Goal: Task Accomplishment & Management: Manage account settings

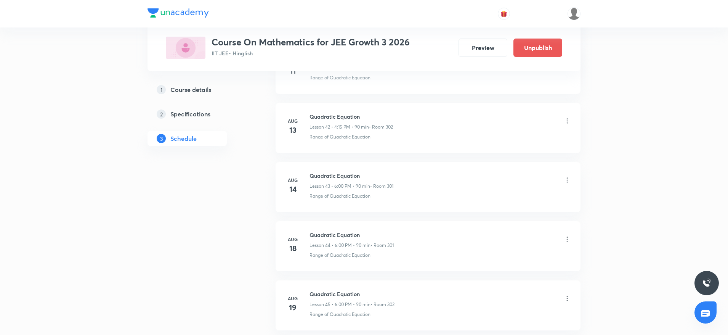
scroll to position [2882, 0]
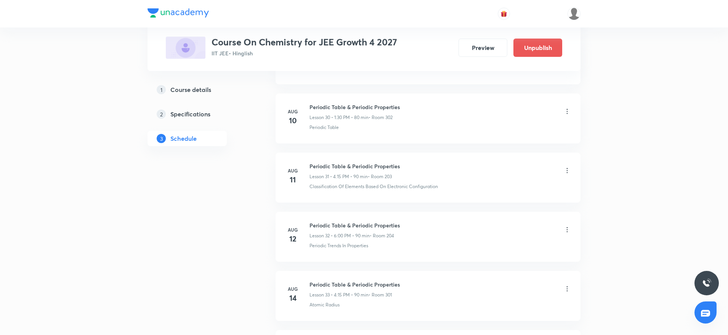
scroll to position [2582, 0]
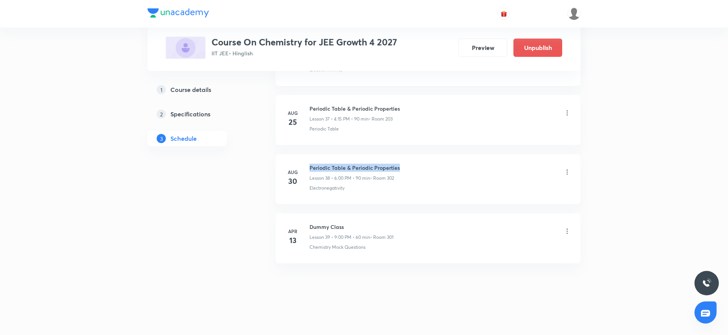
drag, startPoint x: 310, startPoint y: 168, endPoint x: 424, endPoint y: 168, distance: 114.4
click at [424, 168] on div "Periodic Table & Periodic Properties Lesson 38 • 6:00 PM • 90 min • Room 302" at bounding box center [441, 173] width 262 height 18
copy h6 "Periodic Table & Periodic Properties"
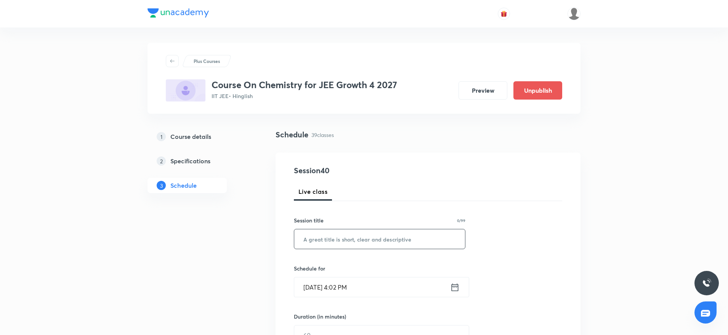
click at [325, 244] on input "text" at bounding box center [379, 238] width 171 height 19
paste input "Chemical Bonding"
type input "Chemical Bonding"
click at [345, 287] on input "Sept 1, 2025, 4:02 PM" at bounding box center [372, 286] width 156 height 19
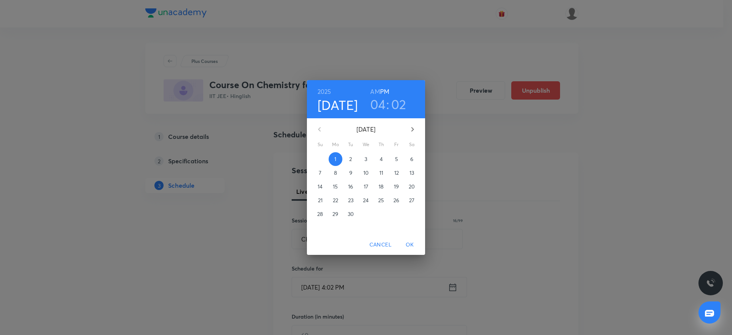
click at [396, 106] on h3 "02" at bounding box center [398, 104] width 15 height 16
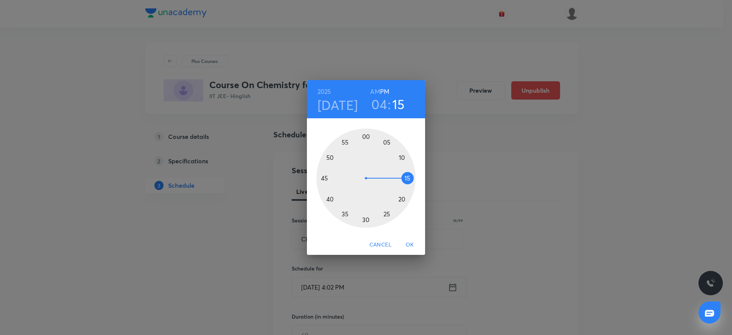
drag, startPoint x: 373, startPoint y: 131, endPoint x: 410, endPoint y: 178, distance: 60.0
click at [410, 178] on div at bounding box center [366, 178] width 99 height 99
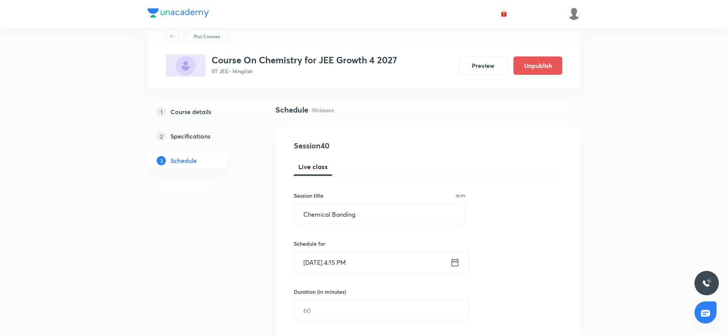
scroll to position [57, 0]
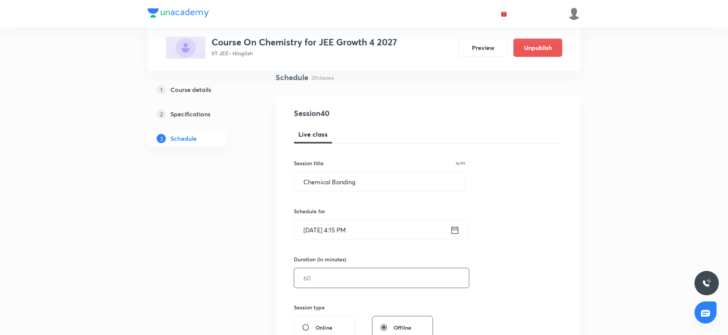
click at [356, 285] on input "text" at bounding box center [381, 277] width 175 height 19
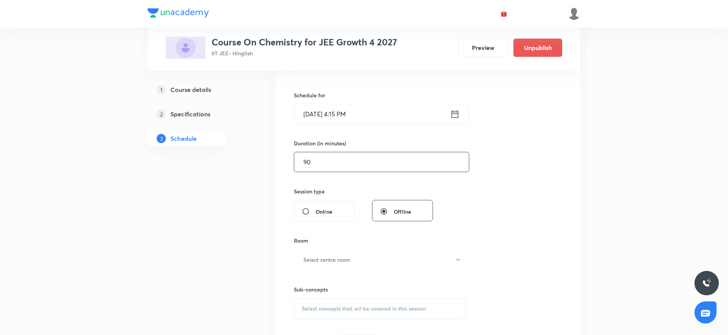
scroll to position [179, 0]
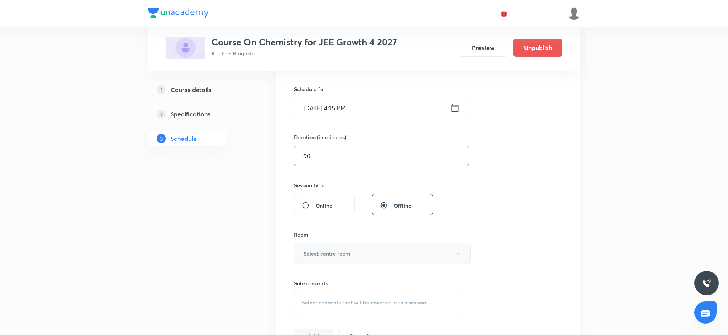
type input "90"
click at [324, 254] on h6 "Select centre room" at bounding box center [327, 253] width 47 height 8
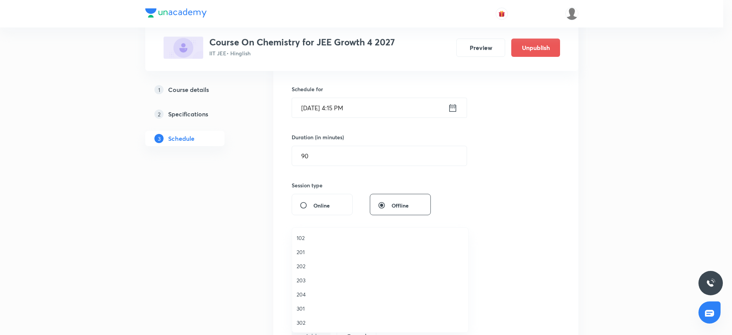
click at [312, 278] on span "203" at bounding box center [380, 280] width 167 height 8
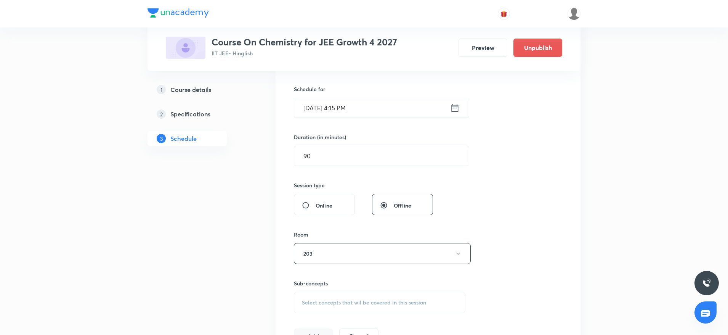
click at [328, 301] on span "Select concepts that wil be covered in this session" at bounding box center [364, 302] width 124 height 6
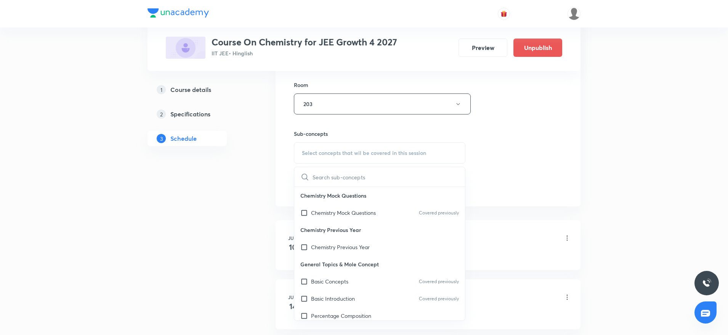
scroll to position [349, 0]
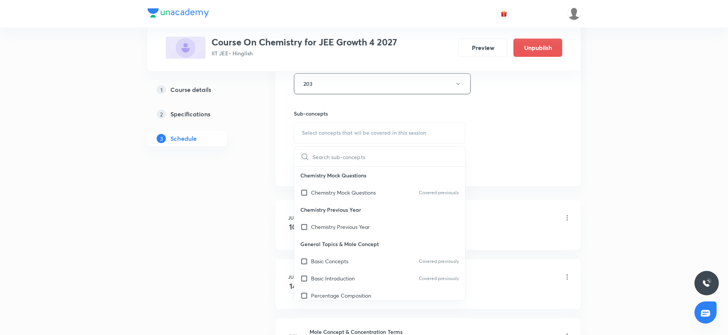
type input "Chemical Bonding"
click at [348, 154] on input "Chemical Bonding" at bounding box center [356, 156] width 86 height 19
click at [374, 157] on input "Chemical Bonding" at bounding box center [356, 156] width 86 height 19
drag, startPoint x: 374, startPoint y: 157, endPoint x: 219, endPoint y: 156, distance: 155.6
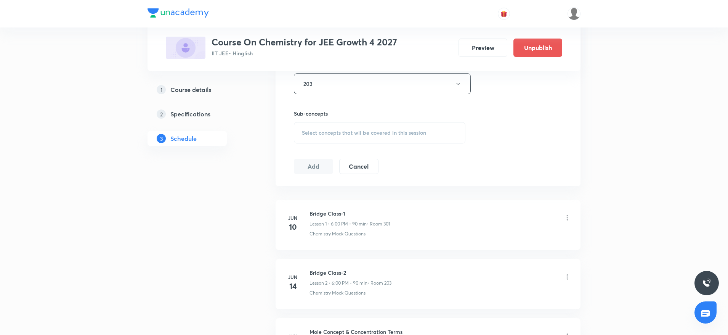
click at [342, 130] on span "Select concepts that wil be covered in this session" at bounding box center [364, 133] width 124 height 6
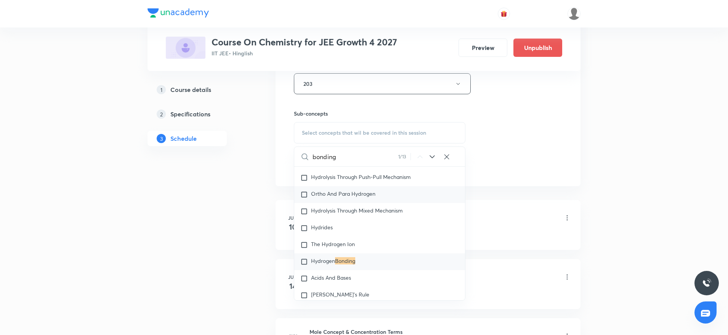
scroll to position [7305, 0]
type input "bonding"
click at [431, 155] on icon at bounding box center [432, 156] width 9 height 9
click at [432, 154] on icon at bounding box center [432, 156] width 9 height 9
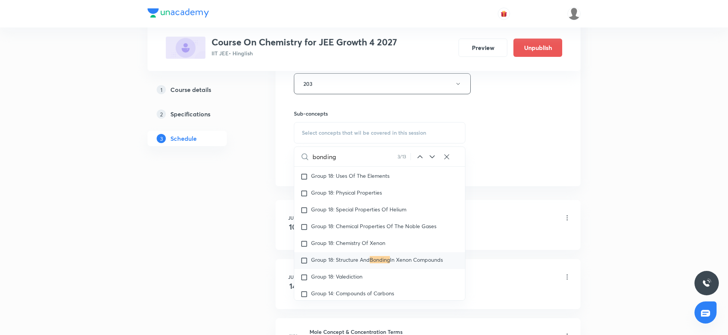
click at [432, 154] on icon at bounding box center [432, 156] width 9 height 9
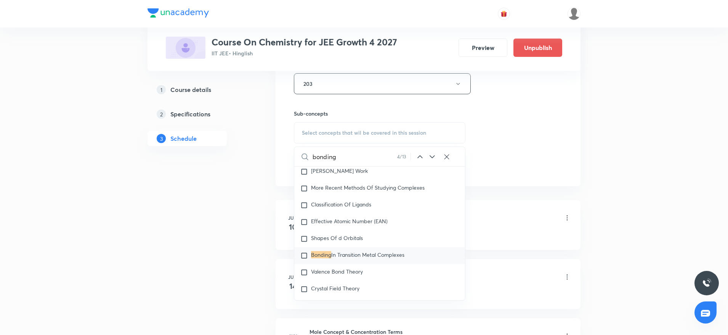
click at [432, 154] on icon at bounding box center [432, 156] width 9 height 9
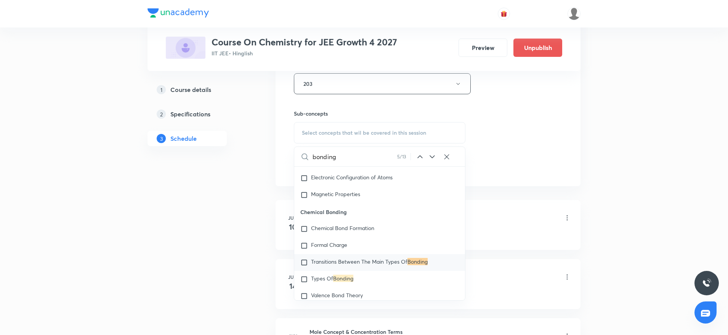
scroll to position [10824, 0]
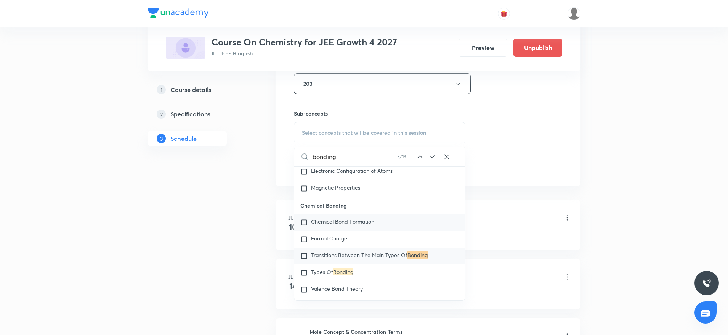
click at [360, 226] on p "Chemical Bond Formation" at bounding box center [342, 223] width 63 height 8
checkbox input "true"
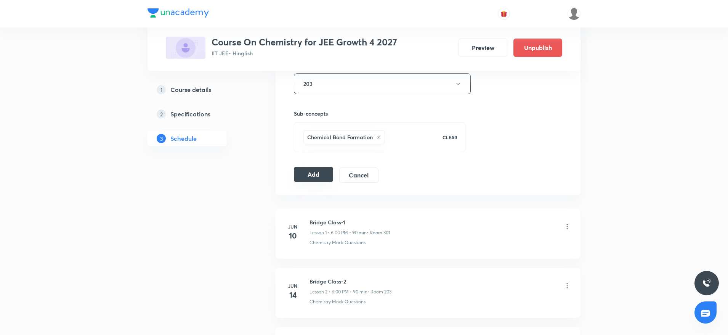
click at [315, 175] on button "Add" at bounding box center [313, 174] width 39 height 15
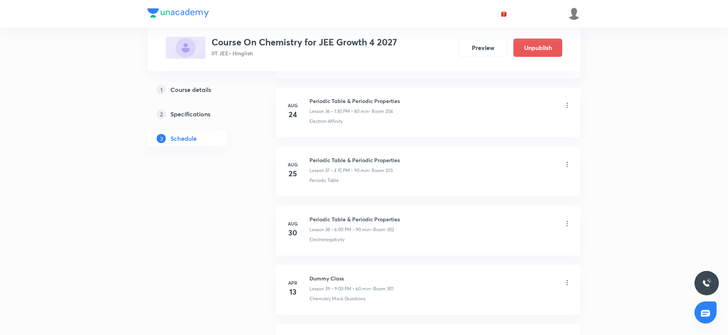
scroll to position [2291, 0]
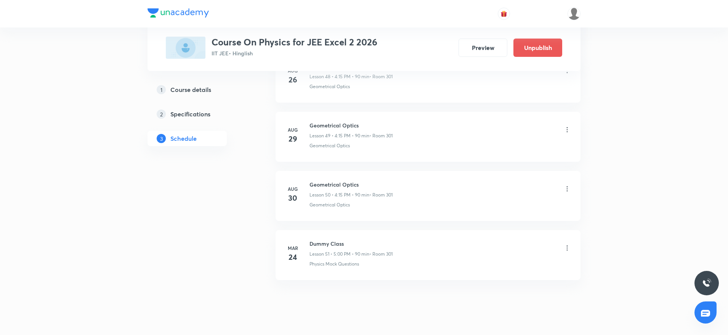
scroll to position [3291, 0]
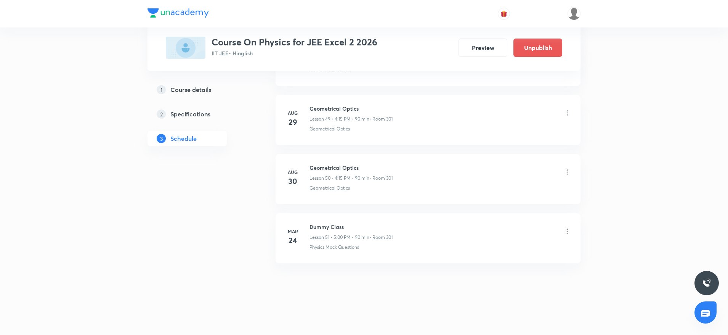
drag, startPoint x: 310, startPoint y: 166, endPoint x: 410, endPoint y: 175, distance: 100.0
click at [410, 175] on div "Geometrical Optics Lesson 50 • 4:15 PM • 90 min • Room 301" at bounding box center [441, 173] width 262 height 18
click at [375, 215] on li "Mar 24 Dummy Class Lesson 51 • 5:00 PM • 90 min • Room 301 Physics Mock Questio…" at bounding box center [428, 238] width 305 height 50
drag, startPoint x: 308, startPoint y: 164, endPoint x: 397, endPoint y: 164, distance: 89.2
click at [397, 164] on div "Aug 30 Geometrical Optics Lesson 50 • 4:15 PM • 90 min • Room 301 Geometrical O…" at bounding box center [428, 178] width 286 height 28
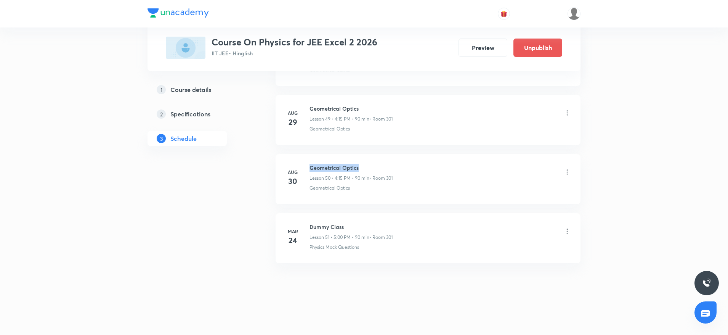
copy h6 "Geometrical Optics"
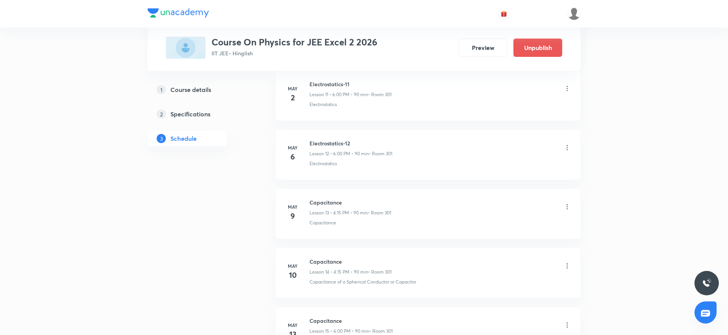
scroll to position [0, 0]
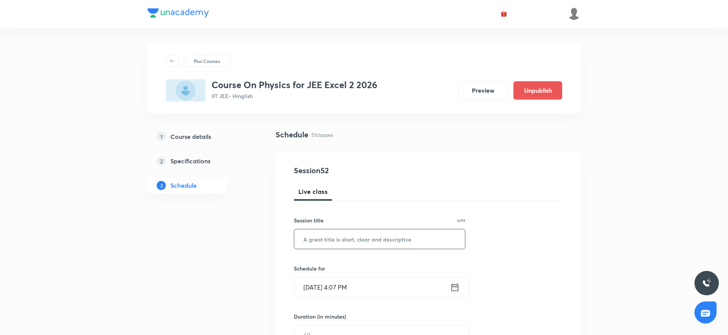
click at [366, 231] on input "text" at bounding box center [379, 238] width 171 height 19
paste input "Geometrical Optics"
type input "Geometrical Optics"
click at [347, 285] on input "Sept 1, 2025, 4:07 PM" at bounding box center [372, 286] width 156 height 19
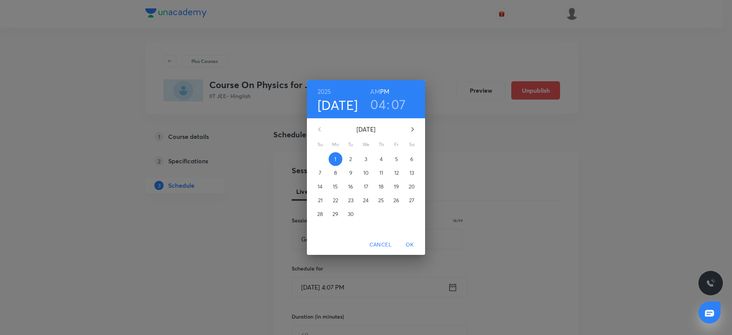
click at [397, 108] on h3 "07" at bounding box center [398, 104] width 15 height 16
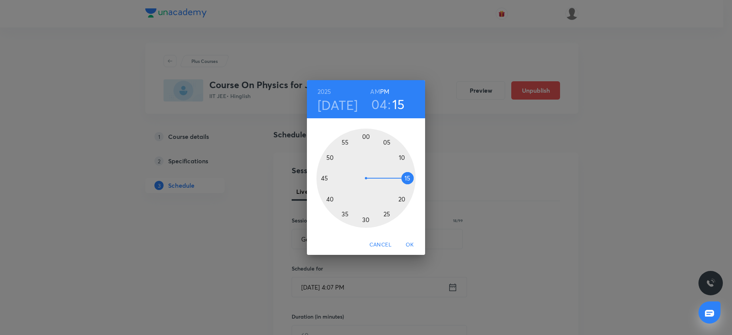
drag, startPoint x: 392, startPoint y: 147, endPoint x: 412, endPoint y: 179, distance: 37.4
click at [412, 179] on div at bounding box center [366, 178] width 99 height 99
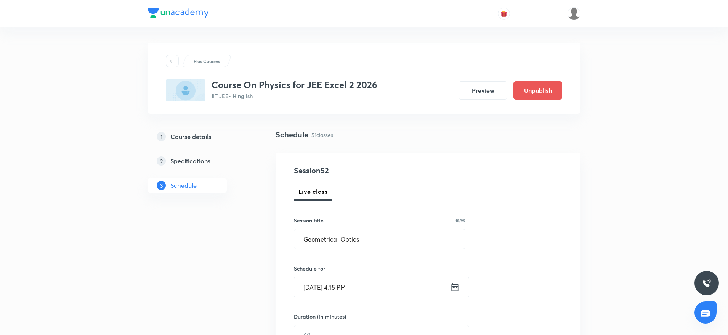
scroll to position [57, 0]
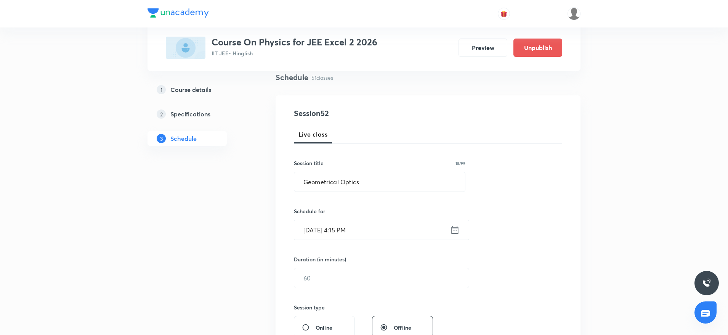
click at [366, 267] on div "Duration (in minutes) ​" at bounding box center [363, 271] width 139 height 33
click at [365, 275] on input "text" at bounding box center [381, 277] width 175 height 19
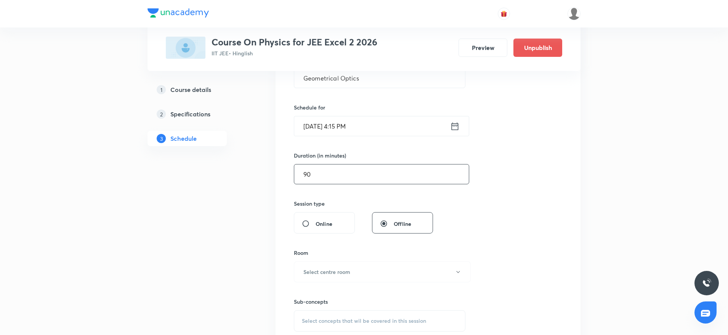
scroll to position [194, 0]
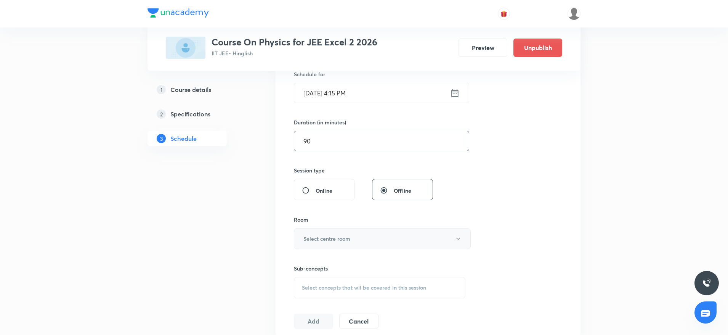
type input "90"
click at [387, 243] on button "Select centre room" at bounding box center [382, 238] width 177 height 21
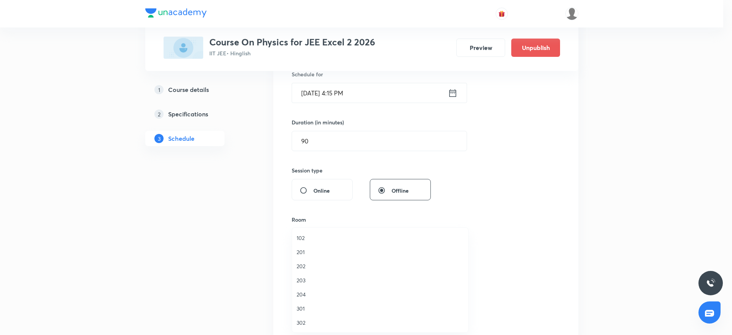
click at [296, 309] on li "301" at bounding box center [380, 308] width 176 height 14
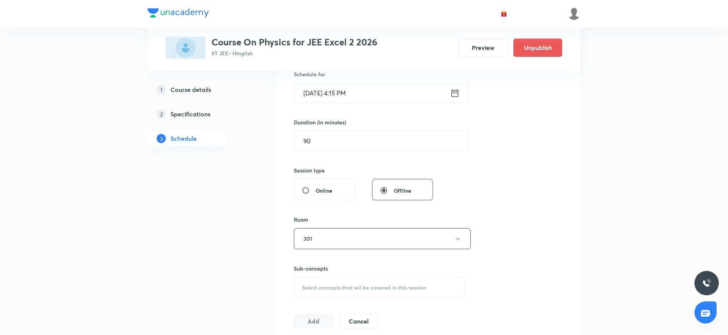
click at [363, 293] on div "Select concepts that wil be covered in this session" at bounding box center [380, 287] width 172 height 21
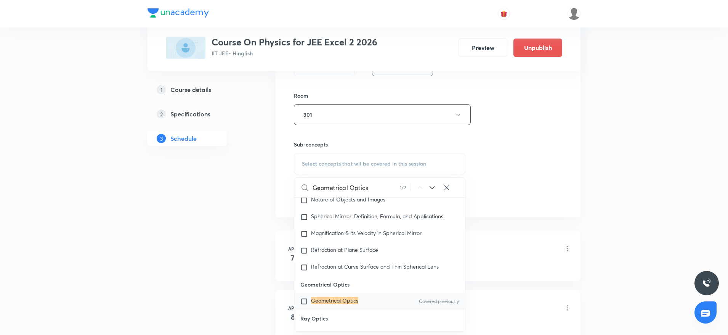
scroll to position [6355, 0]
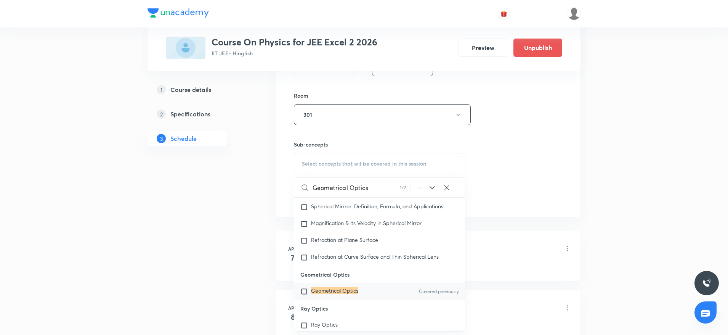
type input "Geometrical Optics"
click at [347, 294] on mark "Geometrical Optics" at bounding box center [334, 290] width 47 height 7
checkbox input "true"
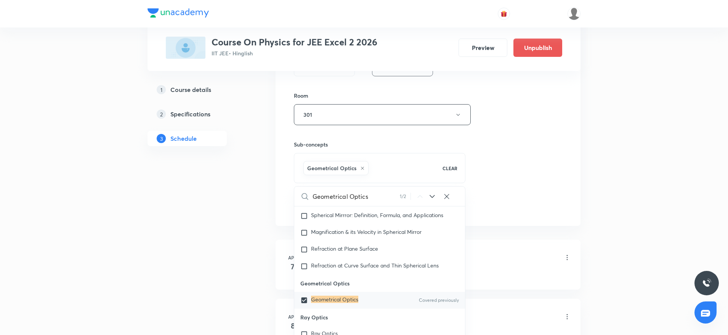
click at [548, 97] on div "Session 52 Live class Session title 18/99 Geometrical Optics ​ Schedule for Sep…" at bounding box center [428, 30] width 268 height 367
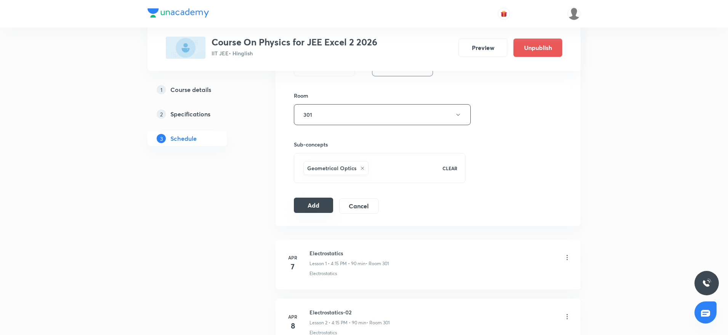
click at [305, 201] on button "Add" at bounding box center [313, 205] width 39 height 15
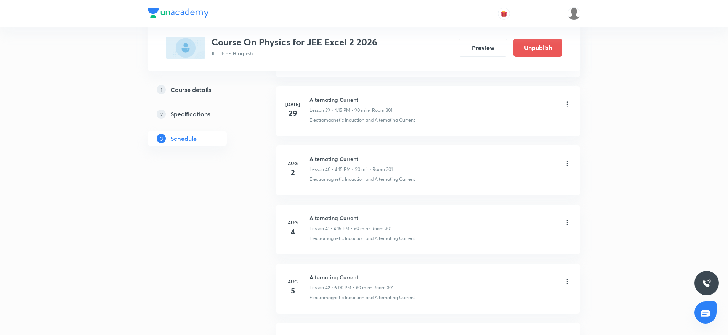
scroll to position [2941, 0]
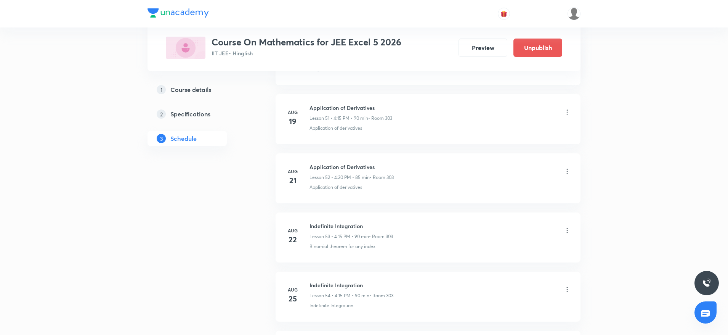
scroll to position [3646, 0]
drag, startPoint x: 307, startPoint y: 163, endPoint x: 425, endPoint y: 146, distance: 119.1
copy h6 "Indefinite Integration"
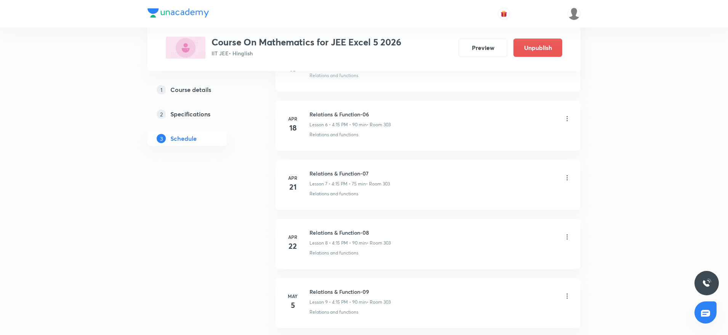
scroll to position [0, 0]
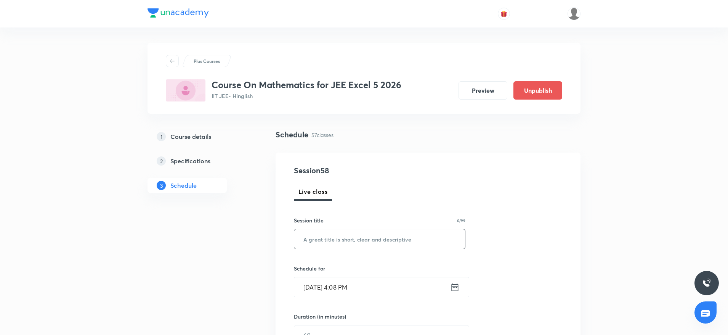
click at [420, 241] on input "text" at bounding box center [379, 238] width 171 height 19
paste input "Indefinite Integration"
type input "Indefinite Integration"
click at [352, 282] on input "Sept 1, 2025, 4:08 PM" at bounding box center [372, 286] width 156 height 19
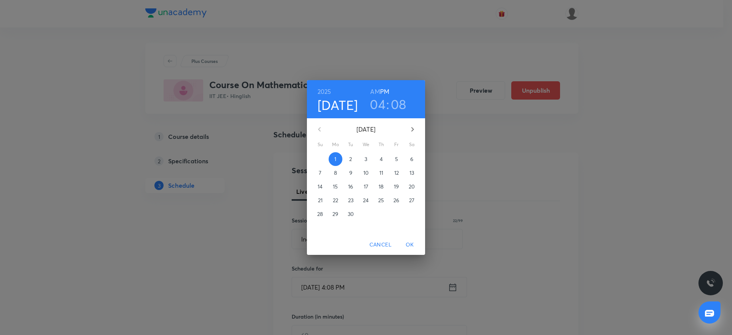
click at [400, 107] on h3 "08" at bounding box center [399, 104] width 16 height 16
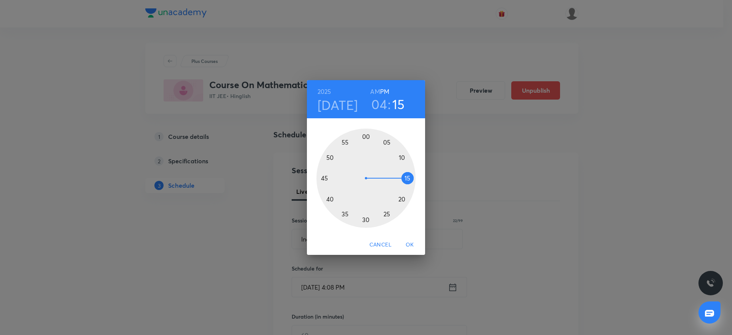
drag, startPoint x: 398, startPoint y: 148, endPoint x: 406, endPoint y: 179, distance: 32.3
click at [406, 179] on div at bounding box center [366, 178] width 99 height 99
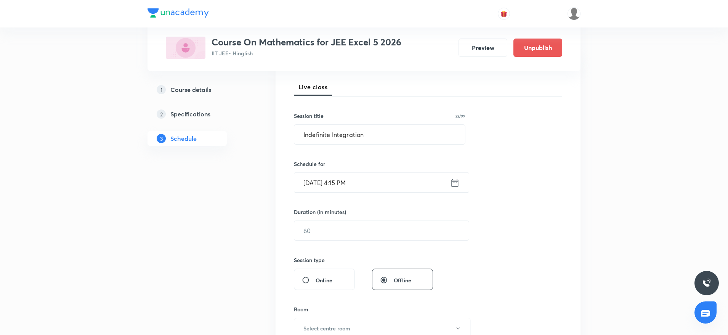
scroll to position [114, 0]
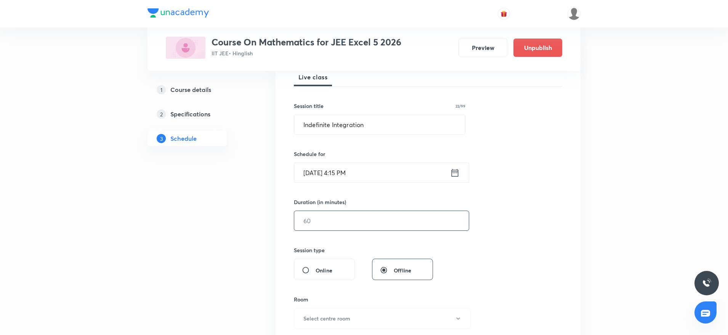
click at [332, 211] on input "text" at bounding box center [381, 220] width 175 height 19
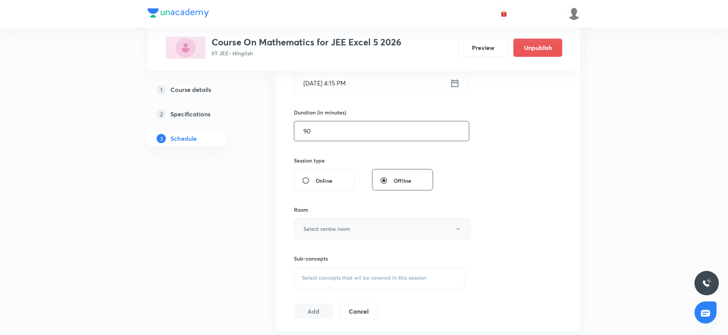
type input "90"
click at [334, 235] on button "Select centre room" at bounding box center [382, 228] width 177 height 21
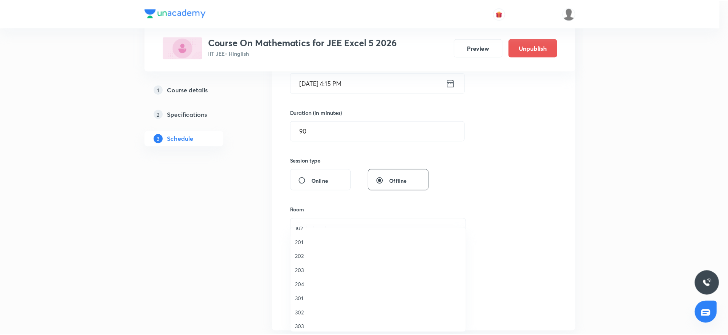
scroll to position [14, 0]
click at [325, 327] on li "303" at bounding box center [380, 322] width 176 height 14
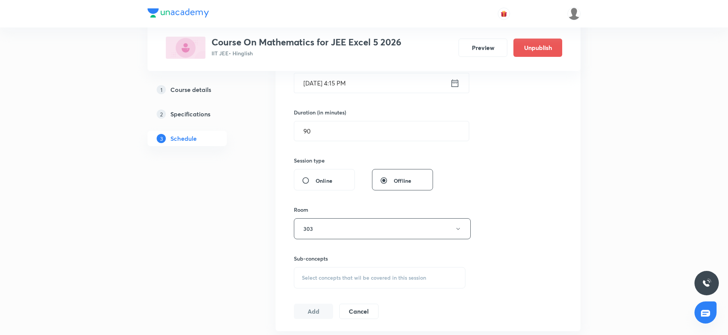
click at [355, 282] on div "Select concepts that wil be covered in this session" at bounding box center [380, 277] width 172 height 21
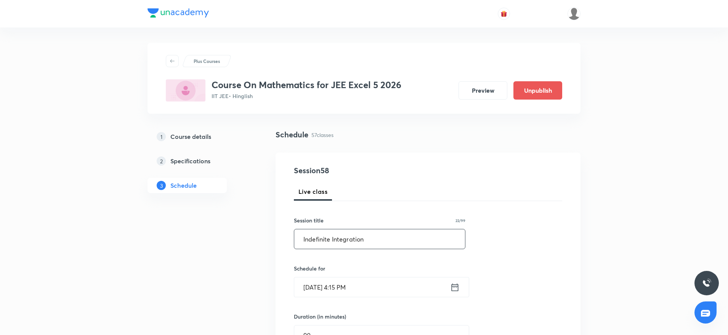
drag, startPoint x: 381, startPoint y: 238, endPoint x: 235, endPoint y: 243, distance: 145.8
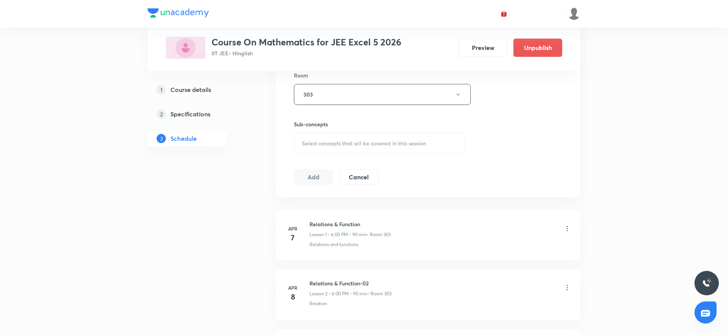
click at [398, 145] on span "Select concepts that wil be covered in this session" at bounding box center [364, 143] width 124 height 6
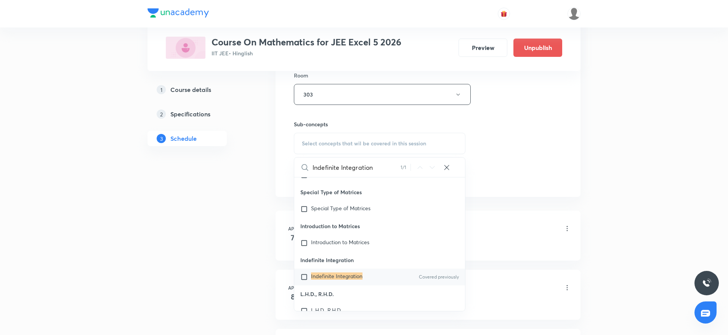
scroll to position [16015, 0]
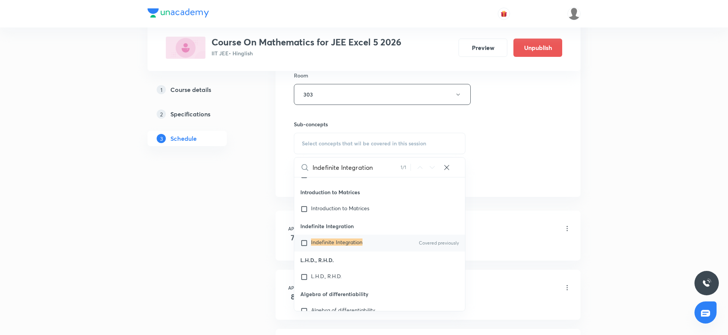
type input "Indefinite Integration"
drag, startPoint x: 353, startPoint y: 279, endPoint x: 531, endPoint y: 117, distance: 240.0
click at [354, 251] on div "Indefinite Integration Covered previously" at bounding box center [379, 243] width 171 height 17
checkbox input "true"
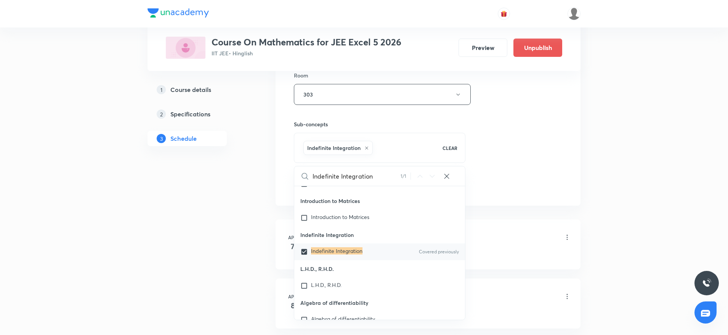
click at [531, 117] on div "Session 58 Live class Session title 22/99 Indefinite Integration ​ Schedule for…" at bounding box center [428, 9] width 268 height 367
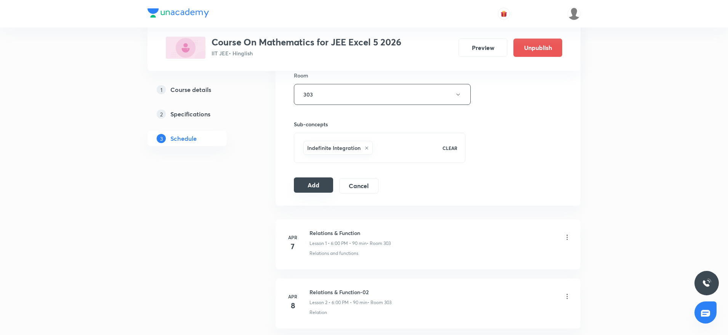
click at [320, 186] on button "Add" at bounding box center [313, 184] width 39 height 15
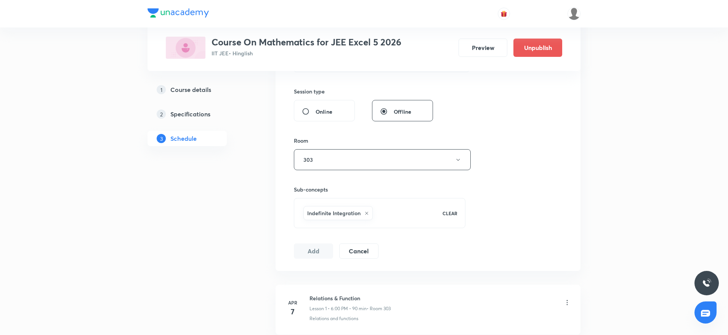
scroll to position [0, 0]
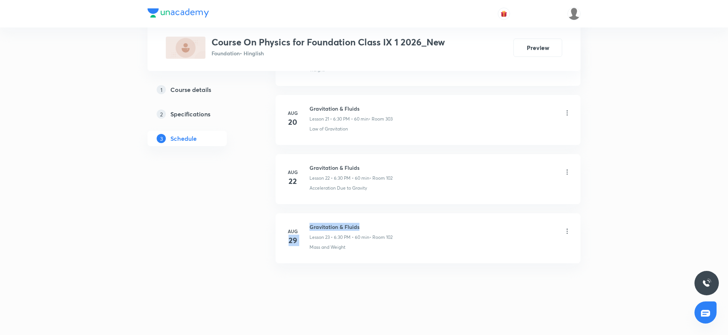
drag, startPoint x: 308, startPoint y: 227, endPoint x: 382, endPoint y: 231, distance: 74.1
click at [388, 223] on div "[DATE] Gravitation & Fluids Lesson 23 • 6:30 PM • 60 min • Room 102 Mass and We…" at bounding box center [428, 237] width 286 height 28
drag, startPoint x: 309, startPoint y: 222, endPoint x: 497, endPoint y: 220, distance: 187.3
click at [497, 220] on li "[DATE] Gravitation & Fluids Lesson 23 • 6:30 PM • 60 min • Room 102 Mass and We…" at bounding box center [428, 238] width 305 height 50
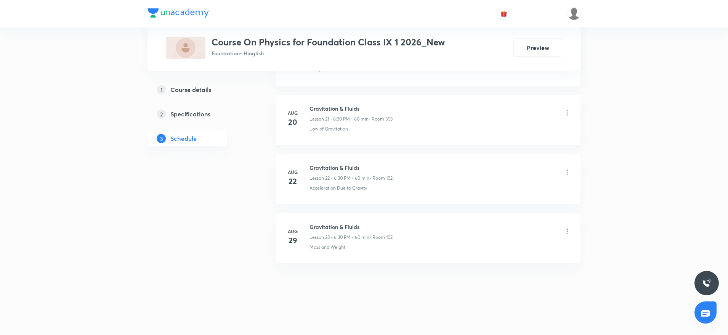
drag, startPoint x: 311, startPoint y: 223, endPoint x: 396, endPoint y: 215, distance: 85.4
click at [396, 215] on li "[DATE] Gravitation & Fluids Lesson 23 • 6:30 PM • 60 min • Room 102 Mass and We…" at bounding box center [428, 238] width 305 height 50
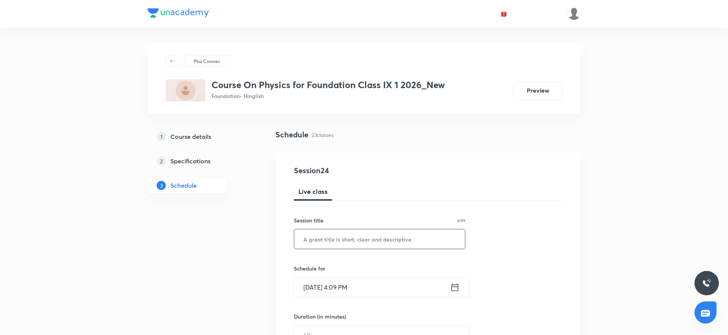
click at [321, 242] on input "text" at bounding box center [379, 238] width 171 height 19
paste input "work energy and power"
click at [298, 241] on input "work energy and power" at bounding box center [379, 238] width 171 height 19
click at [323, 243] on input "Work energy and power" at bounding box center [379, 238] width 171 height 19
click at [360, 238] on input "Work Energy and power" at bounding box center [379, 238] width 171 height 19
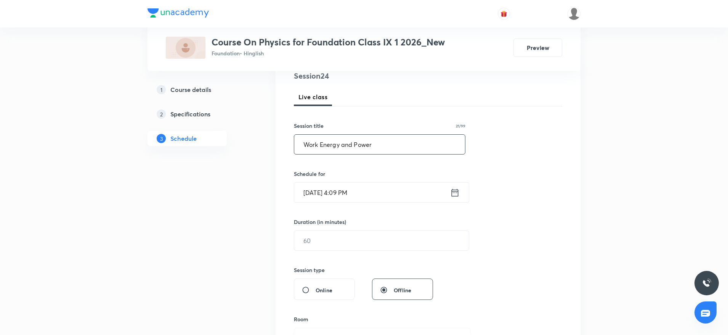
scroll to position [98, 0]
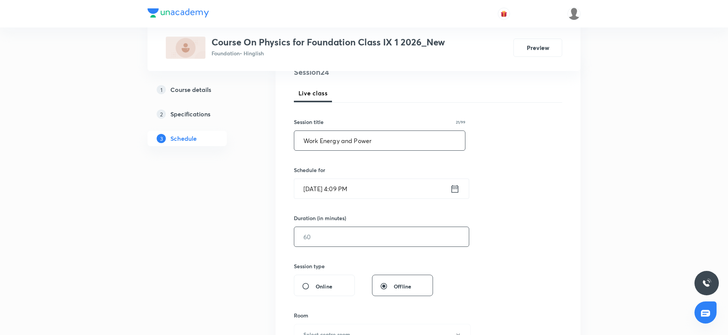
type input "Work Energy and Power"
click at [307, 245] on input "text" at bounding box center [381, 236] width 175 height 19
type input "60"
click at [352, 188] on input "[DATE] 4:09 PM" at bounding box center [372, 188] width 156 height 19
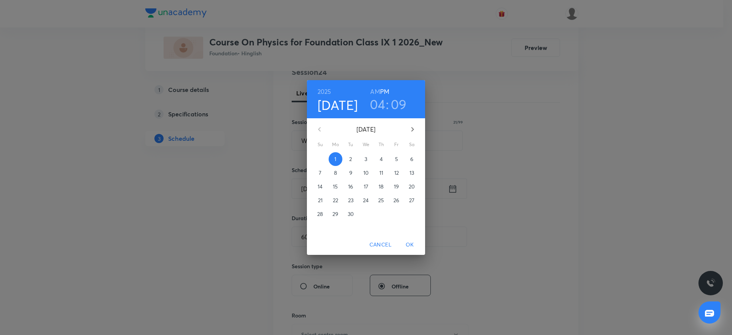
click at [397, 111] on h3 "09" at bounding box center [399, 104] width 16 height 16
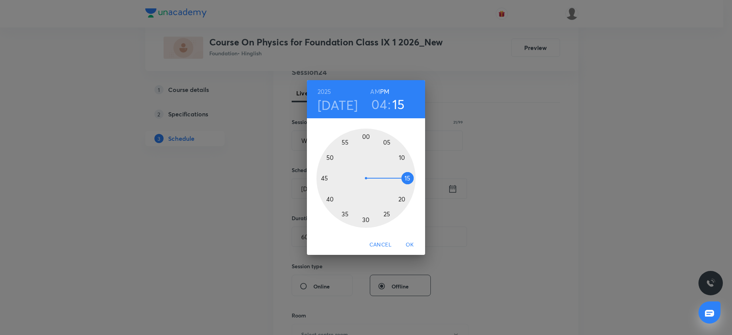
drag, startPoint x: 400, startPoint y: 155, endPoint x: 410, endPoint y: 178, distance: 24.4
click at [410, 178] on div at bounding box center [366, 178] width 99 height 99
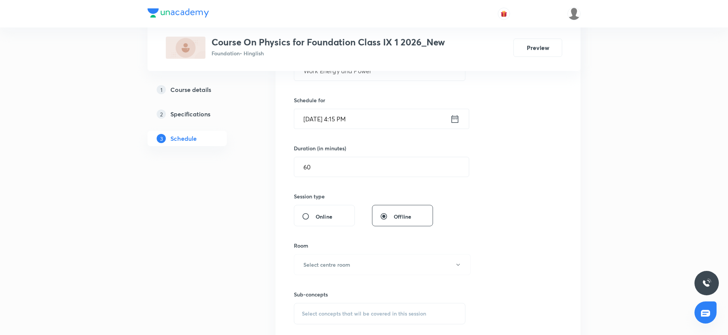
scroll to position [173, 0]
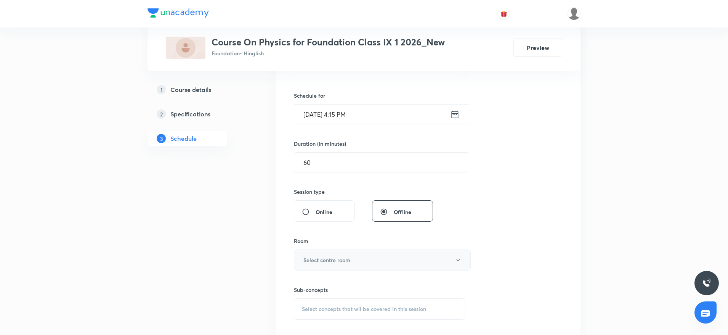
click at [386, 261] on button "Select centre room" at bounding box center [382, 259] width 177 height 21
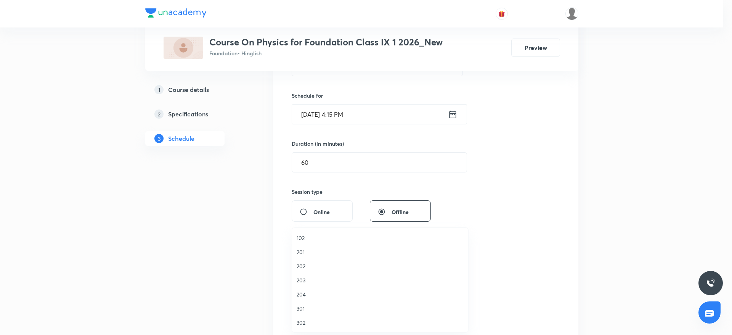
click at [305, 266] on span "202" at bounding box center [380, 266] width 167 height 8
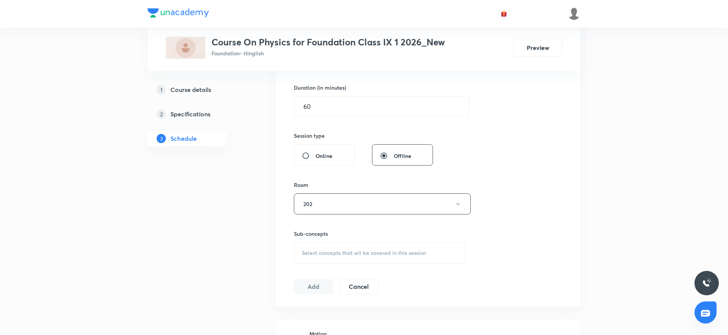
scroll to position [272, 0]
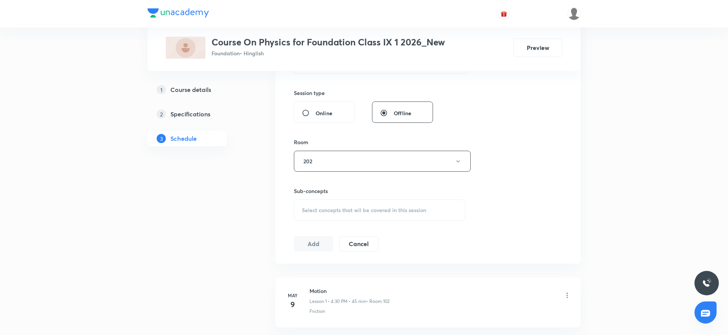
click at [366, 216] on div "Select concepts that wil be covered in this session" at bounding box center [380, 209] width 172 height 21
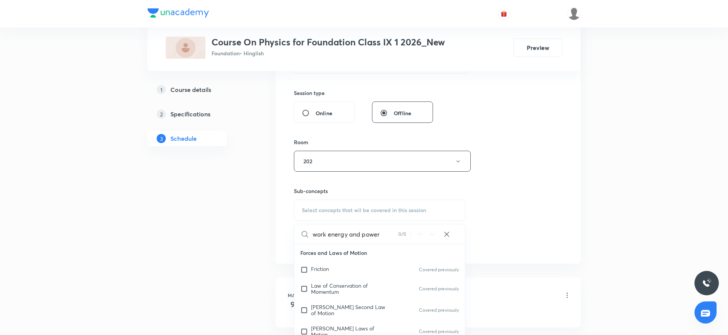
drag, startPoint x: 327, startPoint y: 235, endPoint x: 408, endPoint y: 243, distance: 81.6
click at [408, 243] on div "work energy and power 0 / 0 ​" at bounding box center [379, 233] width 171 height 19
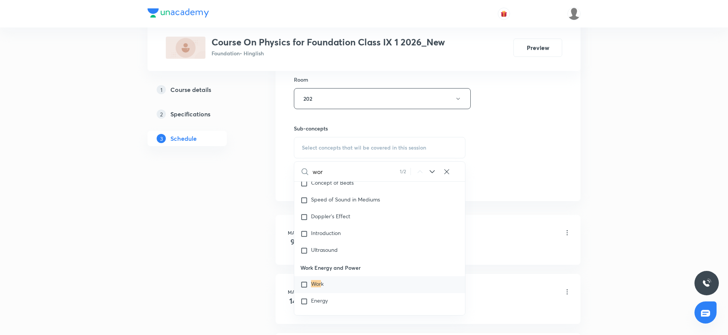
scroll to position [339, 0]
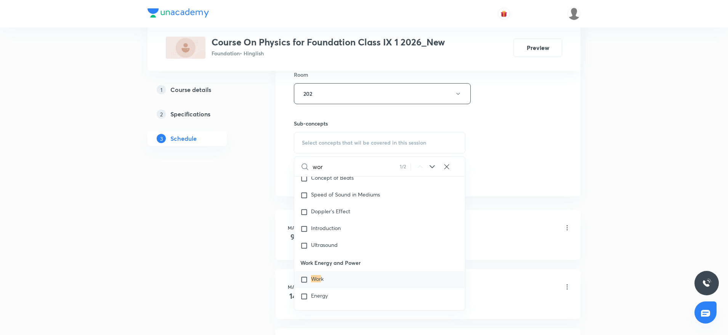
type input "wor"
click at [315, 279] on div "Wor k" at bounding box center [379, 279] width 171 height 17
checkbox input "true"
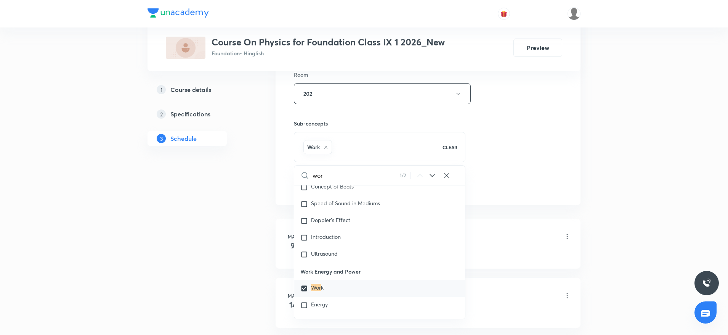
click at [505, 149] on div "Session 24 Live class Session title 21/99 Work Energy and Power ​ Schedule for …" at bounding box center [428, 9] width 268 height 367
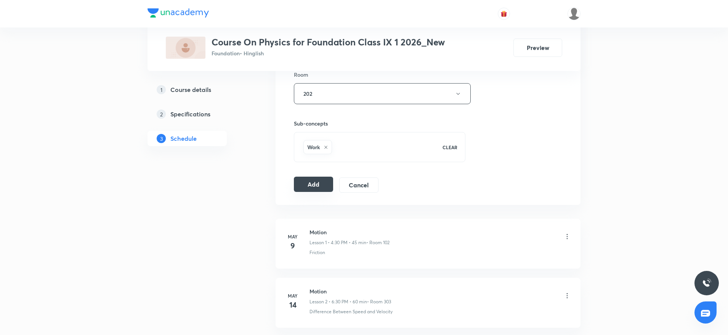
click at [309, 182] on button "Add" at bounding box center [313, 184] width 39 height 15
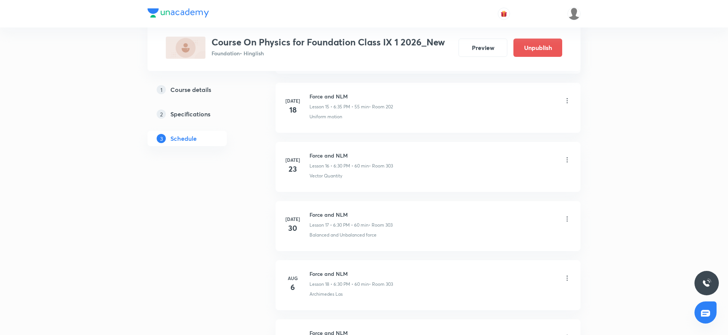
scroll to position [1345, 0]
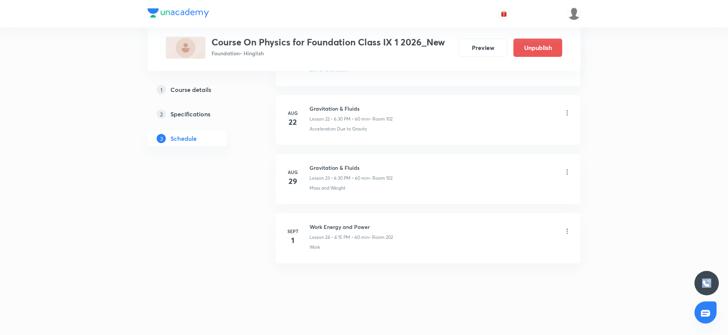
drag, startPoint x: 714, startPoint y: 313, endPoint x: 732, endPoint y: 293, distance: 27.6
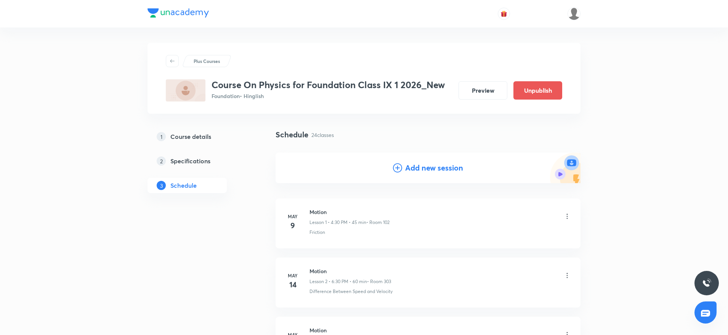
click at [294, 45] on div "Plus Courses Course On Physics for Foundation Class IX 1 2026_New Foundation • …" at bounding box center [364, 78] width 433 height 71
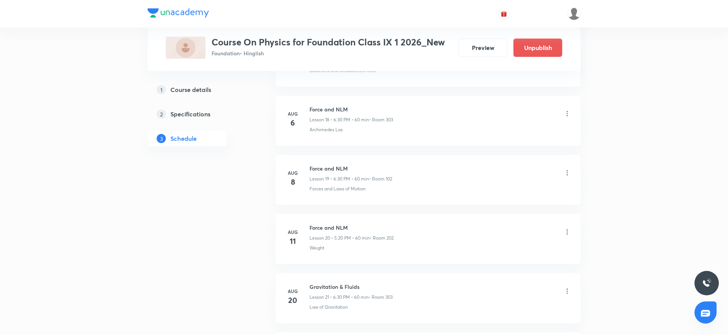
scroll to position [1345, 0]
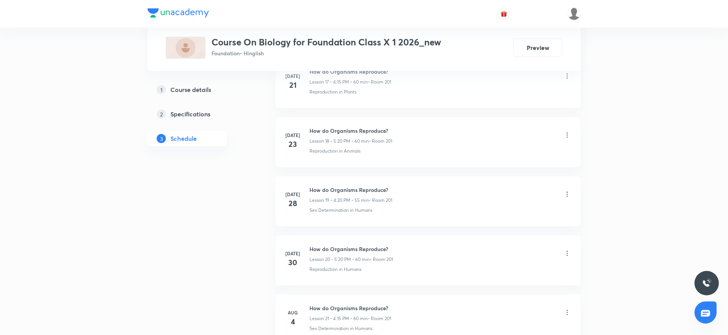
scroll to position [1813, 0]
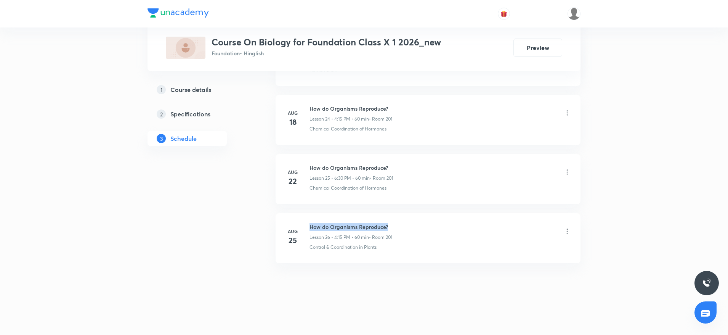
drag, startPoint x: 308, startPoint y: 219, endPoint x: 436, endPoint y: 214, distance: 127.9
click at [436, 214] on li "[DATE] How do Organisms Reproduce? Lesson 26 • 4:15 PM • 60 min • Room 201 Cont…" at bounding box center [428, 238] width 305 height 50
copy h6 "How do Organisms Reproduce?"
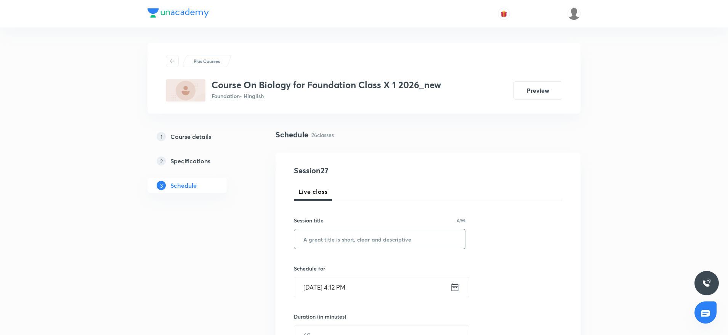
click at [333, 243] on input "text" at bounding box center [379, 238] width 171 height 19
click at [346, 284] on input "Sept 1, 2025, 4:12 PM" at bounding box center [372, 286] width 156 height 19
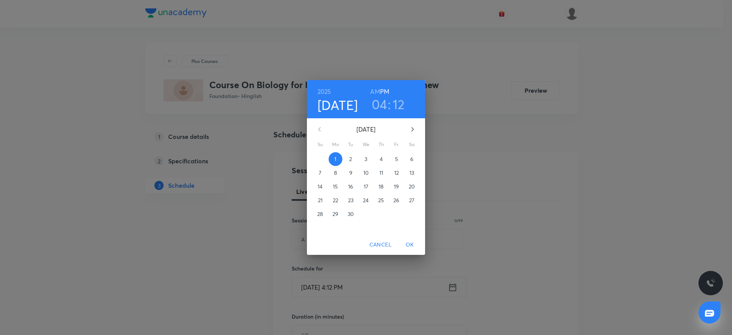
click at [395, 101] on h3 "12" at bounding box center [399, 104] width 12 height 16
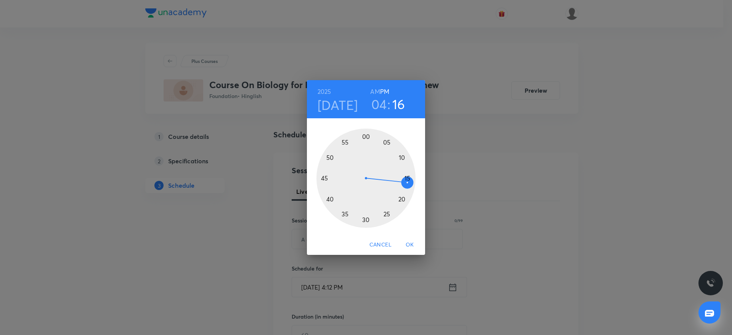
drag, startPoint x: 402, startPoint y: 172, endPoint x: 408, endPoint y: 182, distance: 11.8
click at [408, 182] on div at bounding box center [366, 178] width 99 height 99
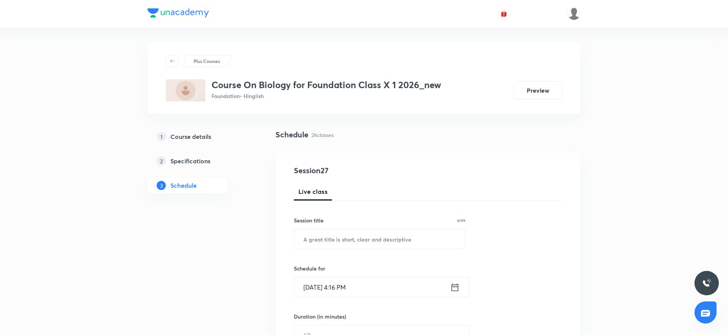
scroll to position [78, 0]
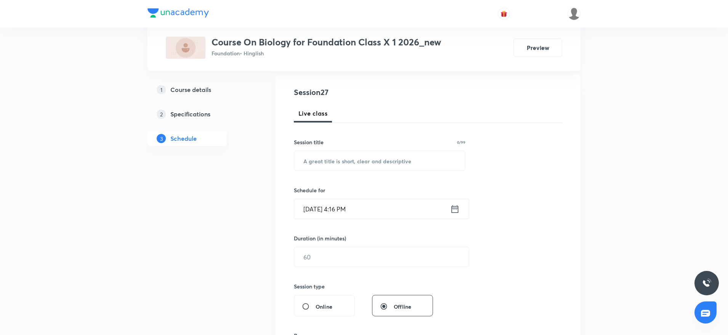
click at [377, 235] on div "Duration (in minutes)" at bounding box center [363, 238] width 139 height 8
click at [372, 257] on input "text" at bounding box center [381, 256] width 175 height 19
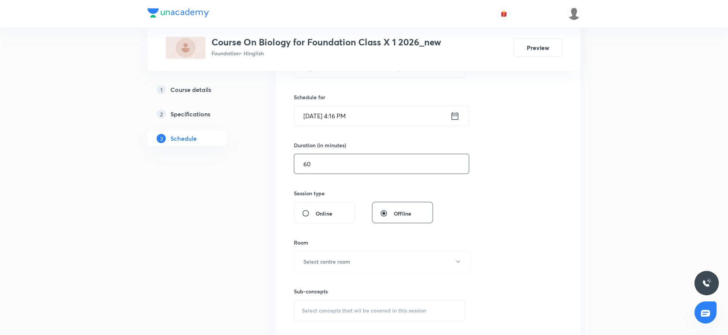
scroll to position [176, 0]
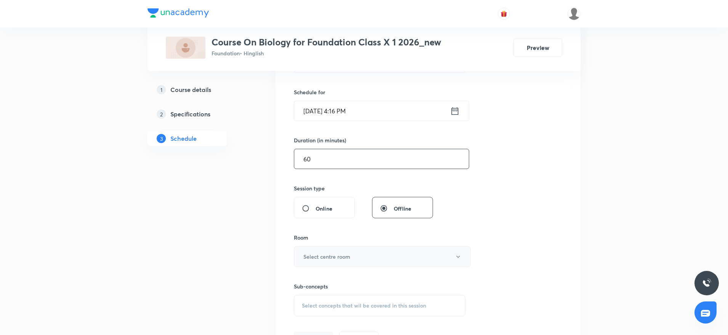
type input "60"
click at [387, 259] on button "Select centre room" at bounding box center [382, 256] width 177 height 21
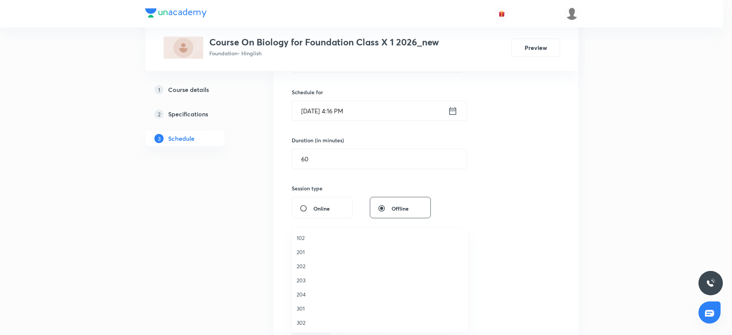
click at [322, 254] on span "201" at bounding box center [380, 252] width 167 height 8
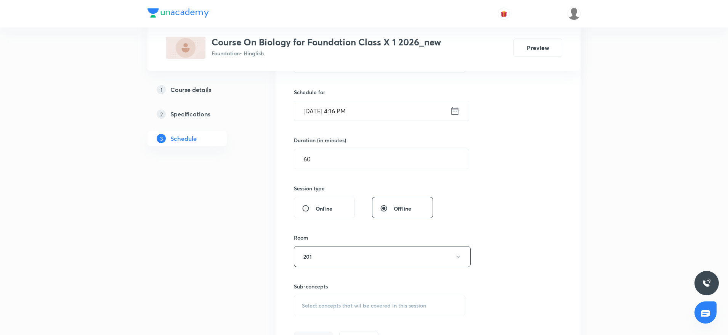
scroll to position [230, 0]
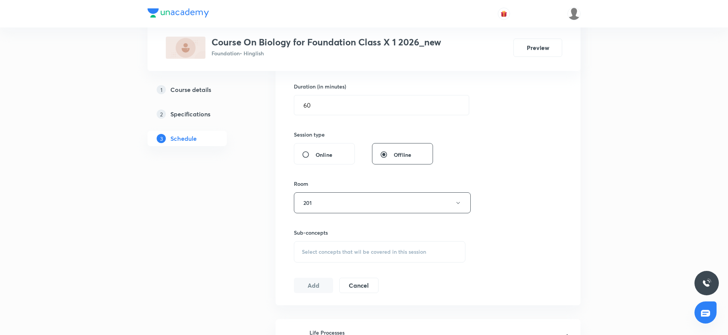
click at [370, 256] on div "Select concepts that wil be covered in this session" at bounding box center [380, 251] width 172 height 21
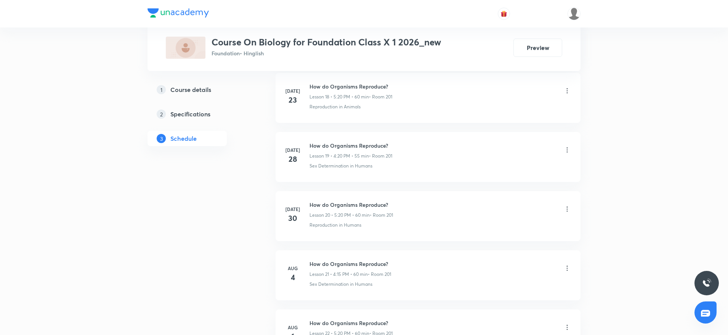
scroll to position [1813, 0]
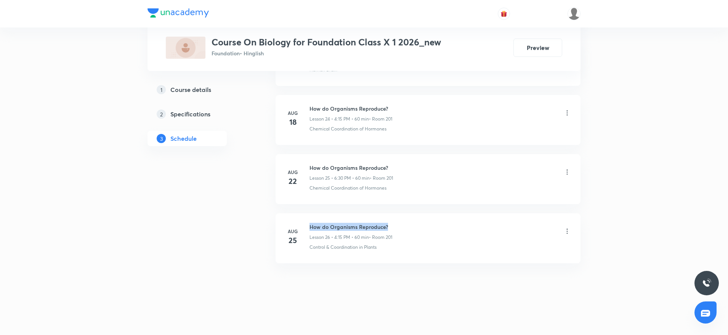
drag, startPoint x: 310, startPoint y: 224, endPoint x: 410, endPoint y: 211, distance: 101.6
copy h6 "How do Organisms Reproduce?"
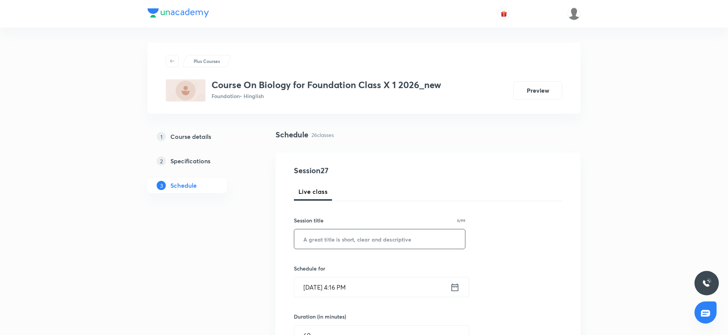
click at [391, 238] on input "text" at bounding box center [379, 238] width 171 height 19
paste input "How do Organisms Reproduce?"
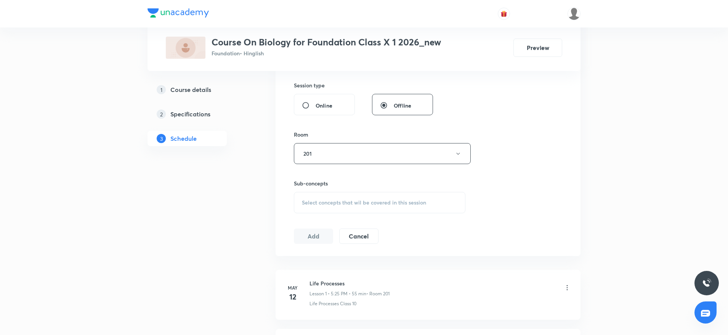
scroll to position [296, 0]
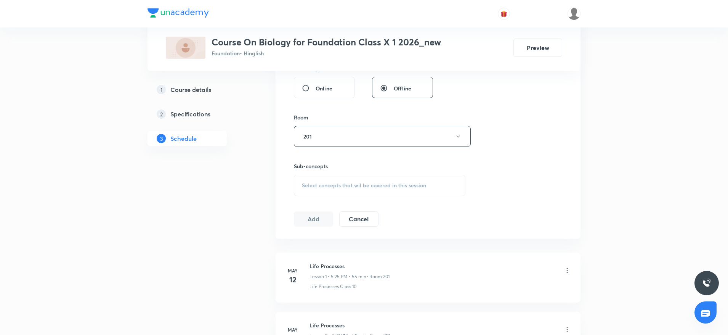
type input "How do Organisms Reproduce?"
click at [319, 184] on span "Select concepts that wil be covered in this session" at bounding box center [364, 185] width 124 height 6
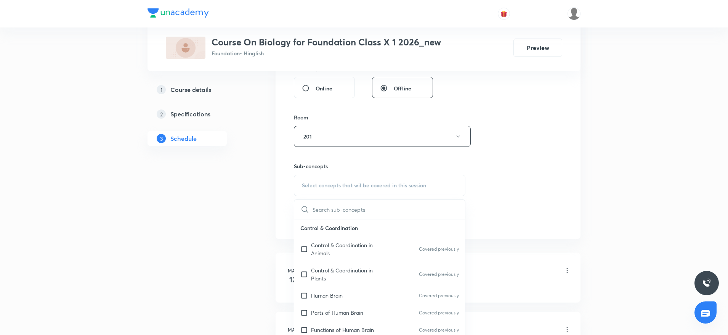
click at [332, 214] on input "text" at bounding box center [389, 208] width 153 height 19
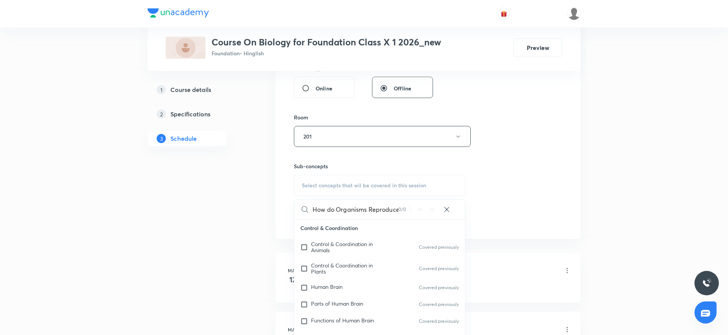
scroll to position [0, 3]
type input "How do Organisms Reproduce?"
click at [338, 251] on p "Control & Coordination in Animals" at bounding box center [349, 247] width 77 height 12
checkbox input "true"
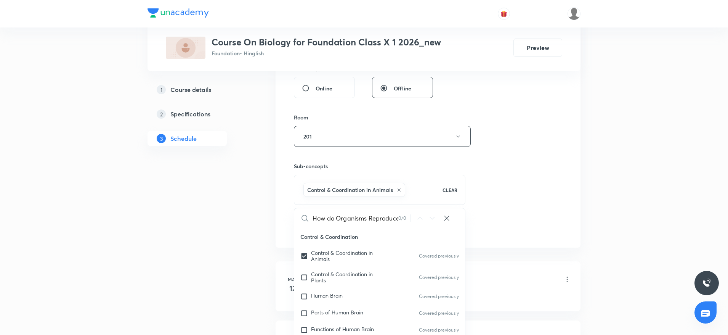
click at [517, 186] on div "Session 27 Live class Session title 27/99 How do Organisms Reproduce? ​ Schedul…" at bounding box center [428, 51] width 268 height 367
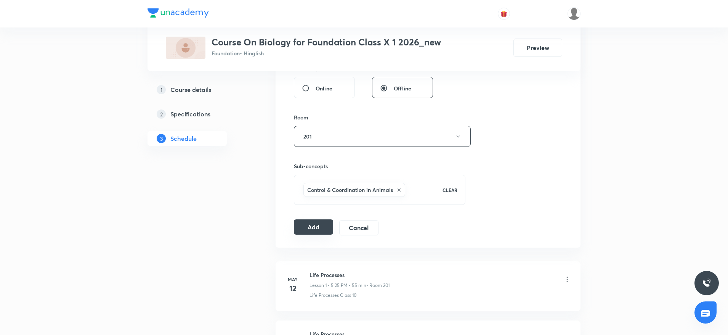
click at [313, 235] on div "Add Cancel" at bounding box center [339, 227] width 91 height 15
click at [317, 225] on button "Add" at bounding box center [313, 226] width 39 height 15
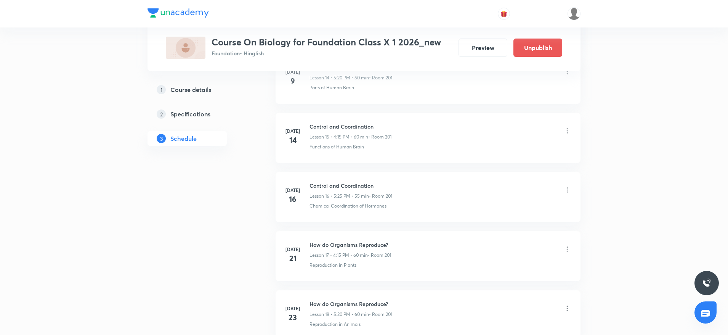
scroll to position [1522, 0]
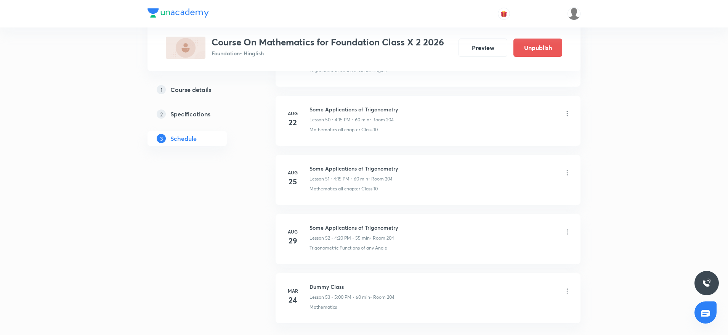
scroll to position [3410, 0]
drag, startPoint x: 310, startPoint y: 165, endPoint x: 421, endPoint y: 154, distance: 111.9
click at [421, 154] on li "[DATE] Some Applications of Trigonometry Lesson 52 • 4:20 PM • 55 min • Room 20…" at bounding box center [428, 179] width 305 height 50
copy h6 "Some Applications of Trigonometry"
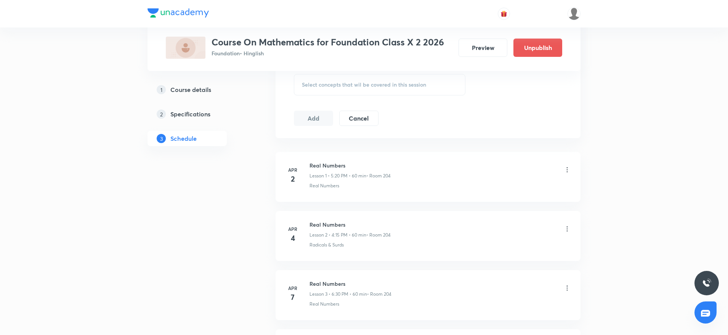
scroll to position [0, 0]
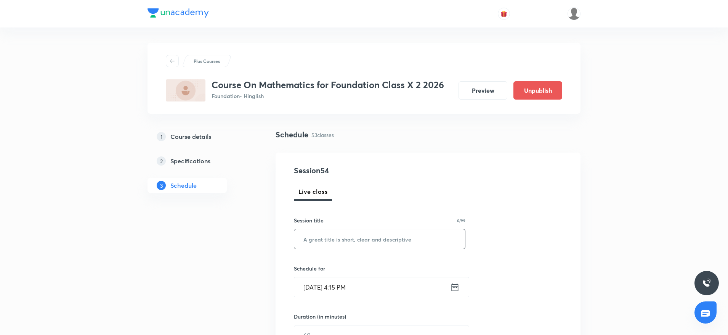
click at [396, 239] on input "text" at bounding box center [379, 238] width 171 height 19
paste input "Some Applications of Trigonometry"
type input "Some Applications of Trigonometry"
click at [344, 286] on input "[DATE] 4:15 PM" at bounding box center [372, 286] width 156 height 19
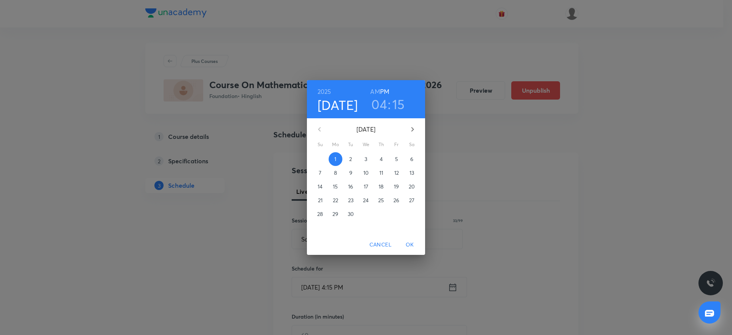
click at [402, 104] on h3 "15" at bounding box center [398, 104] width 13 height 16
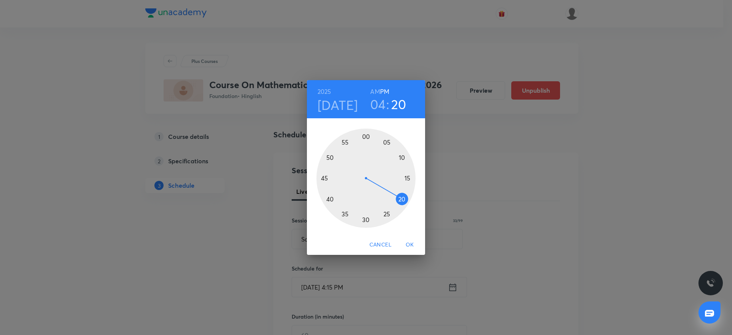
drag, startPoint x: 408, startPoint y: 177, endPoint x: 406, endPoint y: 202, distance: 25.2
click at [406, 202] on div at bounding box center [366, 178] width 99 height 99
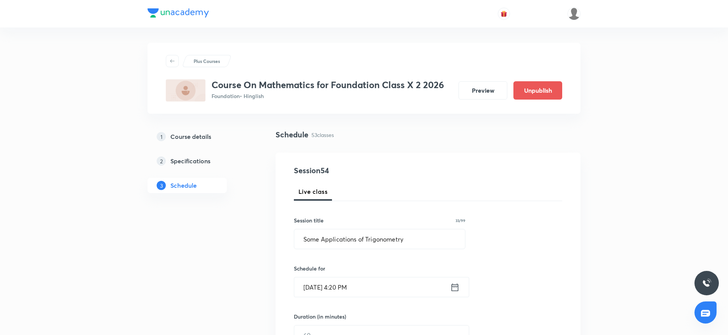
click at [352, 283] on input "[DATE] 4:20 PM" at bounding box center [372, 286] width 156 height 19
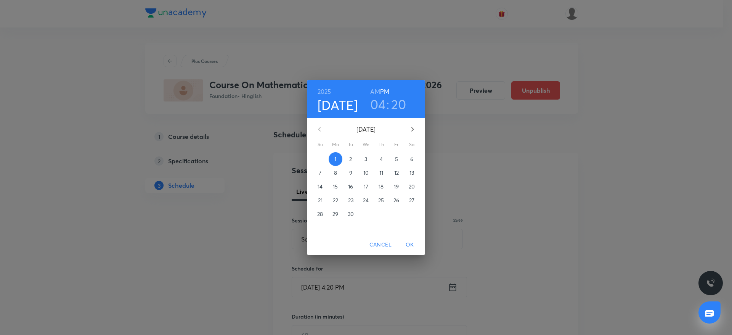
click at [712, 127] on div "2025 Sep 1 04 : 20 AM PM September 2025 Su Mo Tu We Th Fr Sa 31 1 2 3 4 5 6 7 8…" at bounding box center [366, 167] width 732 height 335
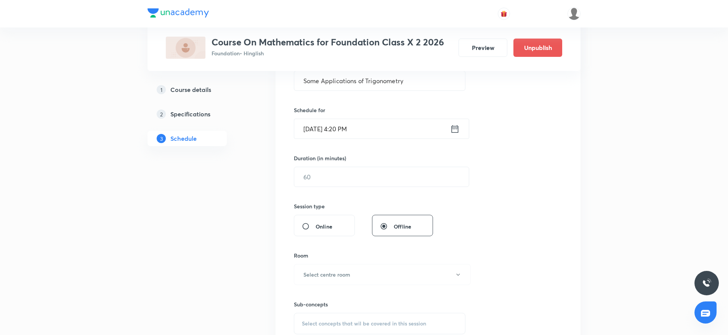
scroll to position [162, 0]
click at [381, 161] on div "Duration (in minutes) ​" at bounding box center [363, 166] width 139 height 33
click at [370, 172] on input "text" at bounding box center [381, 172] width 175 height 19
type input "55"
click at [343, 264] on button "Select centre room" at bounding box center [382, 270] width 177 height 21
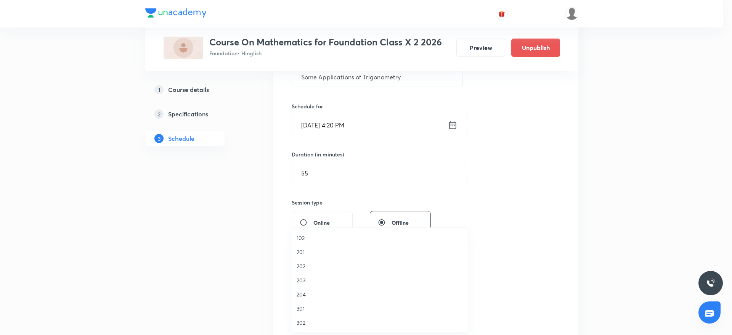
click at [311, 299] on li "204" at bounding box center [380, 294] width 176 height 14
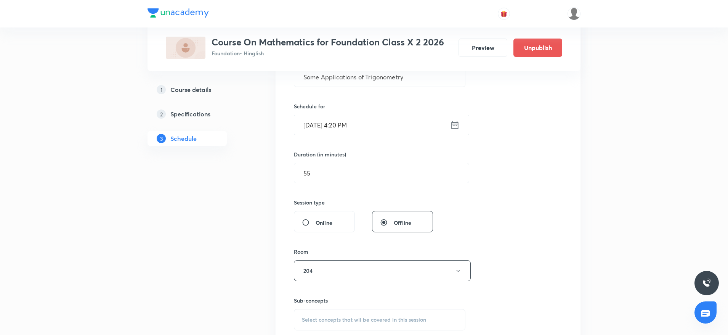
click at [329, 314] on div "Select concepts that wil be covered in this session" at bounding box center [380, 319] width 172 height 21
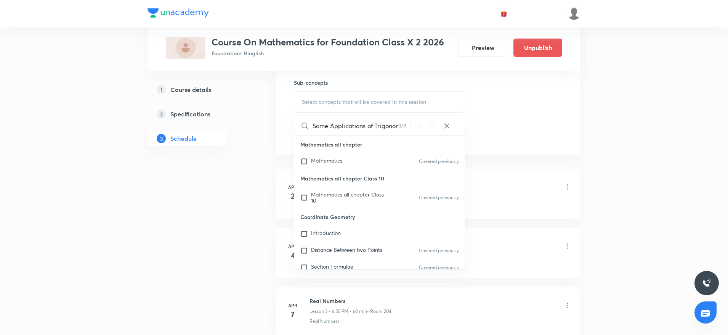
scroll to position [0, 15]
type input "Some Applications of Trigonometry"
click at [334, 252] on span "Distance Between two Points" at bounding box center [346, 249] width 71 height 7
checkbox input "true"
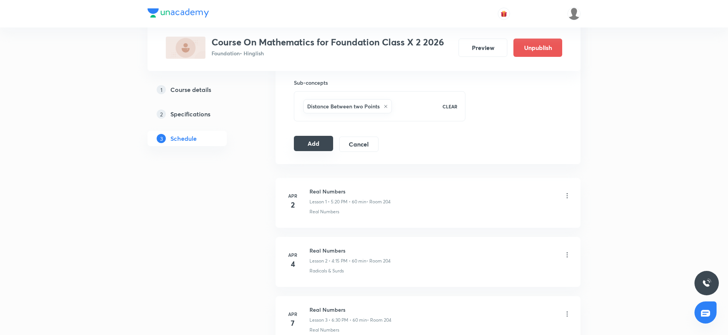
click at [324, 144] on button "Add" at bounding box center [313, 143] width 39 height 15
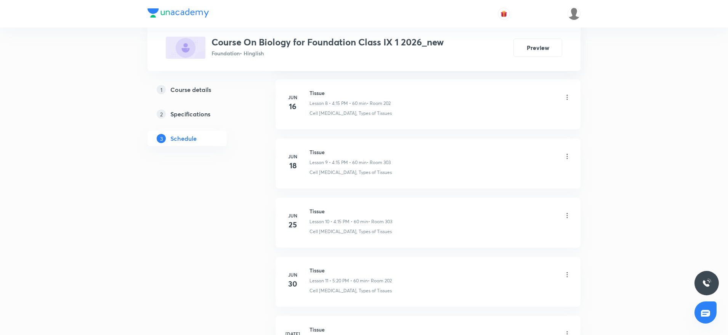
scroll to position [1754, 0]
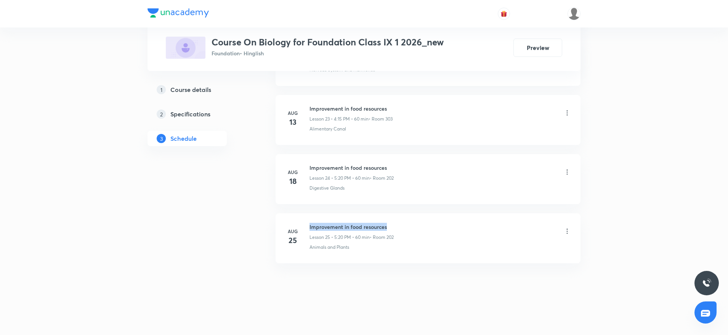
drag, startPoint x: 309, startPoint y: 222, endPoint x: 422, endPoint y: 206, distance: 114.5
copy h6 "Improvement in food resources"
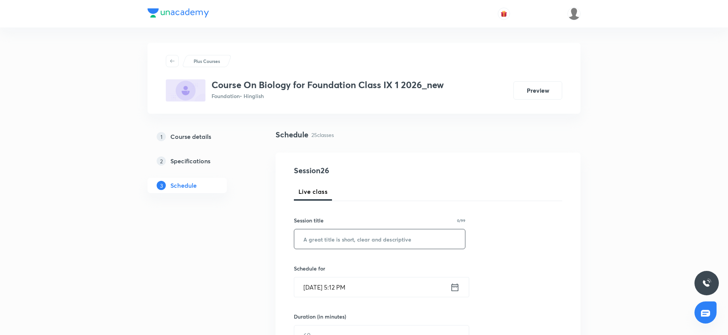
click at [360, 242] on input "text" at bounding box center [379, 238] width 171 height 19
paste input "Improvement in food resources"
type input "Improvement in food resources"
click at [350, 287] on input "[DATE] 5:12 PM" at bounding box center [372, 286] width 156 height 19
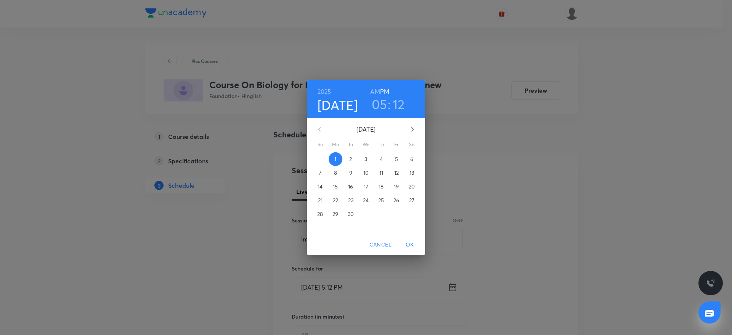
click at [400, 102] on h3 "12" at bounding box center [399, 104] width 12 height 16
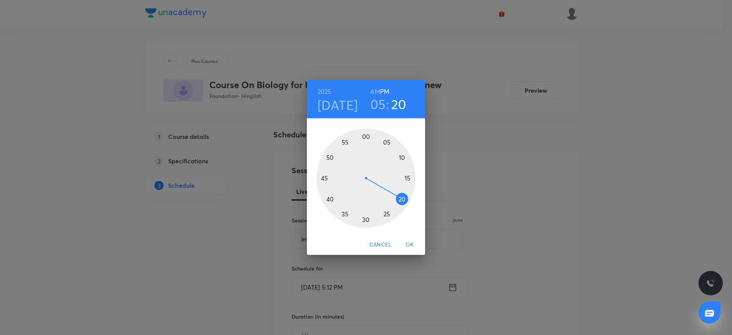
drag, startPoint x: 403, startPoint y: 161, endPoint x: 407, endPoint y: 201, distance: 39.4
click at [407, 201] on div at bounding box center [366, 178] width 99 height 99
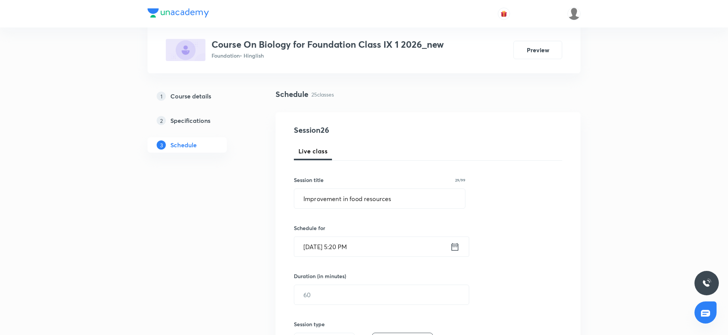
scroll to position [57, 0]
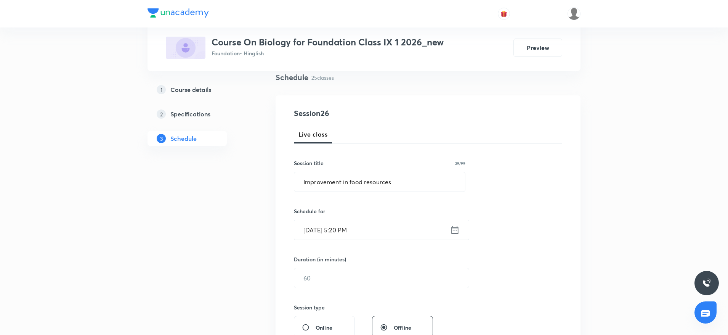
click at [360, 273] on input "text" at bounding box center [381, 277] width 175 height 19
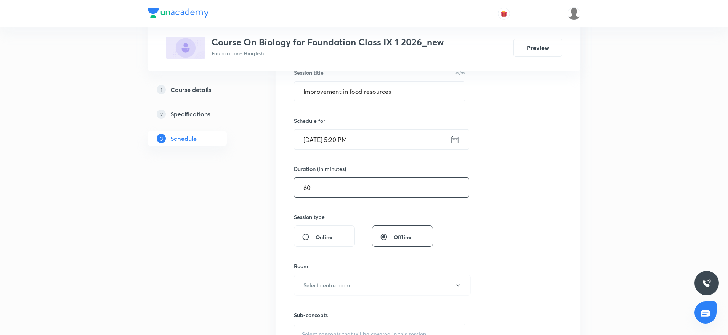
scroll to position [212, 0]
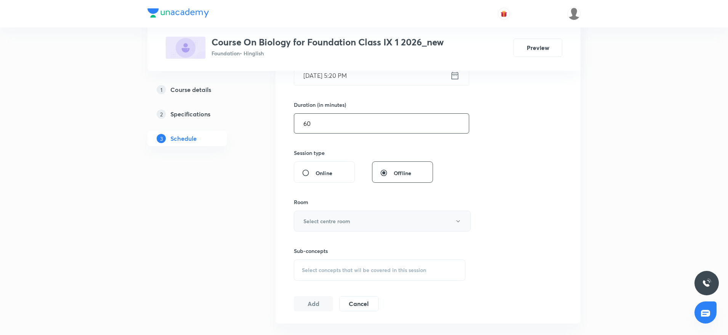
type input "60"
click at [404, 226] on button "Select centre room" at bounding box center [382, 221] width 177 height 21
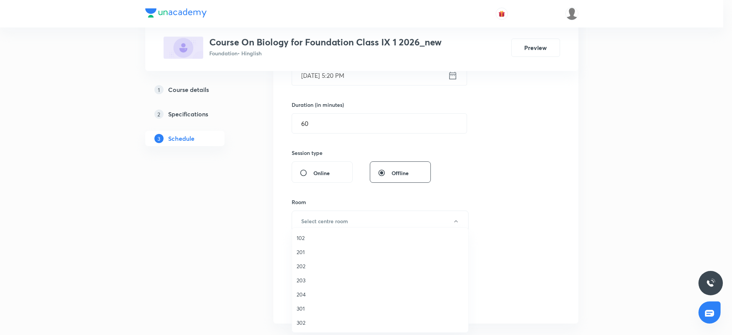
click at [307, 265] on span "202" at bounding box center [380, 266] width 167 height 8
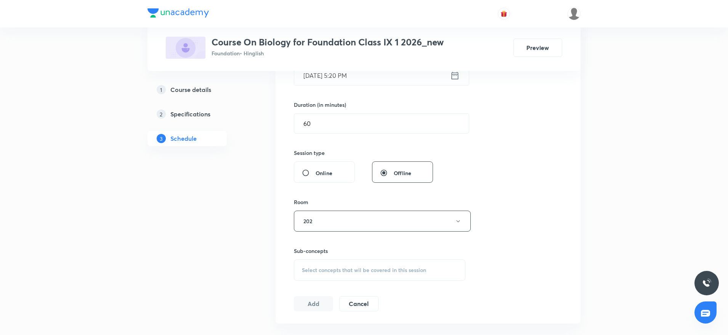
scroll to position [324, 0]
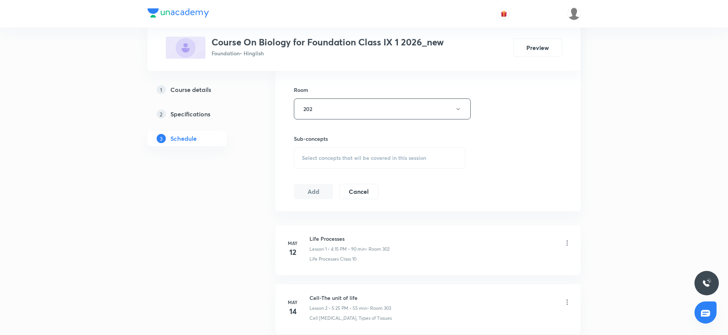
click at [447, 159] on div "Select concepts that wil be covered in this session" at bounding box center [380, 157] width 172 height 21
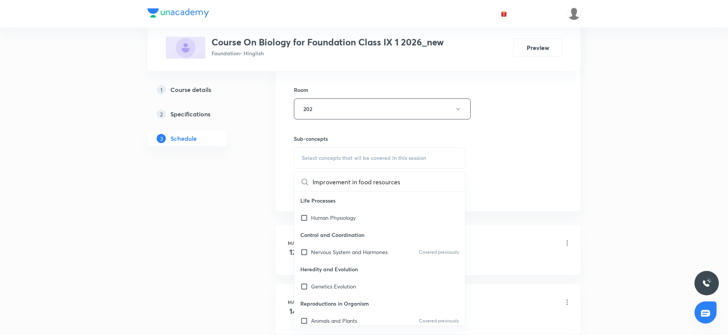
scroll to position [0, 2]
drag, startPoint x: 349, startPoint y: 183, endPoint x: 415, endPoint y: 186, distance: 65.7
click at [415, 186] on div "Improvement in food resources 0 / 0 ​" at bounding box center [379, 181] width 171 height 19
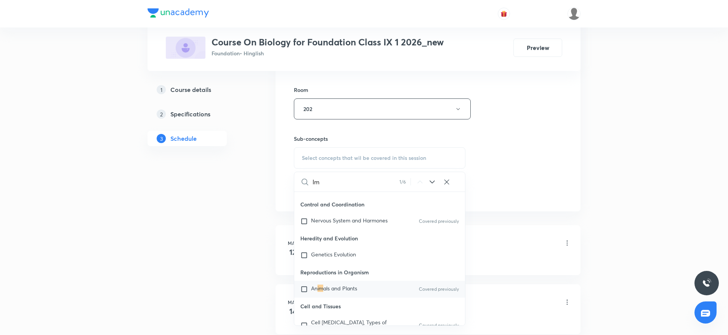
scroll to position [29, 0]
type input "Im"
click at [337, 289] on span "als and Plants" at bounding box center [340, 289] width 34 height 7
checkbox input "true"
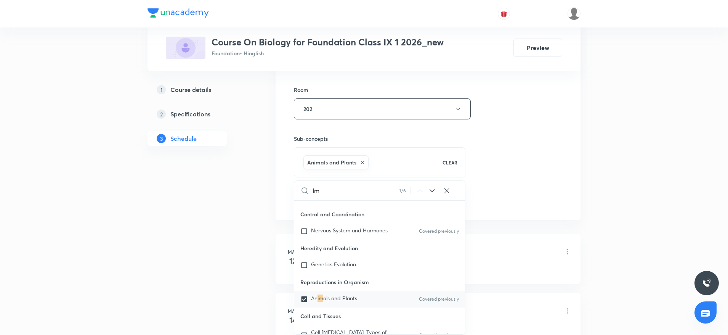
click at [498, 190] on div "Session 26 Live class Session title 29/99 Improvement in food resources ​ Sched…" at bounding box center [428, 24] width 268 height 367
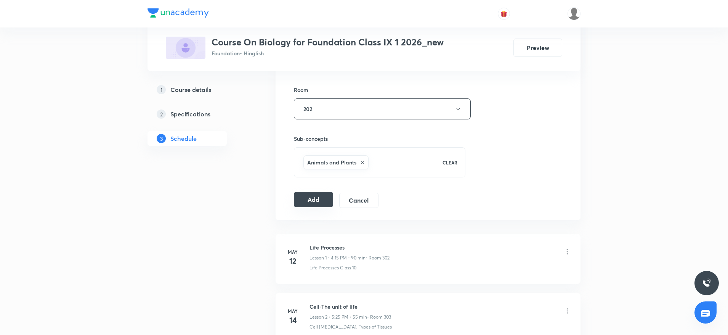
click at [321, 203] on button "Add" at bounding box center [313, 199] width 39 height 15
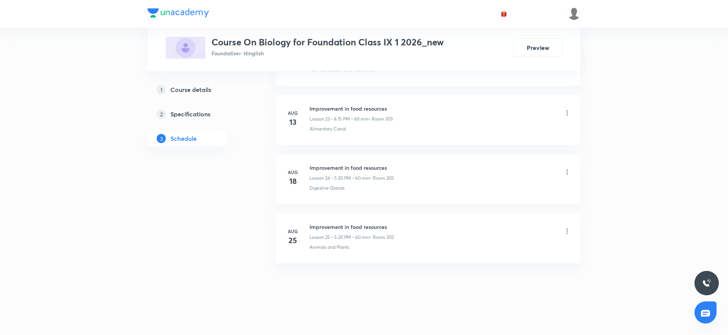
scroll to position [1404, 0]
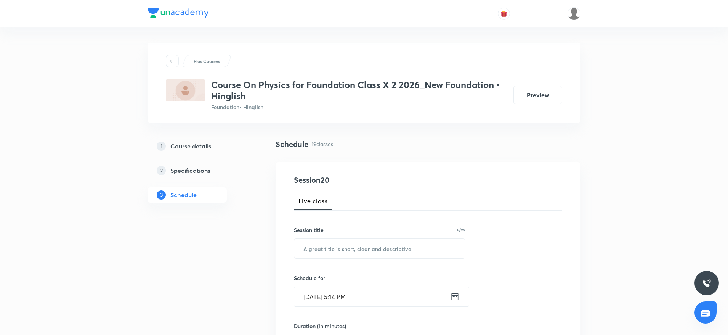
scroll to position [1409, 0]
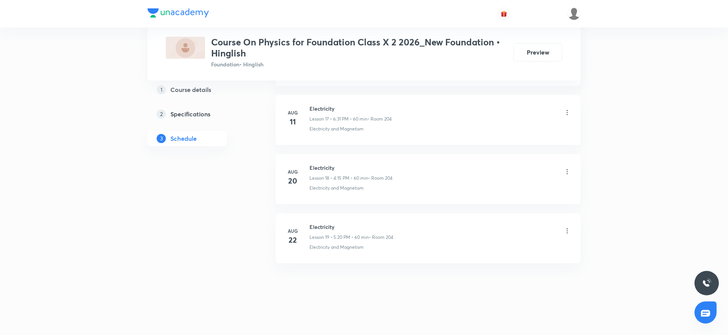
click at [326, 223] on h6 "Electricity" at bounding box center [352, 227] width 84 height 8
copy h6 "Electricity"
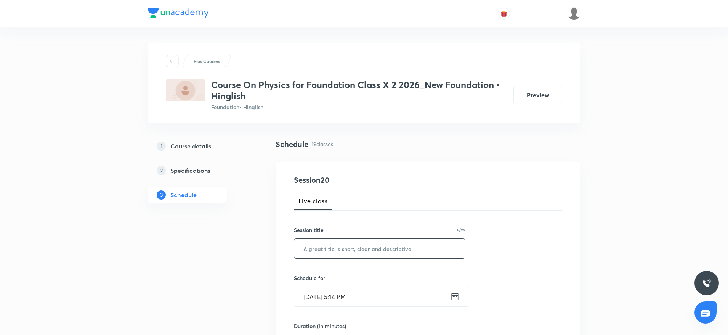
click at [345, 249] on input "text" at bounding box center [379, 248] width 171 height 19
paste input "Electricity"
type input "Electricity"
click at [349, 291] on input "Sept 1, 2025, 5:14 PM" at bounding box center [372, 296] width 156 height 19
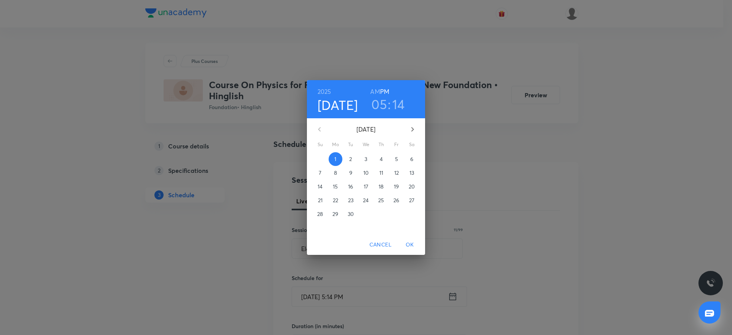
click at [405, 108] on div "05 : 14" at bounding box center [388, 104] width 53 height 16
click at [402, 100] on h3 "14" at bounding box center [398, 104] width 13 height 16
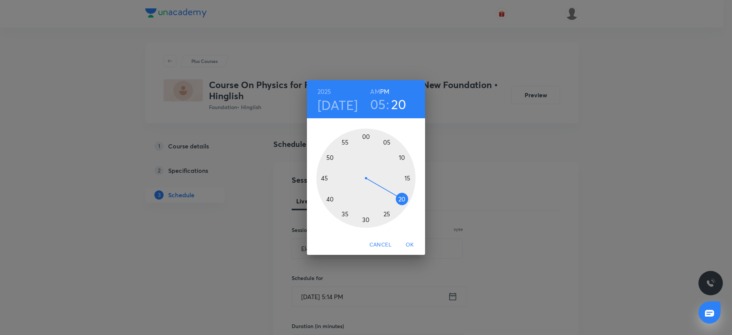
drag, startPoint x: 406, startPoint y: 182, endPoint x: 403, endPoint y: 199, distance: 17.1
click at [403, 199] on div at bounding box center [366, 178] width 99 height 99
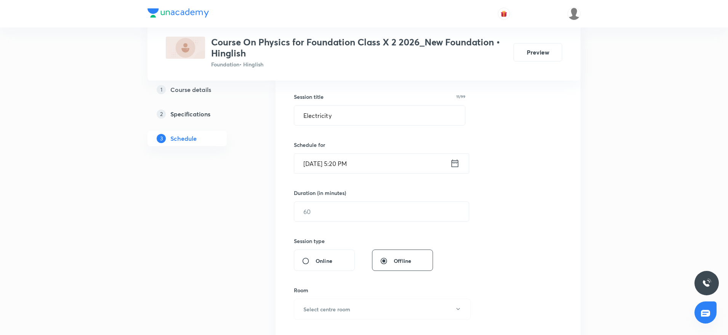
scroll to position [173, 0]
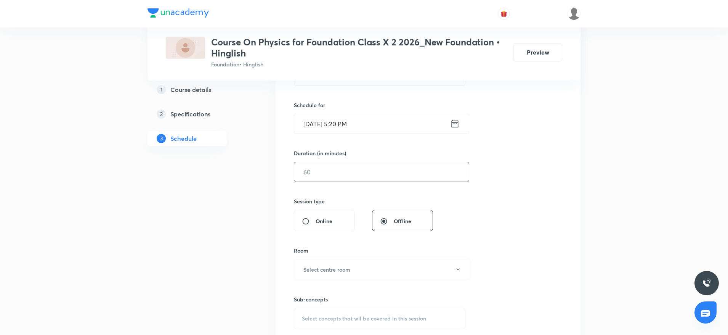
click at [332, 173] on input "text" at bounding box center [381, 171] width 175 height 19
type input "60"
click at [337, 269] on h6 "Select centre room" at bounding box center [327, 269] width 47 height 8
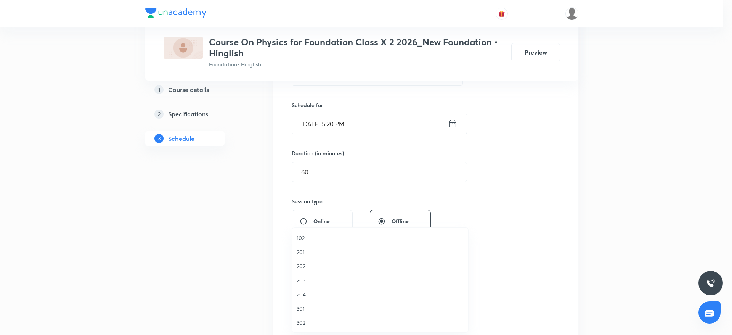
click at [311, 293] on span "204" at bounding box center [380, 294] width 167 height 8
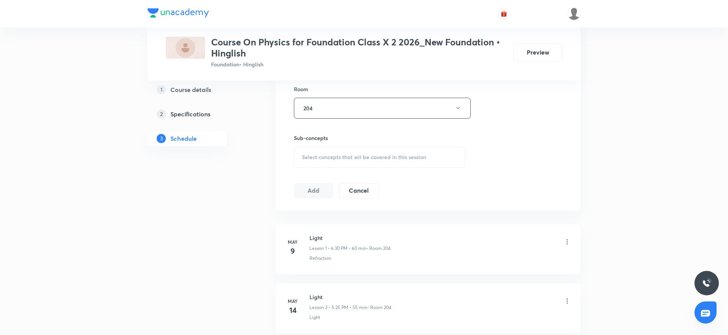
scroll to position [338, 0]
click at [426, 150] on span "Select concepts that wil be covered in this session" at bounding box center [364, 153] width 124 height 6
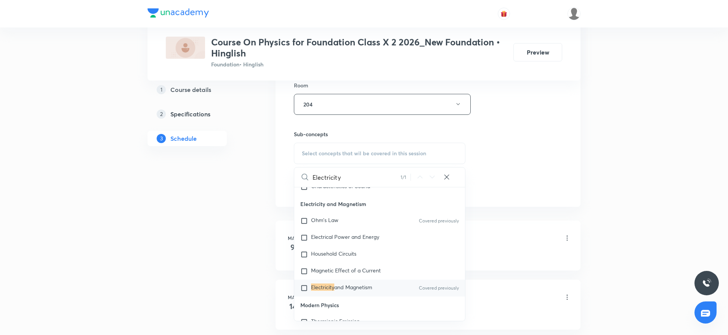
scroll to position [1295, 0]
type input "Electricity"
click at [345, 286] on span "and Magnetism" at bounding box center [353, 284] width 38 height 7
checkbox input "true"
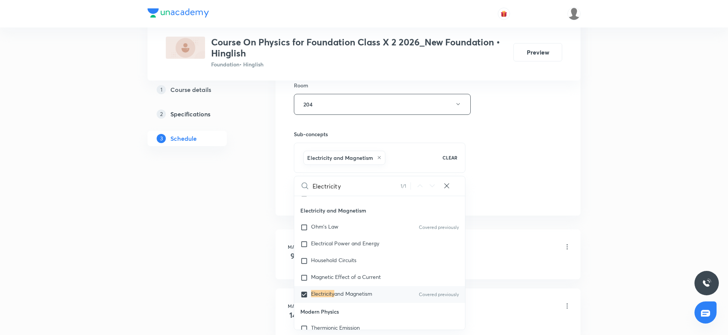
click at [557, 177] on div "Session 20 Live class Session title 11/99 Electricity ​ Schedule for Sept 1, 20…" at bounding box center [428, 19] width 268 height 367
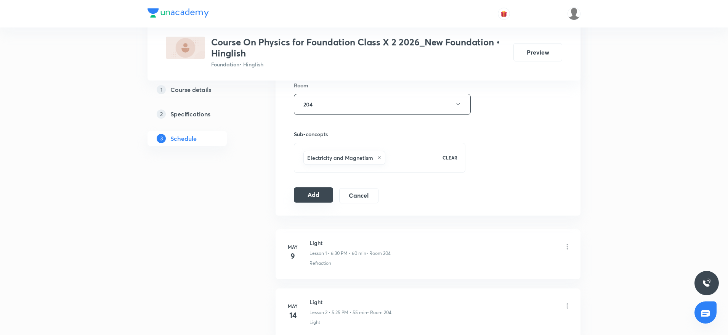
click at [316, 196] on button "Add" at bounding box center [313, 194] width 39 height 15
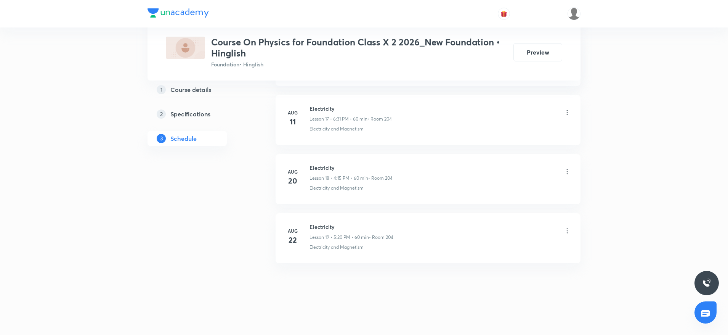
scroll to position [1059, 0]
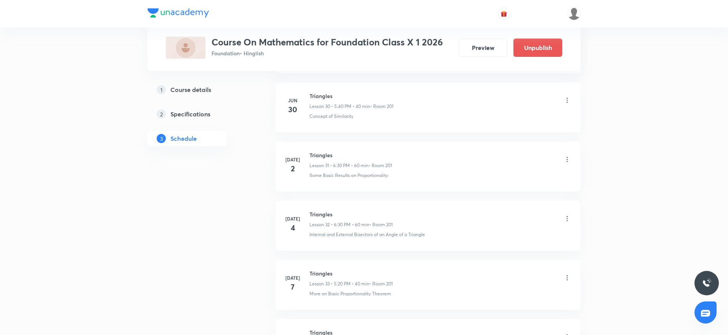
scroll to position [3409, 0]
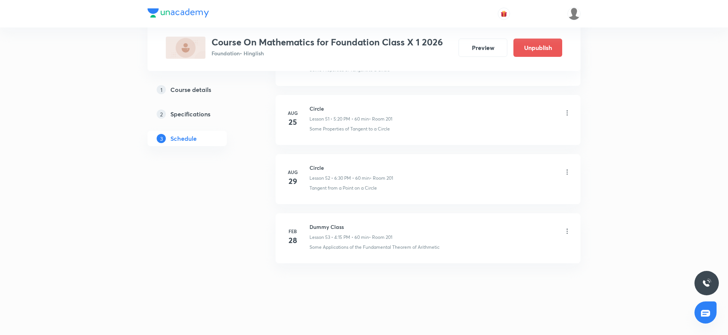
click at [319, 166] on h6 "Circle" at bounding box center [352, 168] width 84 height 8
copy h6 "Circle"
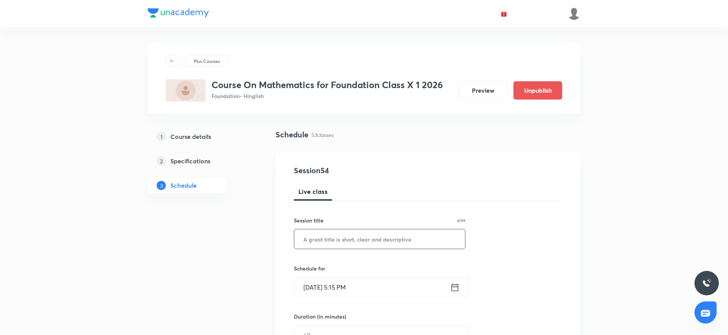
click at [347, 245] on input "text" at bounding box center [379, 238] width 171 height 19
paste input "Circle"
type input "Circle"
click at [346, 285] on input "[DATE] 5:15 PM" at bounding box center [372, 286] width 156 height 19
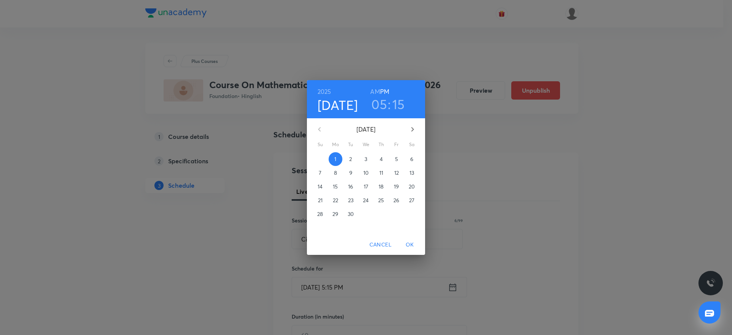
click at [400, 110] on h3 "15" at bounding box center [398, 104] width 13 height 16
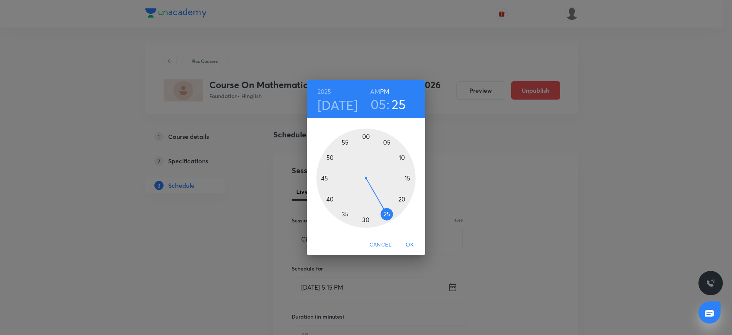
drag, startPoint x: 407, startPoint y: 187, endPoint x: 392, endPoint y: 220, distance: 36.6
click at [392, 220] on div at bounding box center [366, 178] width 99 height 99
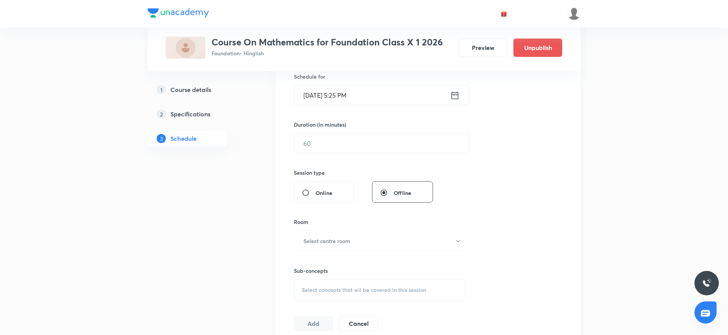
scroll to position [201, 0]
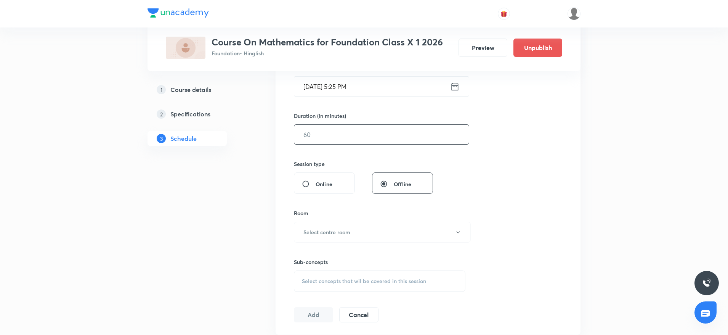
click at [309, 137] on input "text" at bounding box center [381, 134] width 175 height 19
type input "55"
click at [333, 235] on h6 "Select centre room" at bounding box center [327, 232] width 47 height 8
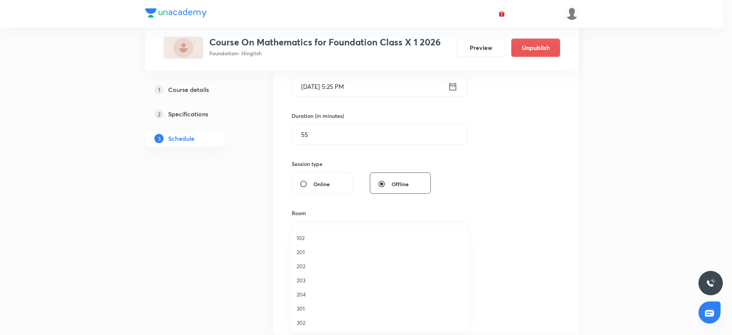
click at [326, 251] on span "201" at bounding box center [380, 252] width 167 height 8
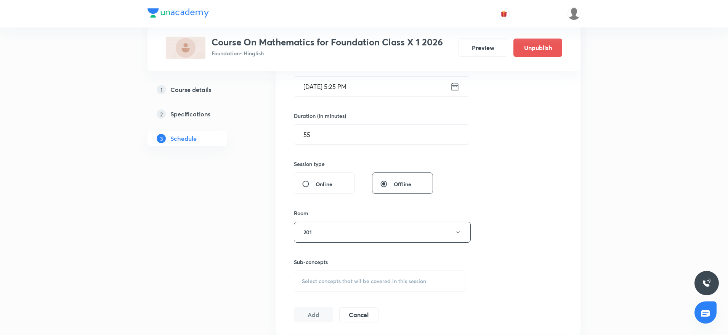
click at [337, 278] on span "Select concepts that wil be covered in this session" at bounding box center [364, 281] width 124 height 6
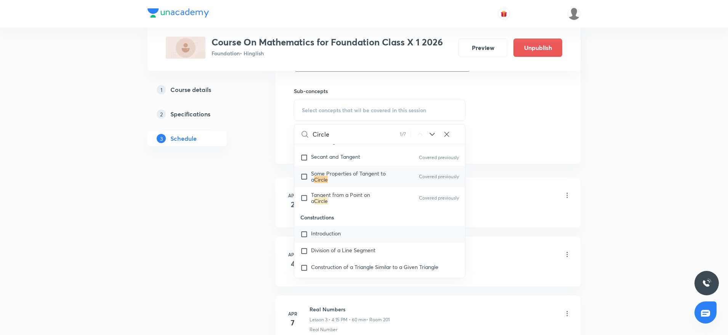
scroll to position [1702, 0]
type input "Circle"
click at [307, 202] on input "checkbox" at bounding box center [306, 197] width 11 height 12
checkbox input "true"
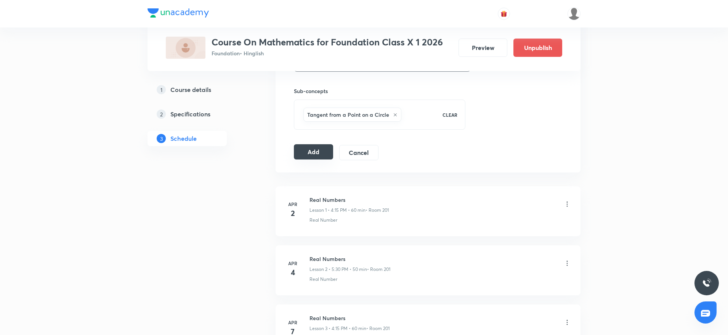
click at [311, 147] on button "Add" at bounding box center [313, 151] width 39 height 15
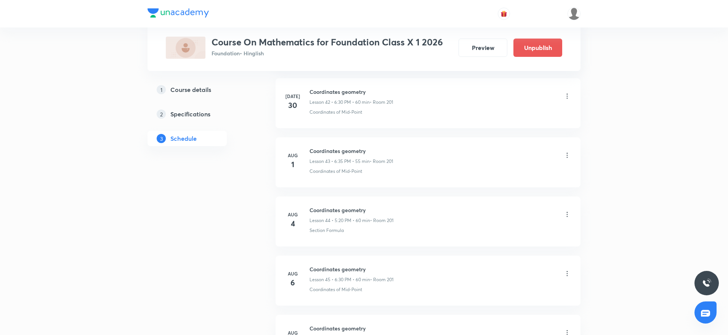
scroll to position [3118, 0]
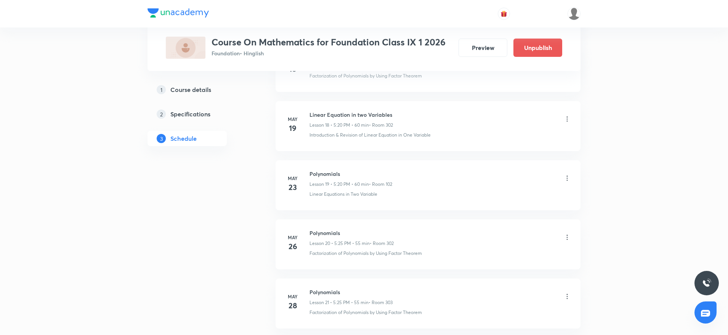
scroll to position [3350, 0]
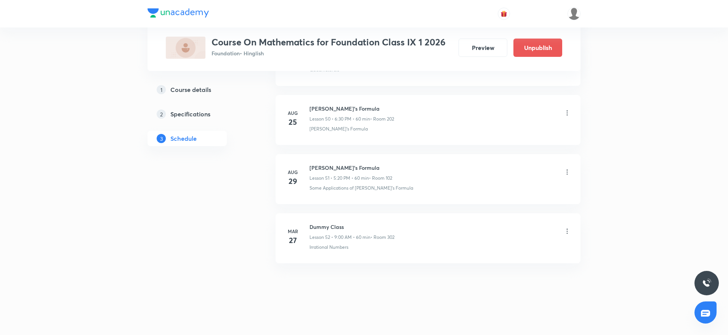
click at [310, 163] on li "[DATE] Heron's Formula Lesson 51 • 5:20 PM • 60 min • Room 102 Some Application…" at bounding box center [428, 179] width 305 height 50
drag, startPoint x: 310, startPoint y: 163, endPoint x: 383, endPoint y: 164, distance: 72.5
click at [383, 164] on li "[DATE] Heron's Formula Lesson 51 • 5:20 PM • 60 min • Room 102 Some Application…" at bounding box center [428, 179] width 305 height 50
copy h6 "[PERSON_NAME]'s Formula"
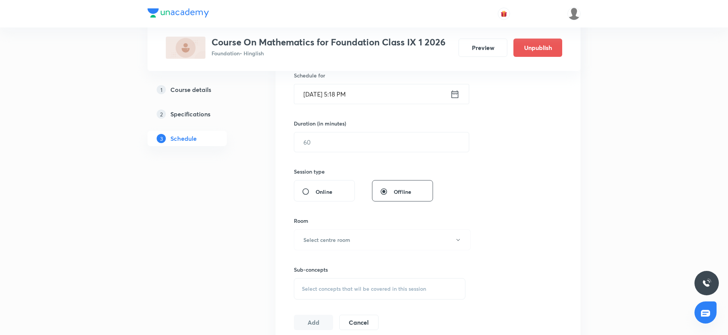
scroll to position [0, 0]
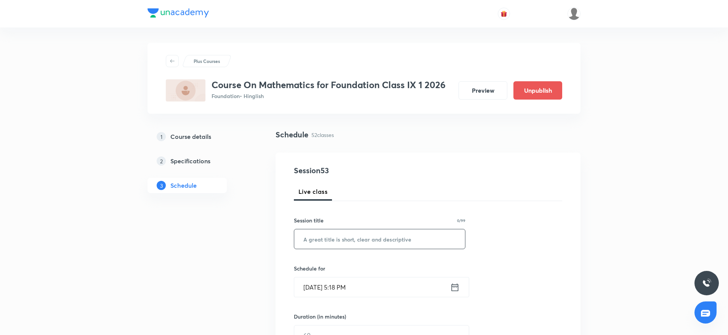
click at [337, 231] on input "text" at bounding box center [379, 238] width 171 height 19
paste input "[PERSON_NAME]'s Formula"
type input "[PERSON_NAME]'s Formula"
click at [340, 283] on input "[DATE] 5:18 PM" at bounding box center [372, 286] width 156 height 19
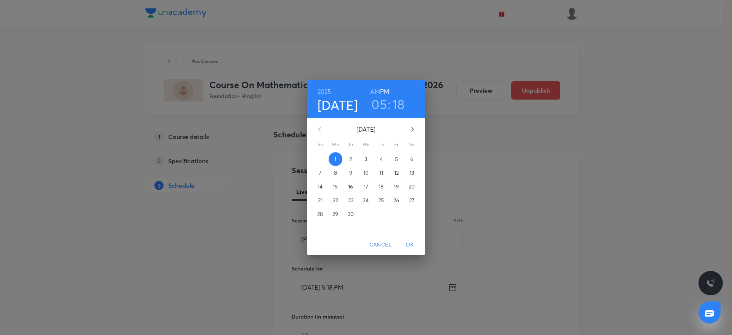
click at [382, 109] on h3 "05" at bounding box center [379, 104] width 16 height 16
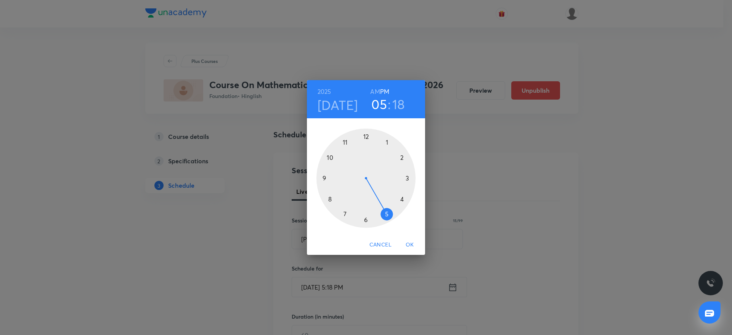
click at [367, 219] on div at bounding box center [366, 178] width 99 height 99
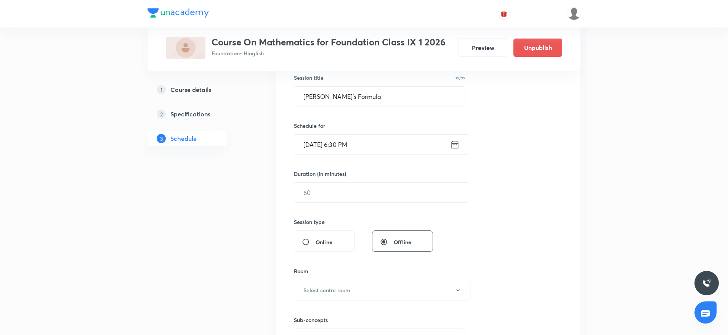
scroll to position [206, 0]
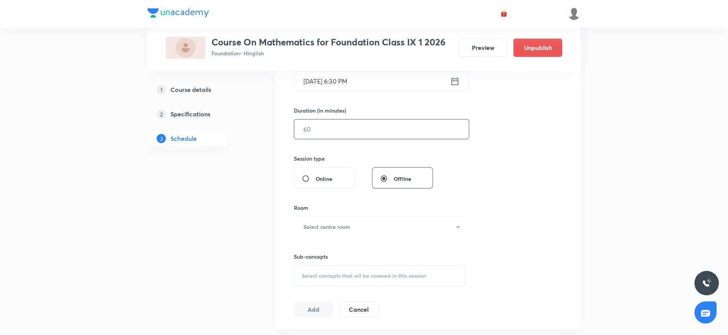
click at [375, 132] on input "text" at bounding box center [381, 128] width 175 height 19
type input "60"
click at [321, 230] on h6 "Select centre room" at bounding box center [327, 227] width 47 height 8
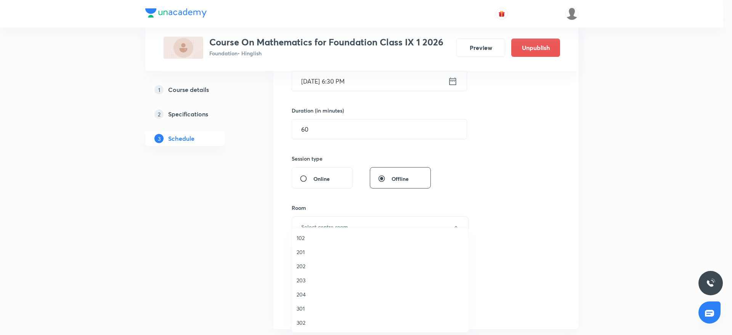
click at [307, 264] on span "202" at bounding box center [380, 266] width 167 height 8
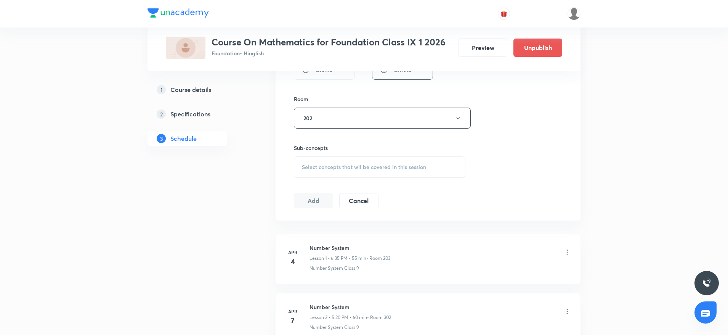
scroll to position [323, 0]
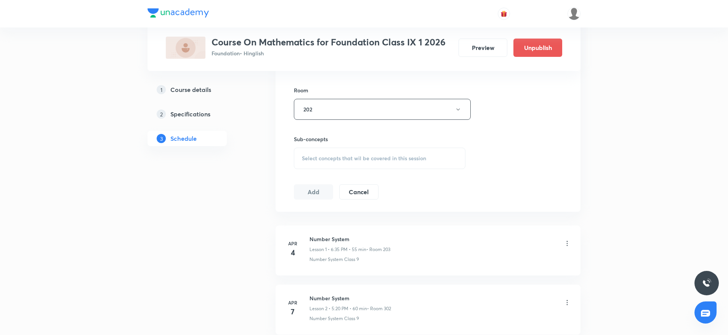
click at [405, 166] on div "Select concepts that wil be covered in this session" at bounding box center [380, 158] width 172 height 21
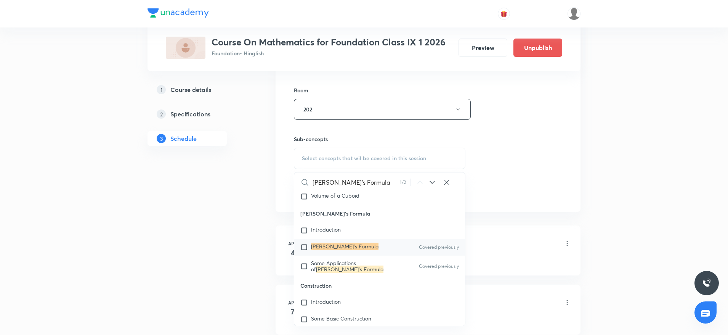
scroll to position [1415, 0]
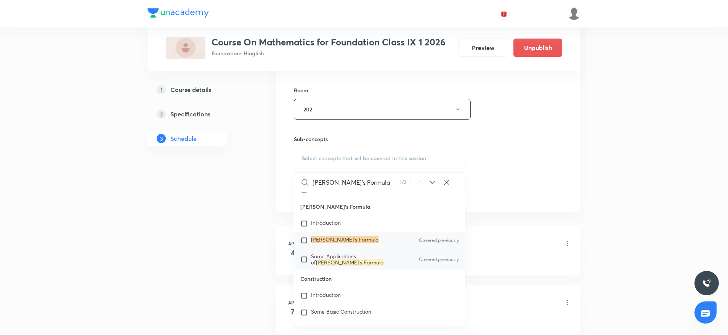
type input "Heron's Formula"
click at [342, 265] on p "Some Applications of Heron's Formula" at bounding box center [349, 259] width 77 height 12
checkbox input "true"
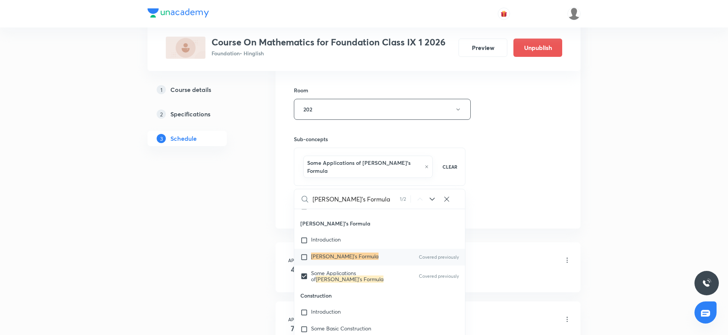
click at [541, 163] on div "Session 53 Live class Session title 15/99 Heron's Formula ​ Schedule for Sept 1…" at bounding box center [428, 28] width 268 height 375
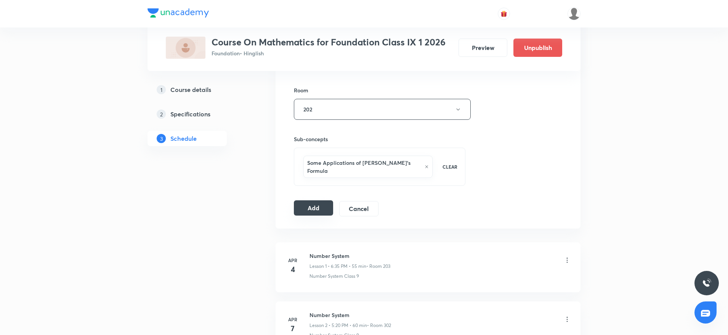
click at [318, 200] on button "Add" at bounding box center [313, 207] width 39 height 15
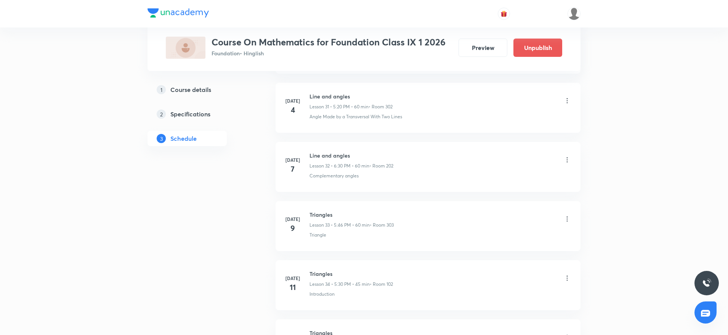
scroll to position [3359, 0]
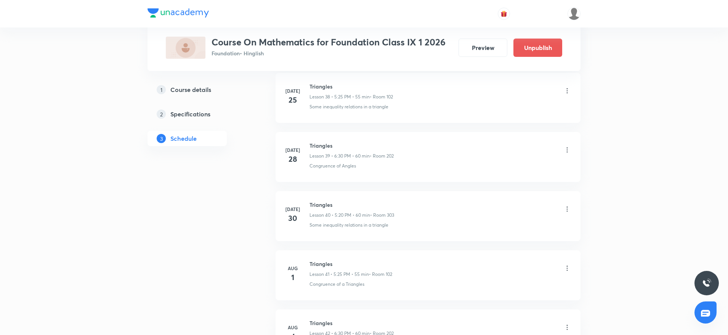
scroll to position [3059, 0]
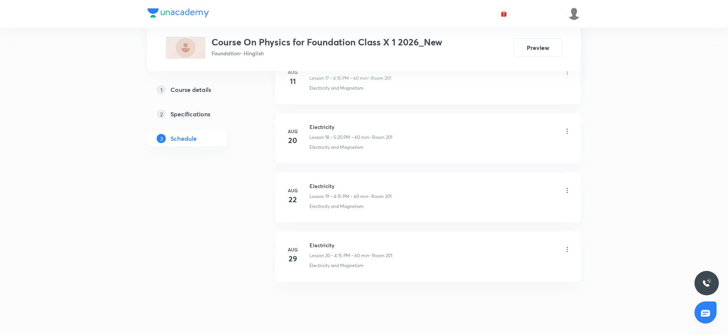
scroll to position [1459, 0]
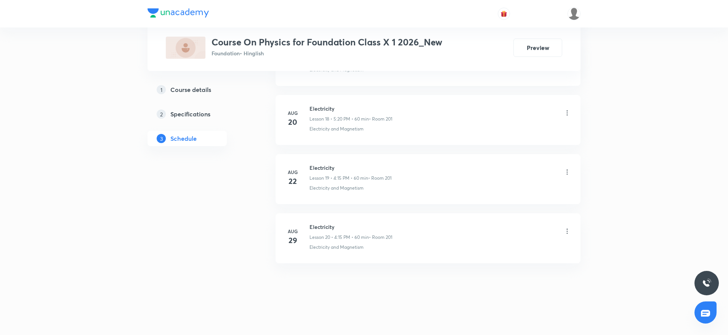
click at [316, 226] on h6 "Electricity" at bounding box center [351, 227] width 83 height 8
copy h6 "Electricity"
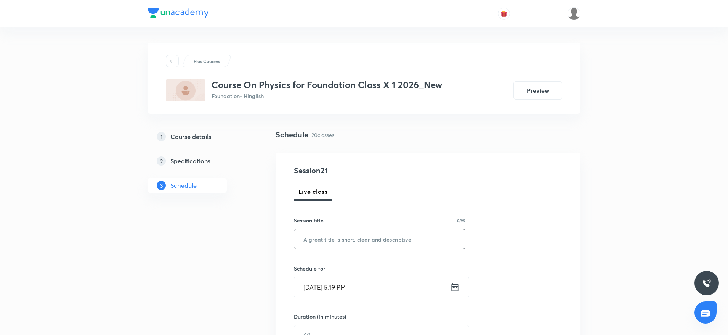
click at [330, 233] on input "text" at bounding box center [379, 238] width 171 height 19
paste input "Electricity"
type input "Electricity"
click at [342, 286] on input "Sept 1, 2025, 5:19 PM" at bounding box center [372, 286] width 156 height 19
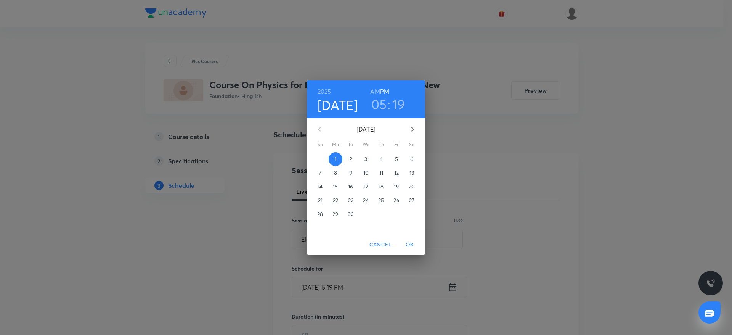
click at [385, 104] on h3 "05" at bounding box center [379, 104] width 16 height 16
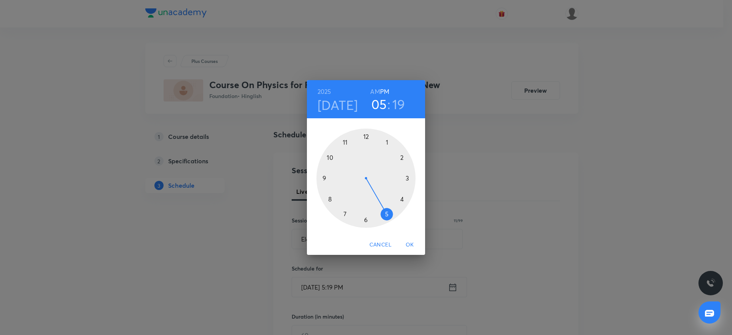
click at [366, 220] on div at bounding box center [366, 178] width 99 height 99
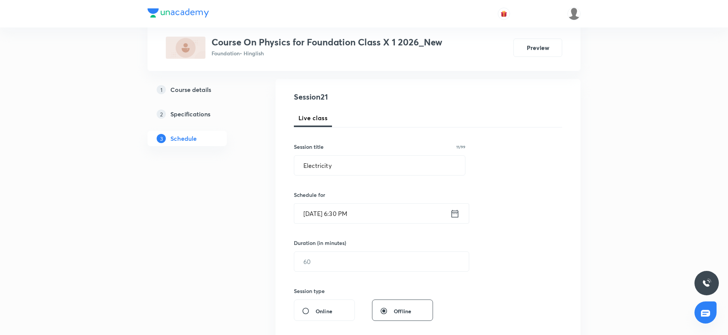
scroll to position [90, 0]
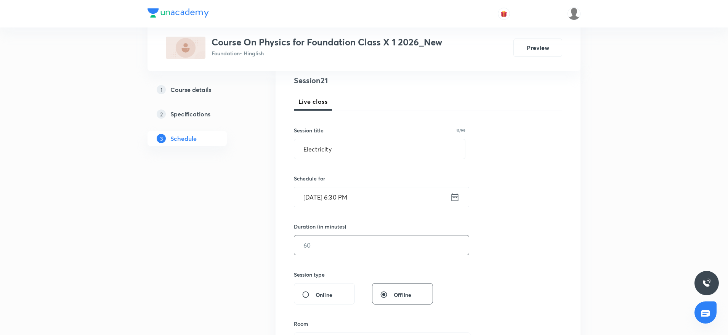
click at [387, 238] on input "text" at bounding box center [381, 244] width 175 height 19
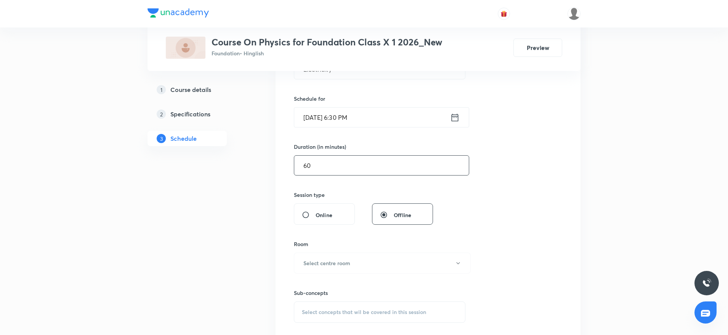
scroll to position [251, 0]
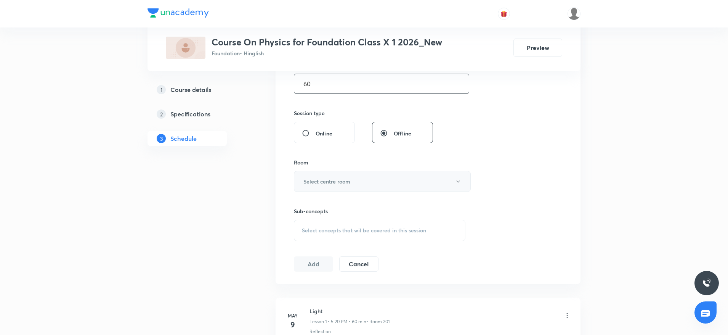
type input "60"
click at [402, 185] on button "Select centre room" at bounding box center [382, 181] width 177 height 21
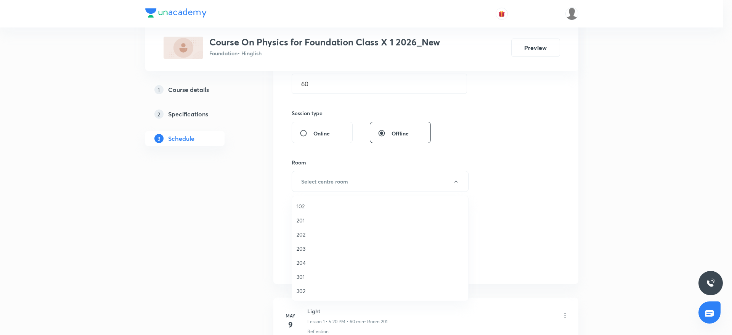
click at [301, 219] on span "201" at bounding box center [380, 220] width 167 height 8
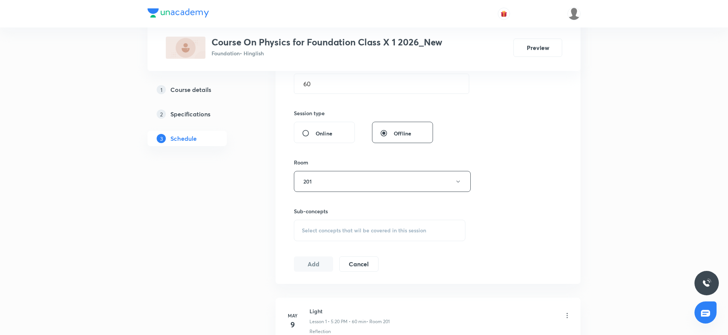
scroll to position [300, 0]
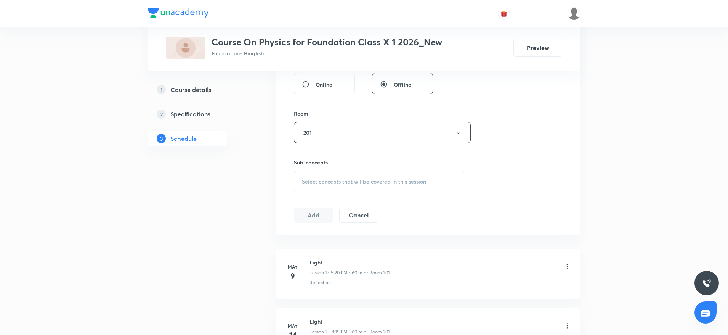
click at [403, 174] on div "Select concepts that wil be covered in this session" at bounding box center [380, 181] width 172 height 21
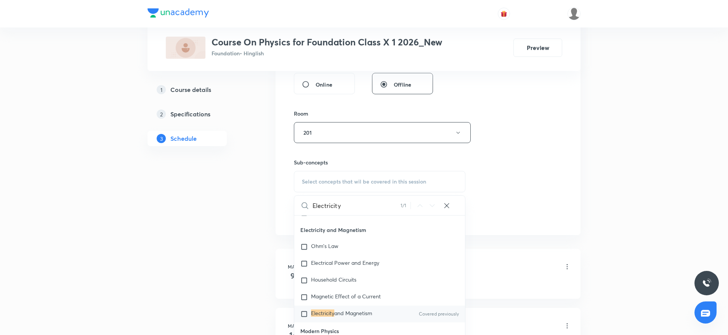
scroll to position [296, 0]
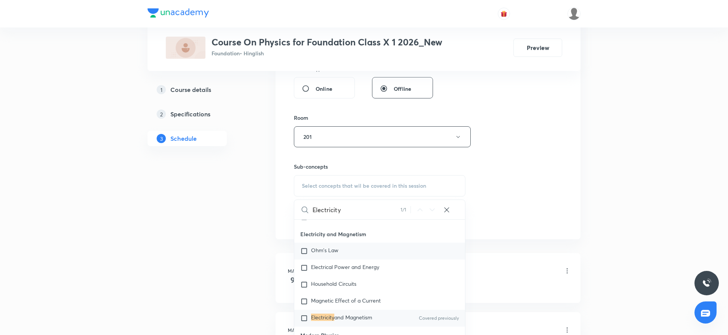
type input "Electricity"
click at [333, 249] on span "Ohm's Law" at bounding box center [324, 249] width 27 height 7
checkbox input "true"
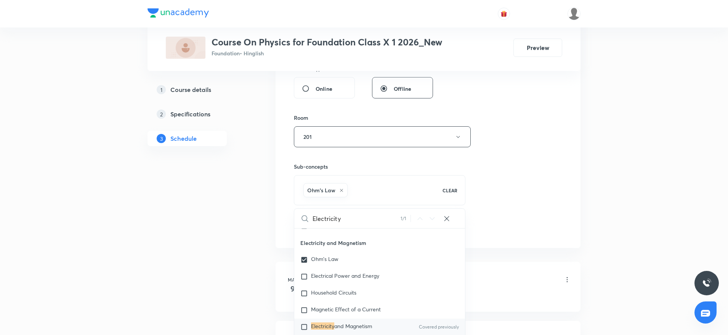
drag, startPoint x: 641, startPoint y: 157, endPoint x: 536, endPoint y: 174, distance: 106.3
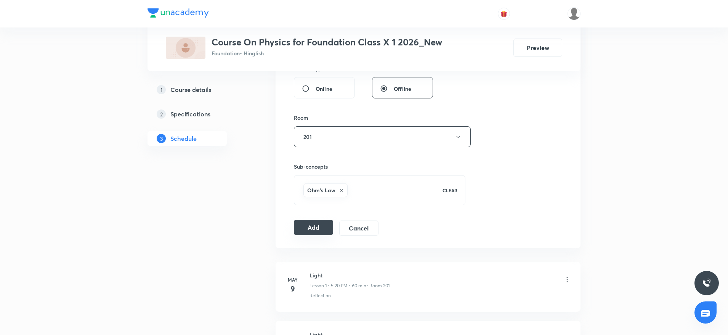
click at [310, 235] on div "Add Cancel" at bounding box center [339, 227] width 91 height 15
click at [314, 228] on button "Add" at bounding box center [313, 227] width 39 height 15
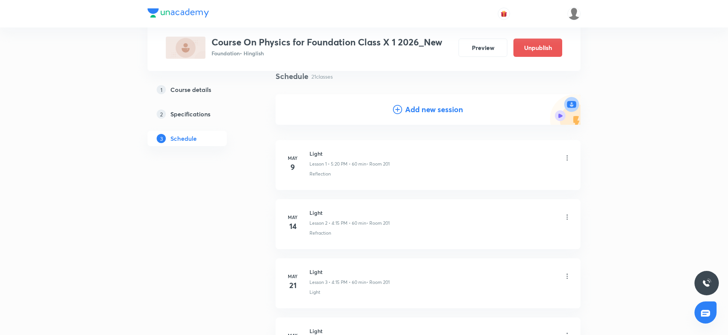
scroll to position [0, 0]
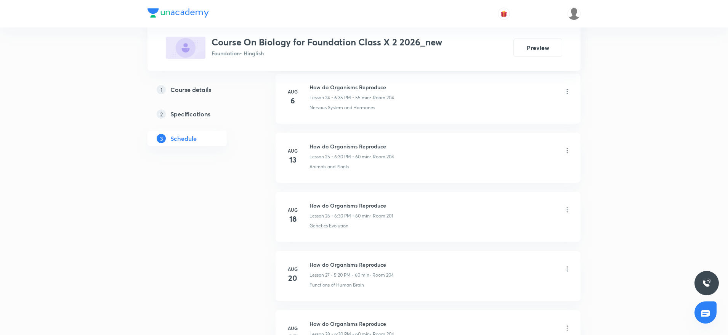
scroll to position [1991, 0]
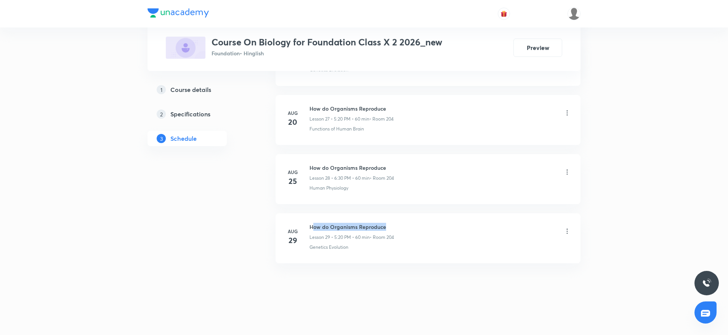
drag, startPoint x: 312, startPoint y: 224, endPoint x: 430, endPoint y: 219, distance: 118.0
click at [430, 219] on li "Aug 29 How do Organisms Reproduce Lesson 29 • 5:20 PM • 60 min • Room 204 Genet…" at bounding box center [428, 238] width 305 height 50
copy h6 "ow do Organisms Reproduce"
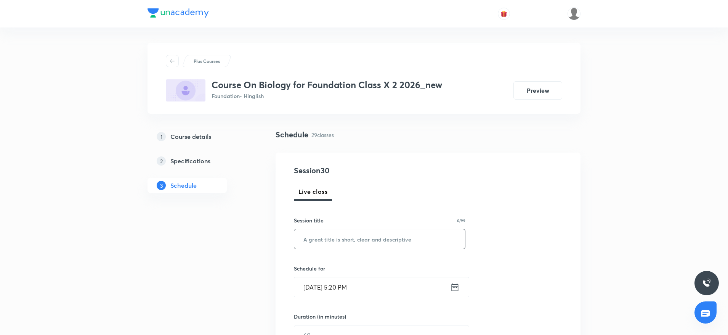
click at [340, 236] on input "text" at bounding box center [379, 238] width 171 height 19
paste input "ow do Organisms Reproduce"
click at [341, 285] on input "Sept 1, 2025, 5:20 PM" at bounding box center [372, 286] width 156 height 19
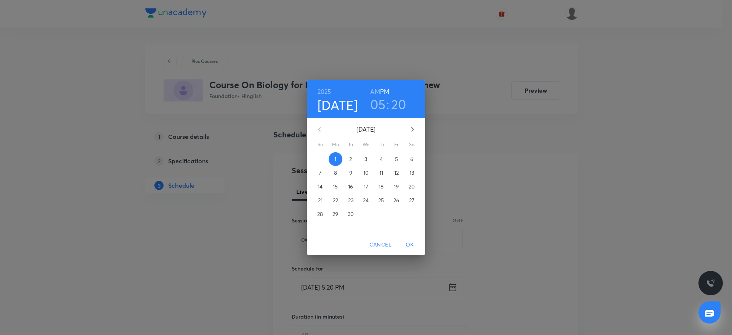
click at [380, 104] on h3 "05" at bounding box center [378, 104] width 16 height 16
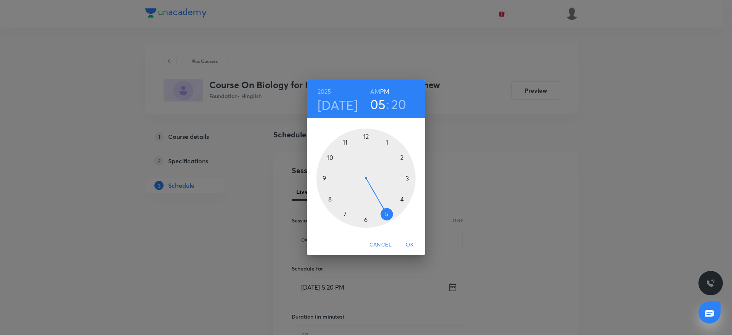
click at [365, 219] on div at bounding box center [366, 178] width 99 height 99
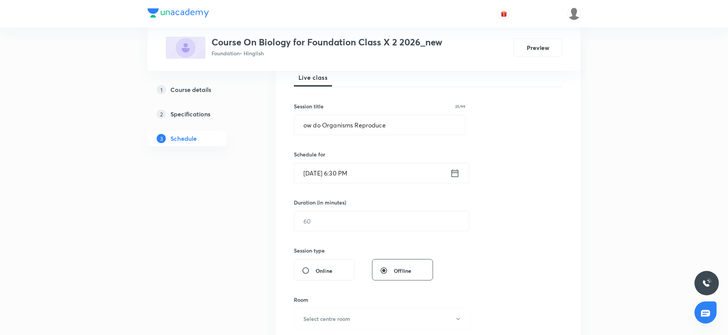
scroll to position [130, 0]
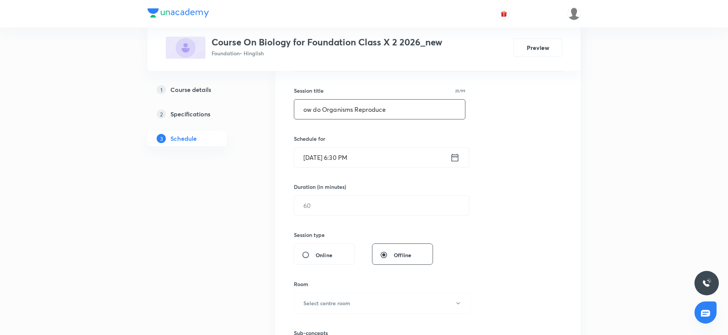
drag, startPoint x: 306, startPoint y: 112, endPoint x: 300, endPoint y: 108, distance: 7.3
click at [300, 108] on input "ow do Organisms Reproduce" at bounding box center [379, 109] width 171 height 19
type input "How do Organisms Reproduce"
click at [341, 206] on input "text" at bounding box center [381, 205] width 175 height 19
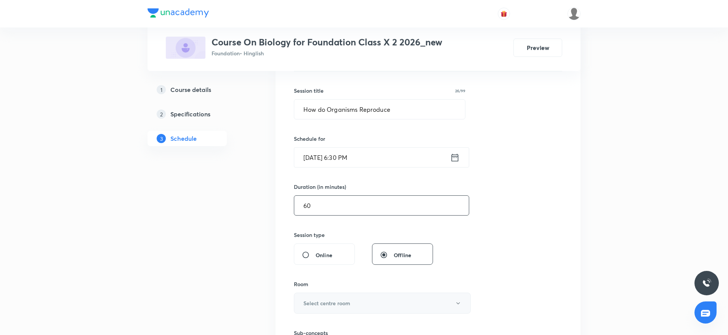
type input "60"
click at [339, 310] on button "Select centre room" at bounding box center [382, 303] width 177 height 21
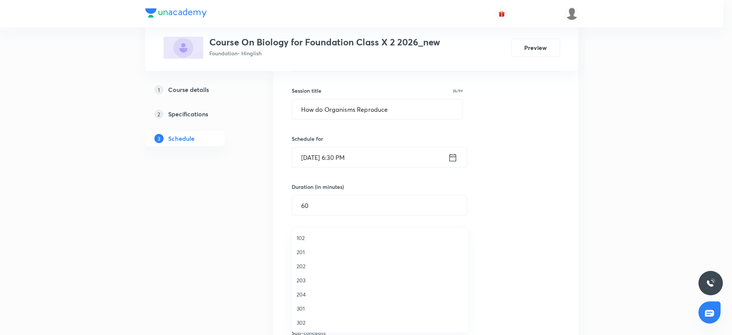
click at [305, 285] on li "203" at bounding box center [380, 280] width 176 height 14
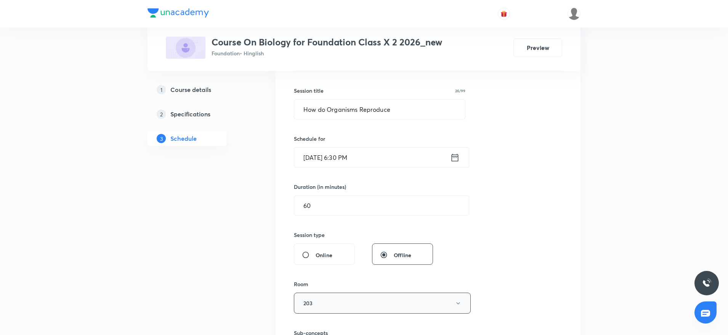
click at [318, 309] on button "203" at bounding box center [382, 303] width 177 height 21
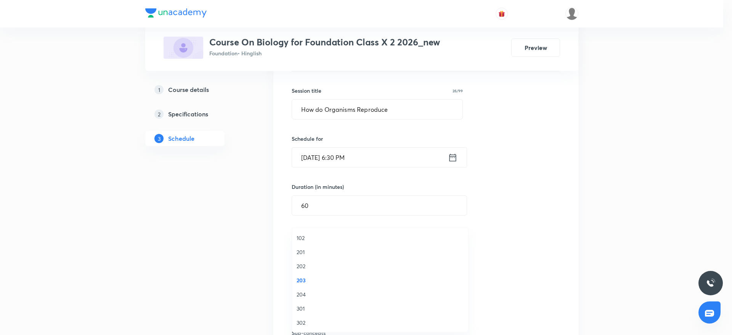
click at [305, 298] on span "204" at bounding box center [380, 294] width 167 height 8
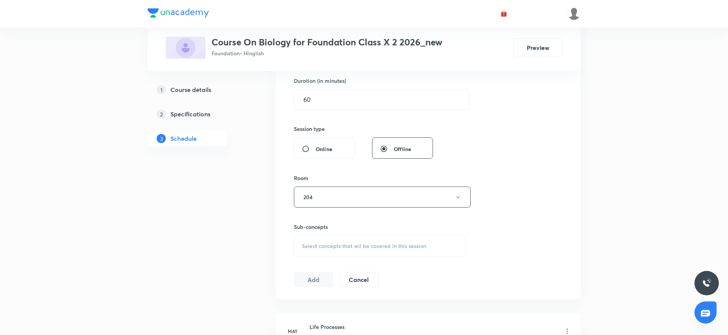
scroll to position [241, 0]
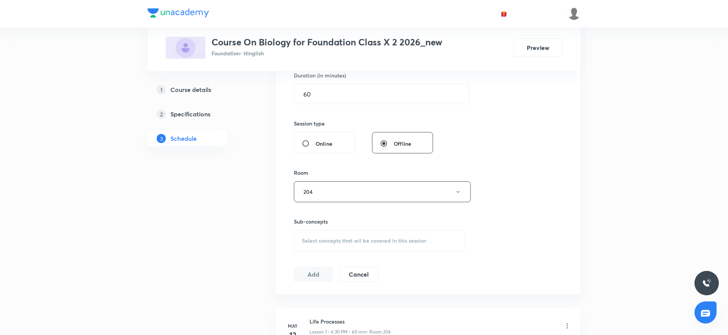
click at [358, 241] on span "Select concepts that wil be covered in this session" at bounding box center [364, 241] width 124 height 6
click at [380, 259] on input "ow do Organisms Reproduce" at bounding box center [356, 264] width 86 height 19
click at [333, 262] on input "ow do Organisms" at bounding box center [356, 264] width 86 height 19
click at [349, 264] on input "Organisms" at bounding box center [356, 264] width 86 height 19
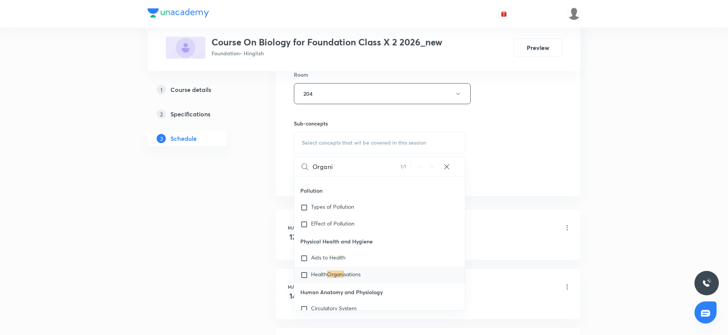
scroll to position [344, 0]
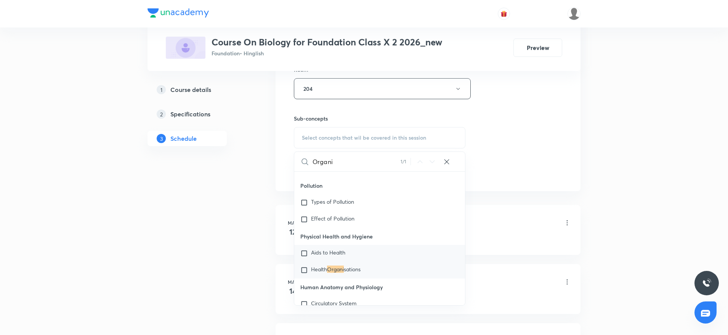
type input "Organi"
click at [339, 252] on span "Aids to Health" at bounding box center [328, 252] width 34 height 7
checkbox input "true"
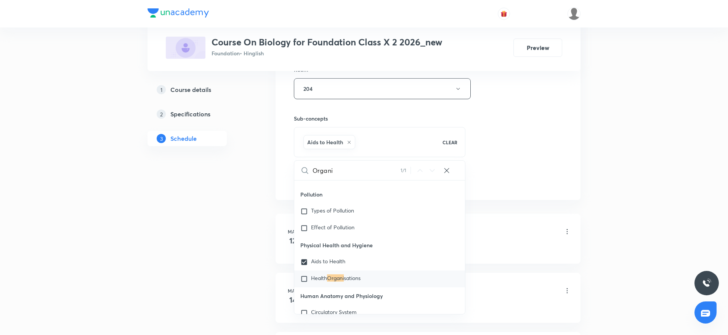
click at [511, 124] on div "Session 30 Live class Session title 26/99 How do Organisms Reproduce ​ Schedule…" at bounding box center [428, 4] width 268 height 367
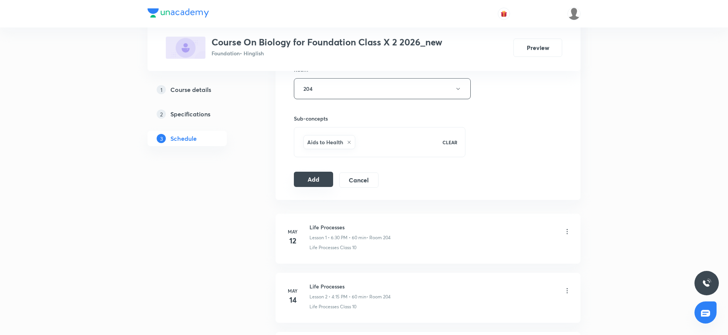
click at [310, 178] on button "Add" at bounding box center [313, 179] width 39 height 15
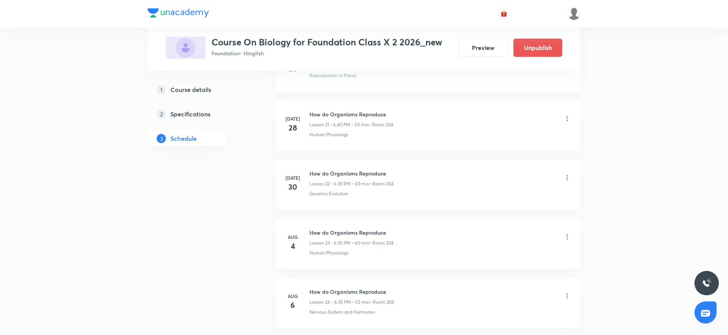
scroll to position [1699, 0]
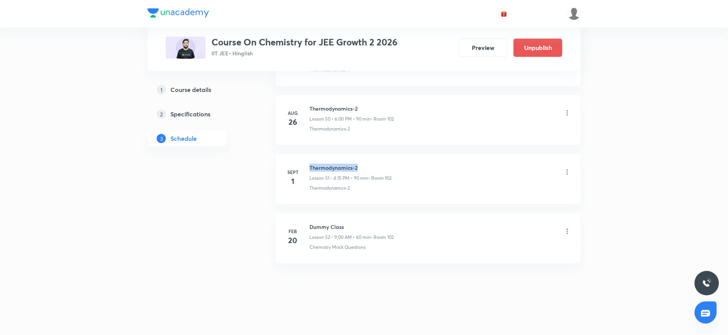
drag, startPoint x: 310, startPoint y: 164, endPoint x: 379, endPoint y: 164, distance: 69.0
click at [379, 164] on h6 "Thermodynamics-2" at bounding box center [351, 168] width 82 height 8
copy h6 "Thermodynamics-2"
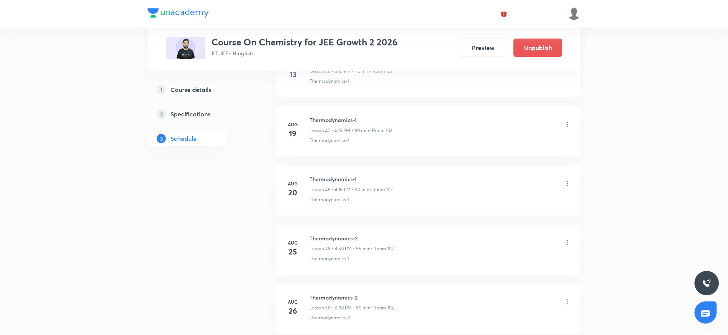
scroll to position [3155, 0]
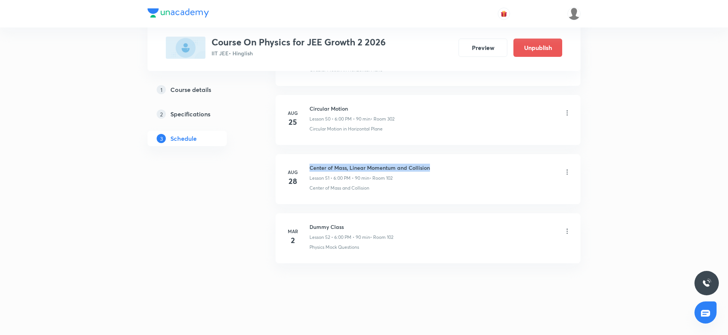
drag, startPoint x: 307, startPoint y: 165, endPoint x: 461, endPoint y: 165, distance: 154.5
click at [461, 165] on div "Aug 28 Center of Mass, Linear Momentum and Collision Lesson 51 • 6:00 PM • 90 m…" at bounding box center [428, 178] width 286 height 28
copy h6 "Center of Mass, Linear Momentum and Collision"
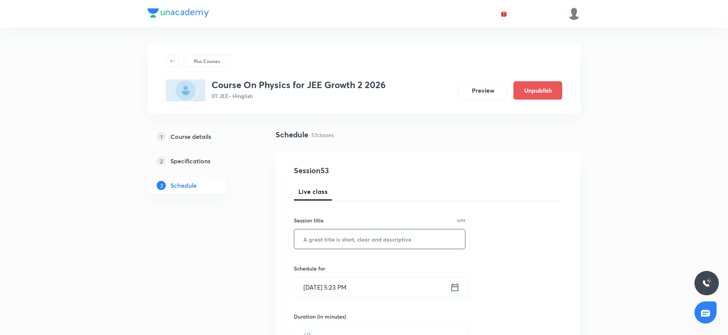
click at [367, 243] on input "text" at bounding box center [379, 238] width 171 height 19
paste input "Center of Mass, Linear Momentum and Collision"
type input "Center of Mass, Linear Momentum and Collision"
click at [344, 285] on input "Sept 1, 2025, 5:23 PM" at bounding box center [372, 286] width 156 height 19
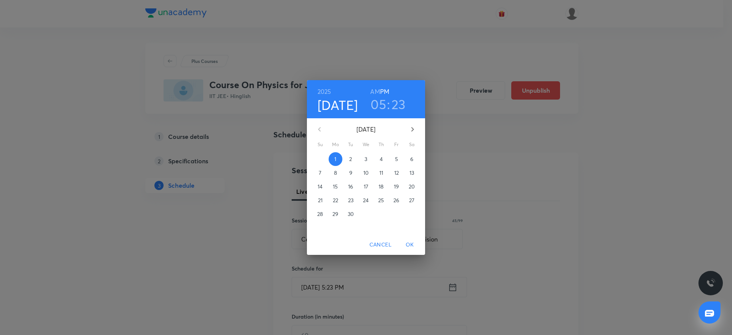
click at [378, 106] on h3 "05" at bounding box center [379, 104] width 16 height 16
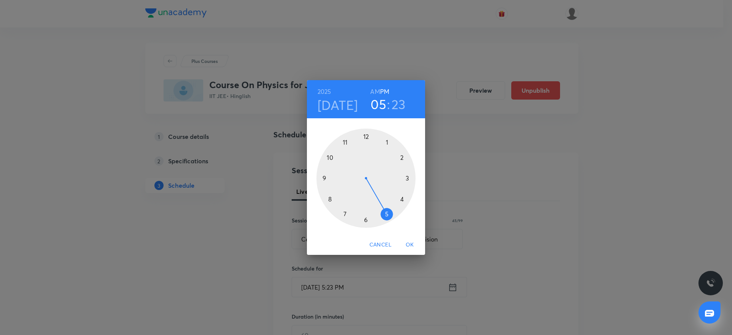
click at [366, 220] on div at bounding box center [366, 178] width 99 height 99
click at [366, 133] on div at bounding box center [366, 178] width 99 height 99
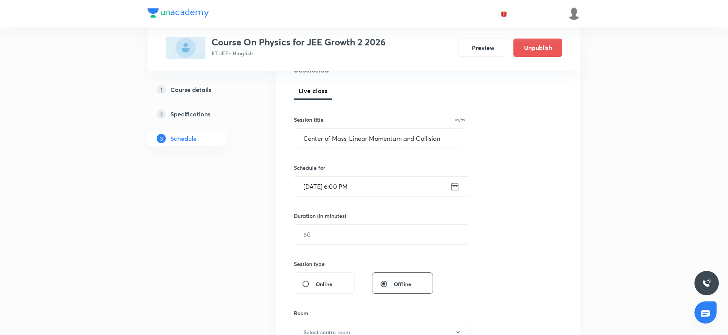
scroll to position [105, 0]
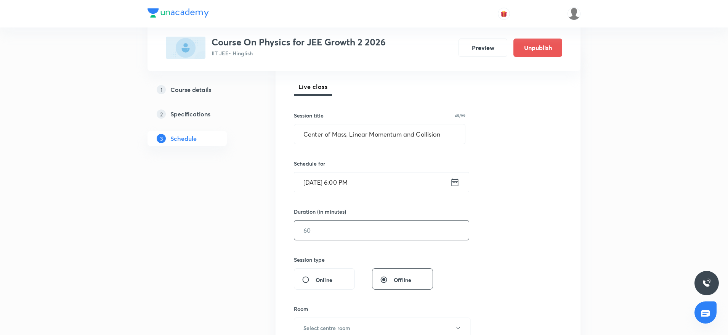
click at [304, 225] on input "text" at bounding box center [381, 229] width 175 height 19
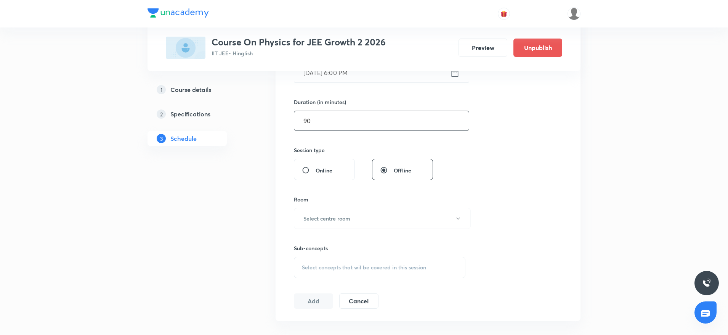
scroll to position [290, 0]
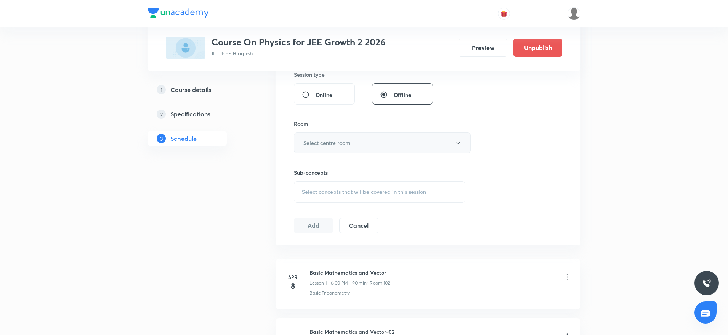
type input "90"
click at [365, 150] on button "Select centre room" at bounding box center [382, 142] width 177 height 21
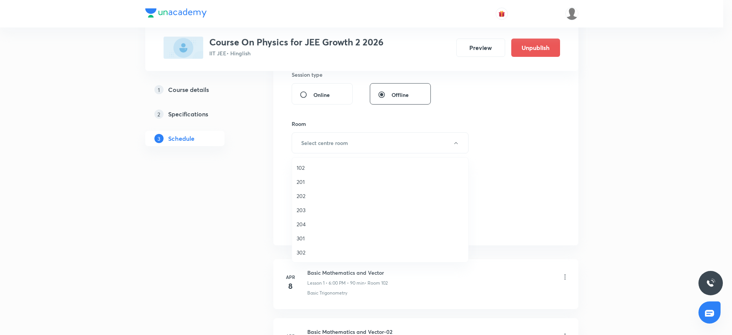
click at [301, 168] on span "102" at bounding box center [380, 168] width 167 height 8
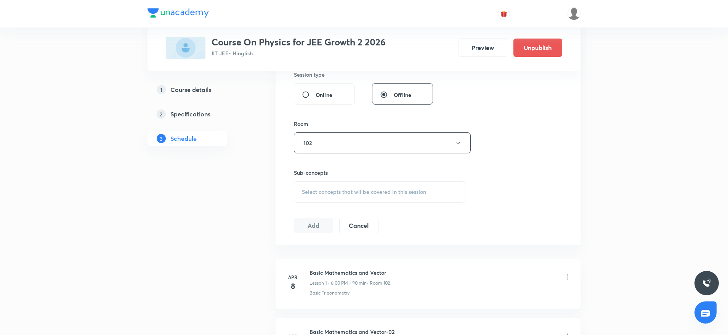
click at [377, 189] on span "Select concepts that wil be covered in this session" at bounding box center [364, 192] width 124 height 6
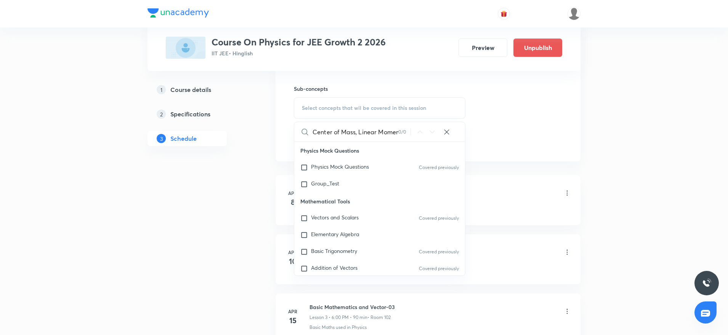
scroll to position [0, 51]
drag, startPoint x: 327, startPoint y: 128, endPoint x: 411, endPoint y: 127, distance: 83.9
click at [411, 127] on div "Center of Mass, Linear Momentum and Collision 0 / 0 ​" at bounding box center [379, 131] width 171 height 19
click at [366, 128] on input "Center of Mass, Linear" at bounding box center [356, 131] width 86 height 19
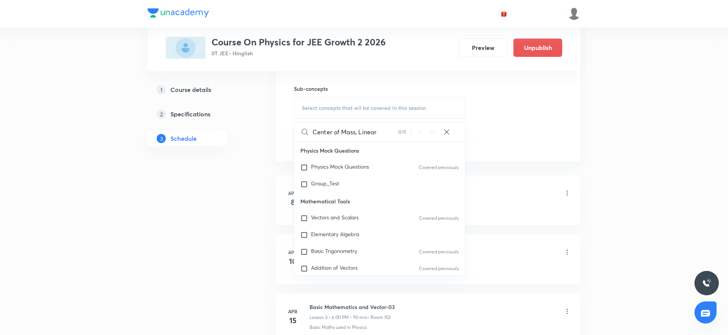
click at [366, 128] on input "Center of Mass, Linear" at bounding box center [356, 131] width 86 height 19
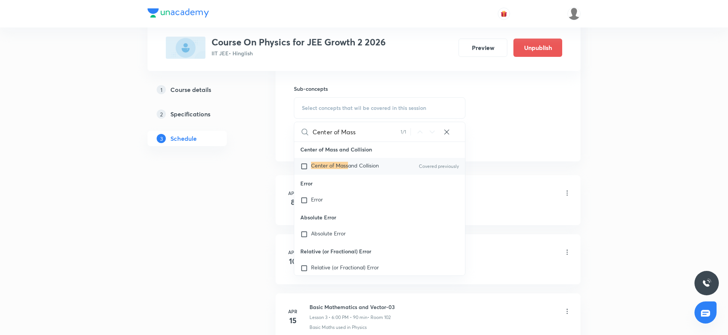
scroll to position [19381, 0]
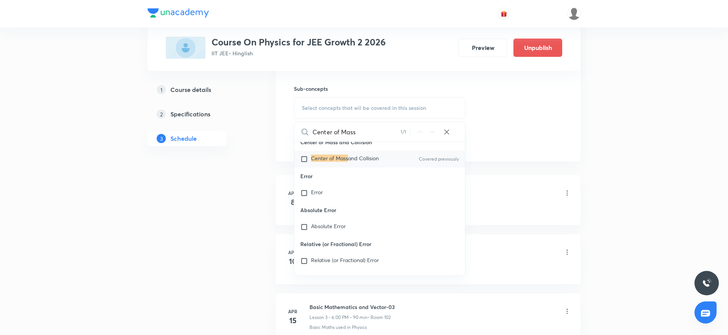
type input "Center of Mass"
click at [347, 162] on mark "Center of Mass" at bounding box center [329, 157] width 37 height 7
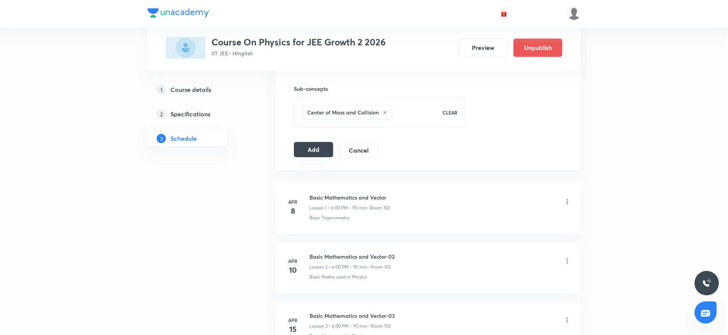
click at [310, 151] on button "Add" at bounding box center [313, 149] width 39 height 15
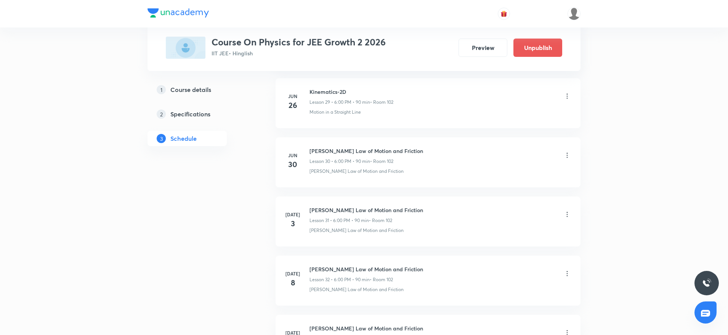
scroll to position [3059, 0]
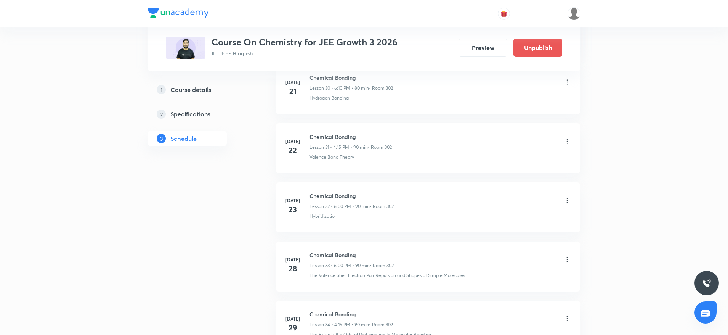
scroll to position [2937, 0]
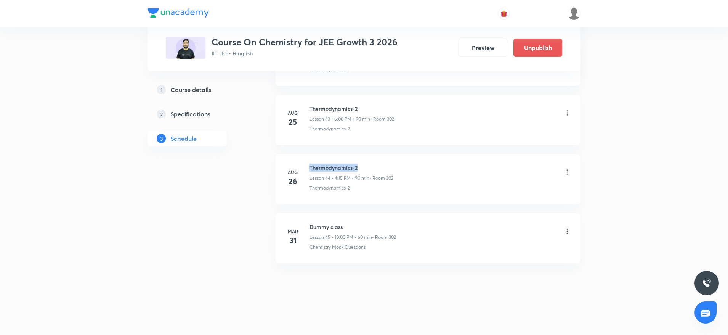
drag, startPoint x: 309, startPoint y: 163, endPoint x: 412, endPoint y: 150, distance: 104.1
copy h6 "Thermodynamics-2"
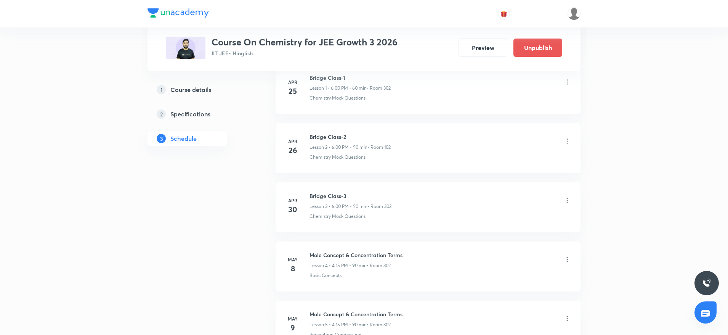
scroll to position [0, 0]
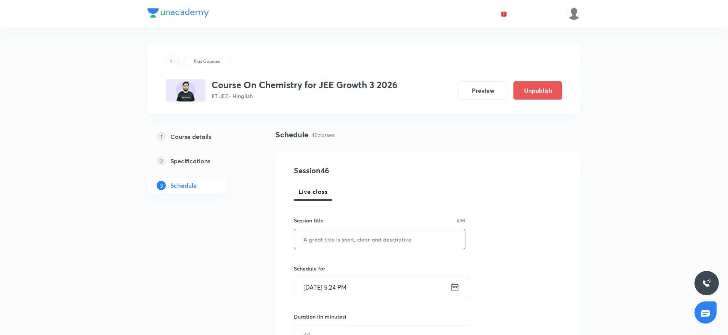
click at [386, 234] on input "text" at bounding box center [379, 238] width 171 height 19
paste input "Thermodynamics-2"
type input "Thermodynamics-2"
click at [341, 278] on input "[DATE] 5:24 PM" at bounding box center [372, 286] width 156 height 19
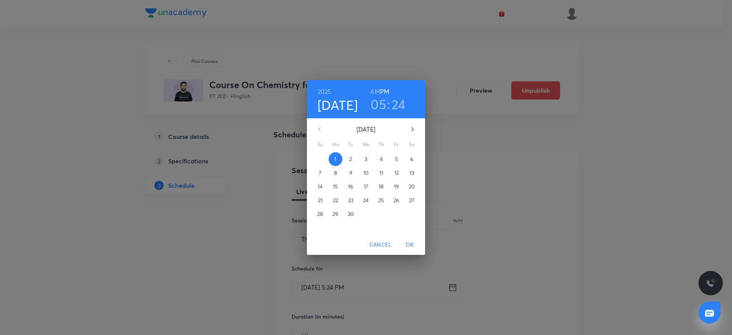
click at [383, 107] on h3 "05" at bounding box center [379, 104] width 16 height 16
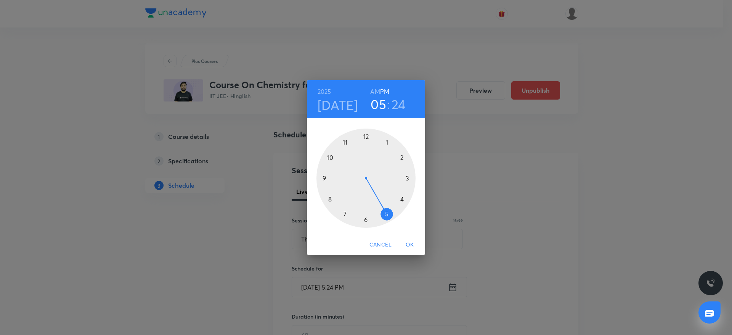
click at [365, 221] on div at bounding box center [366, 178] width 99 height 99
click at [365, 133] on div at bounding box center [366, 178] width 99 height 99
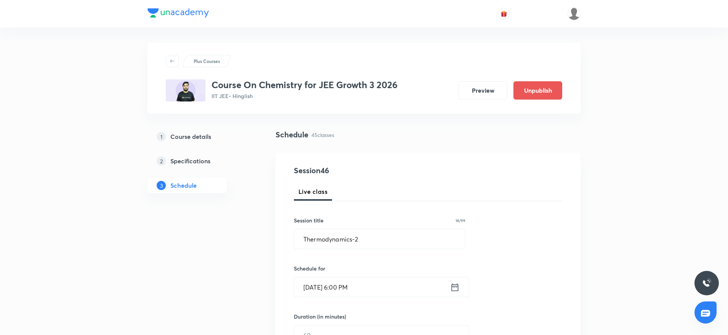
scroll to position [75, 0]
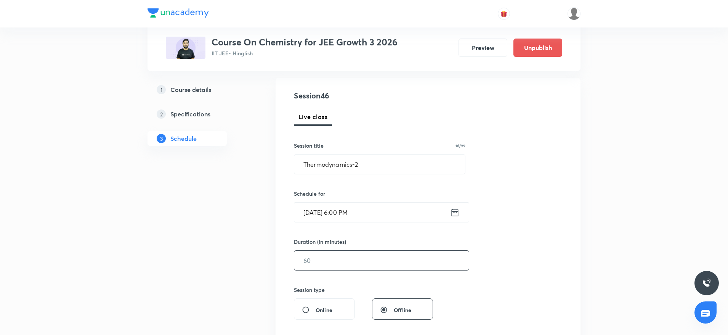
click at [317, 268] on input "text" at bounding box center [381, 260] width 175 height 19
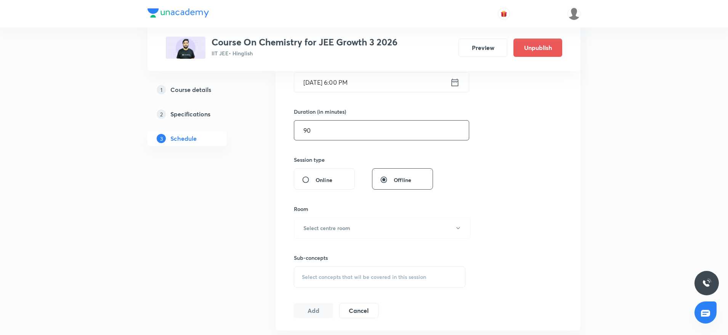
scroll to position [223, 0]
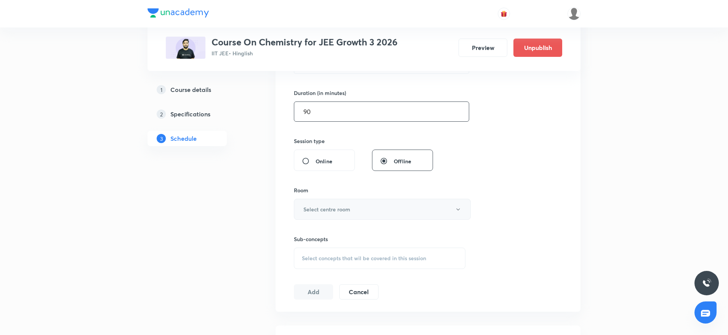
type input "90"
click at [339, 206] on h6 "Select centre room" at bounding box center [327, 209] width 47 height 8
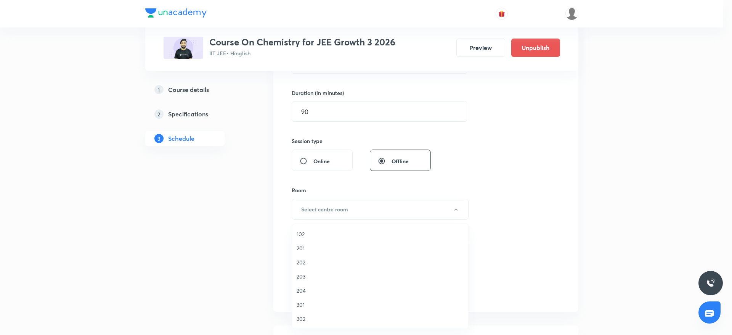
click at [304, 316] on span "302" at bounding box center [380, 319] width 167 height 8
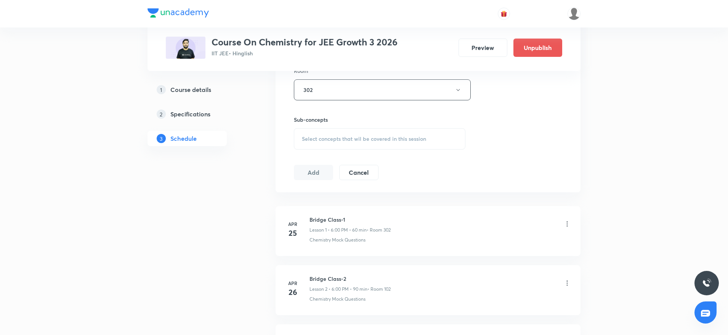
scroll to position [346, 0]
click at [372, 141] on div "Select concepts that wil be covered in this session" at bounding box center [380, 135] width 172 height 21
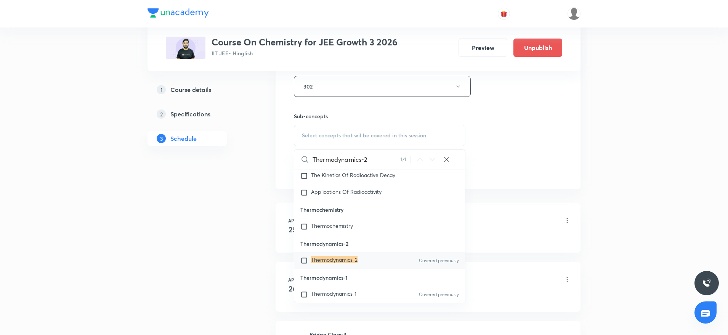
scroll to position [4133, 0]
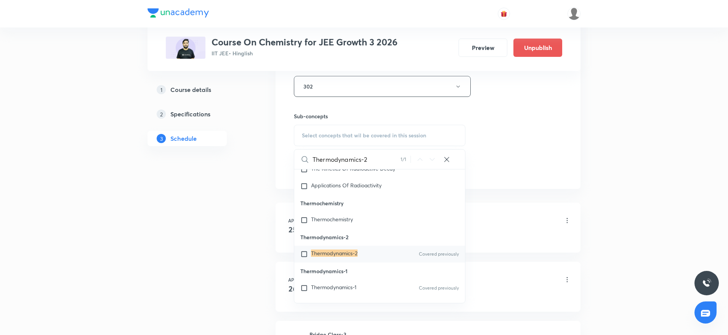
type input "Thermodynamics-2"
click at [347, 257] on mark "Thermodynamics-2" at bounding box center [334, 252] width 47 height 7
checkbox input "true"
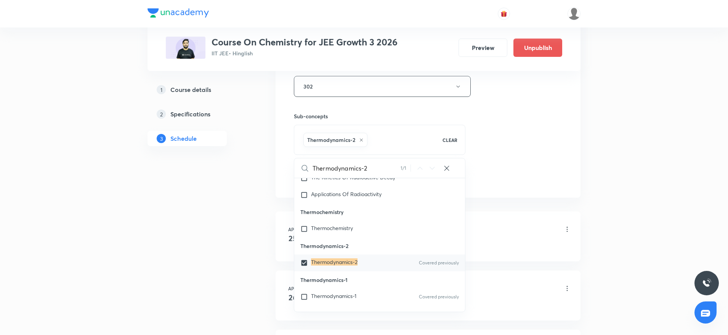
click at [560, 122] on div "Session 46 Live class Session title 16/99 Thermodynamics-2 ​ Schedule for Sept …" at bounding box center [428, 1] width 268 height 367
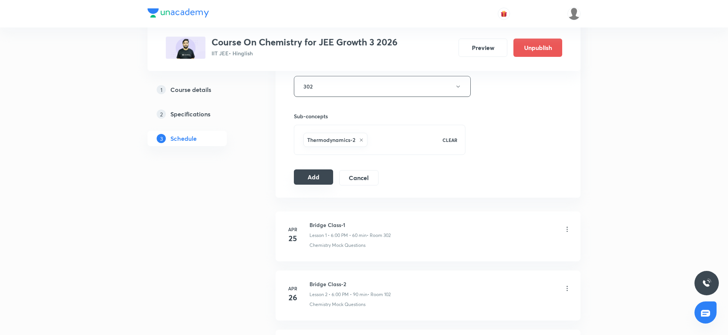
click at [305, 172] on button "Add" at bounding box center [313, 176] width 39 height 15
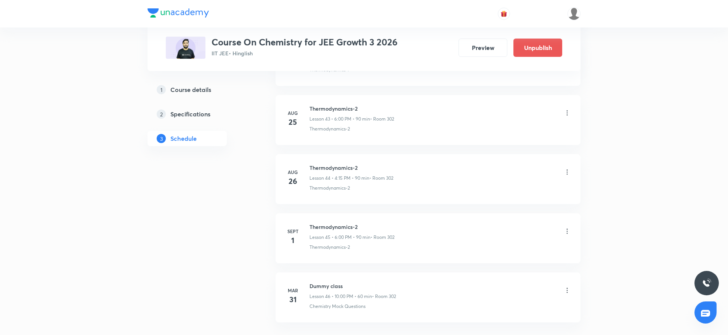
scroll to position [2645, 0]
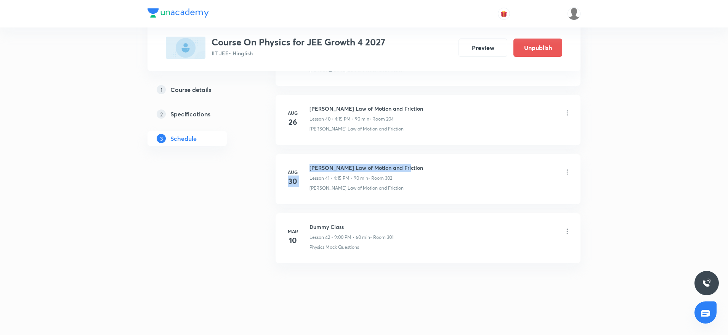
drag, startPoint x: 307, startPoint y: 167, endPoint x: 437, endPoint y: 163, distance: 130.5
click at [437, 164] on div "[DATE] [PERSON_NAME] Law of Motion and Friction Lesson 41 • 4:15 PM • 90 min • …" at bounding box center [428, 178] width 286 height 28
drag, startPoint x: 308, startPoint y: 161, endPoint x: 486, endPoint y: 158, distance: 178.5
click at [486, 158] on li "[DATE] [PERSON_NAME] Law of Motion and Friction Lesson 41 • 4:15 PM • 90 min • …" at bounding box center [428, 179] width 305 height 50
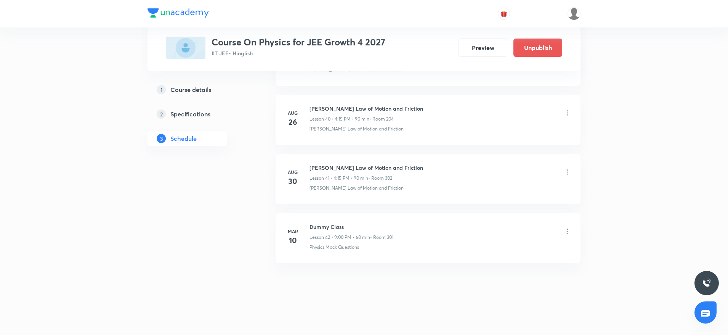
click at [380, 219] on li "[DATE] Dummy Class Lesson 42 • 9:00 PM • 60 min • Room 301 Physics Mock Questio…" at bounding box center [428, 238] width 305 height 50
drag, startPoint x: 309, startPoint y: 167, endPoint x: 466, endPoint y: 164, distance: 157.1
click at [466, 164] on div "[DATE] [PERSON_NAME] Law of Motion and Friction Lesson 41 • 4:15 PM • 90 min • …" at bounding box center [428, 178] width 286 height 28
copy h6 "[PERSON_NAME] Law of Motion and Friction"
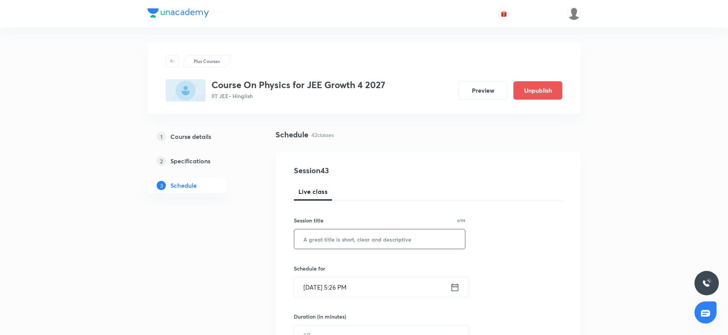
click at [416, 245] on input "text" at bounding box center [379, 238] width 171 height 19
paste input "[PERSON_NAME] Law of Motion and Friction"
type input "[PERSON_NAME] Law of Motion and Friction"
click at [338, 288] on input "[DATE] 5:26 PM" at bounding box center [372, 286] width 156 height 19
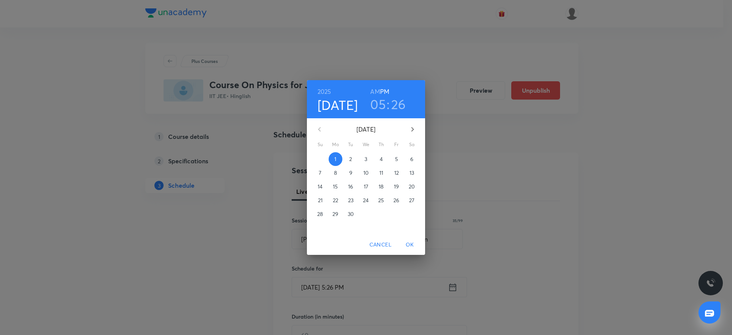
click at [376, 113] on div "[DATE] 05 : 26 AM PM" at bounding box center [366, 99] width 118 height 38
click at [378, 108] on h3 "05" at bounding box center [378, 104] width 16 height 16
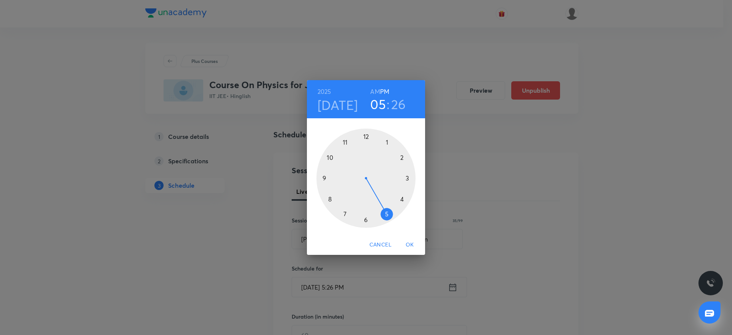
click at [366, 220] on div at bounding box center [366, 178] width 99 height 99
click at [366, 130] on div at bounding box center [366, 178] width 99 height 99
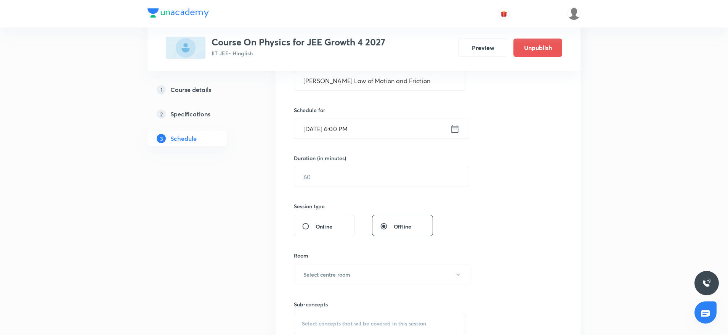
scroll to position [176, 0]
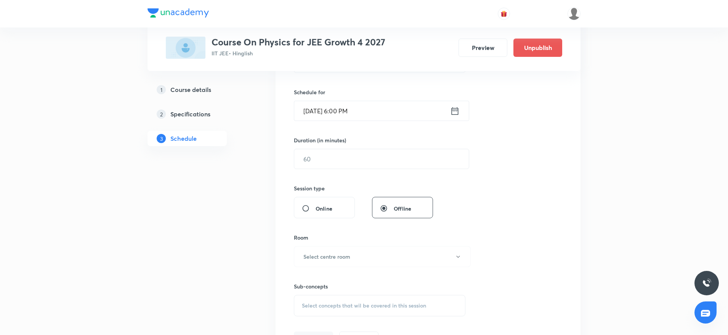
click at [435, 148] on div "Session 43 Live class Session title 35/99 [PERSON_NAME] Law of Motion and Frict…" at bounding box center [428, 168] width 268 height 358
click at [431, 164] on input "text" at bounding box center [381, 158] width 175 height 19
type input "90"
click at [358, 257] on button "Select centre room" at bounding box center [382, 256] width 177 height 21
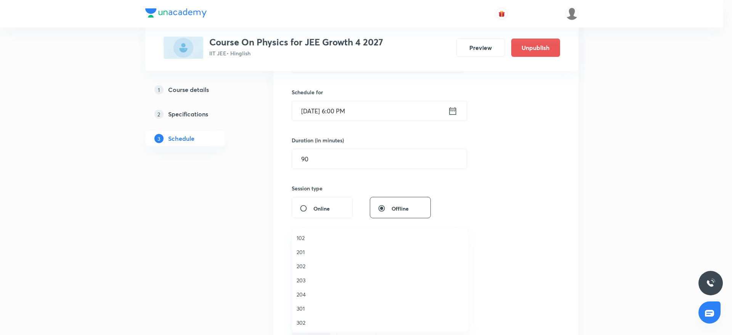
click at [305, 281] on span "203" at bounding box center [380, 280] width 167 height 8
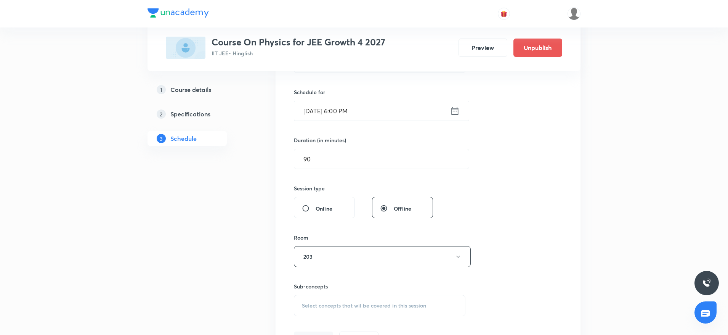
click at [360, 309] on span "Select concepts that wil be covered in this session" at bounding box center [364, 305] width 124 height 6
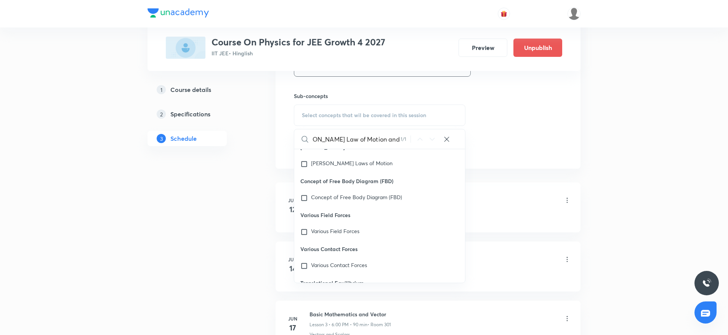
scroll to position [14059, 0]
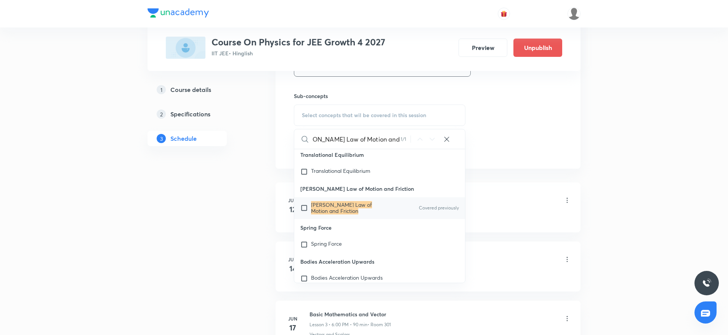
type input "Newton's Law of Motion and Friction"
click at [372, 214] on mark "Newton's Law of Motion and Friction" at bounding box center [341, 207] width 61 height 13
checkbox input "true"
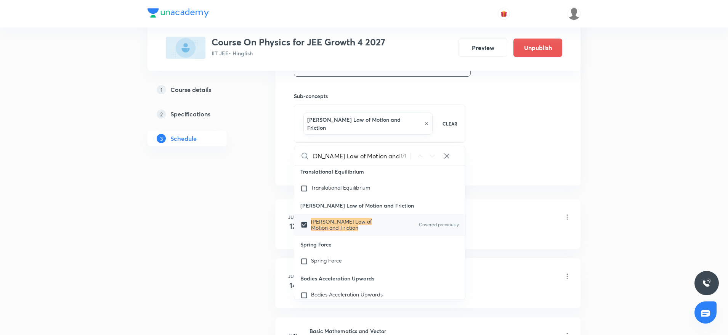
scroll to position [0, 0]
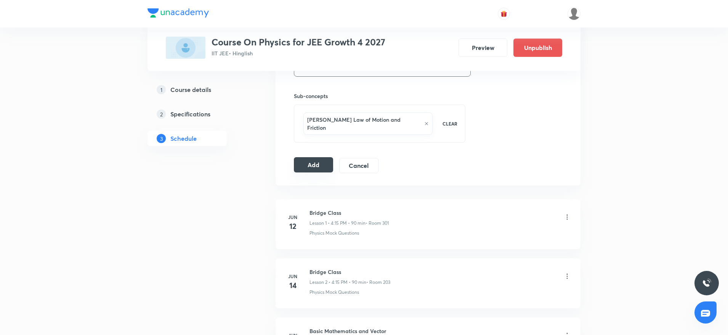
click at [302, 157] on button "Add" at bounding box center [313, 164] width 39 height 15
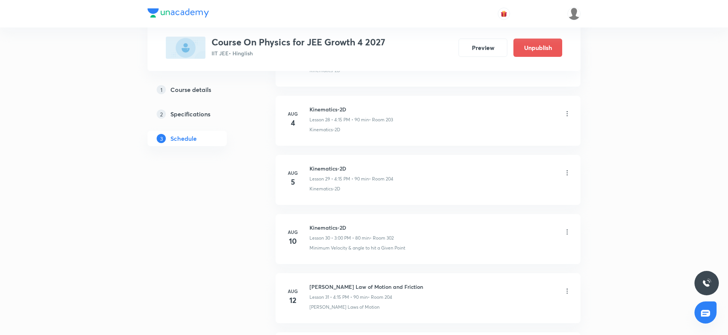
scroll to position [2468, 0]
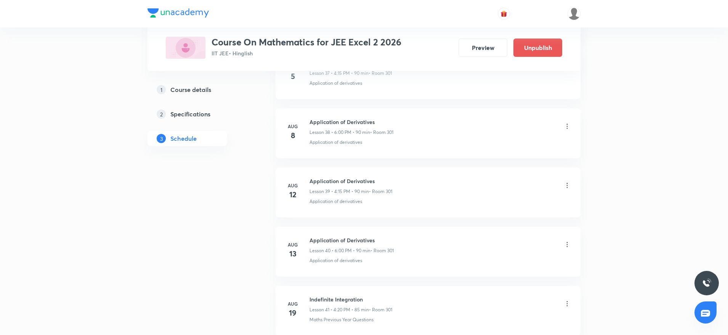
scroll to position [2996, 0]
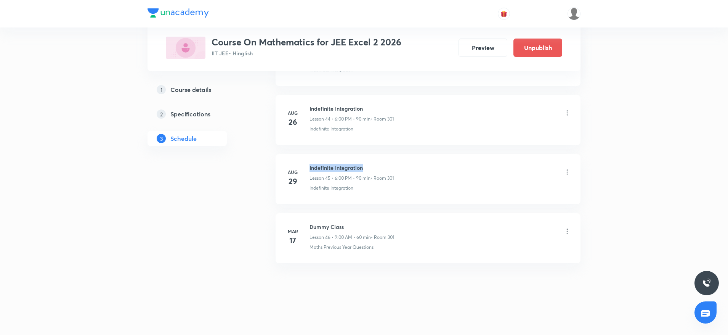
drag, startPoint x: 310, startPoint y: 164, endPoint x: 403, endPoint y: 162, distance: 92.7
click at [403, 162] on li "[DATE] Indefinite Integration Lesson 45 • 6:00 PM • 90 min • Room 301 Indefinit…" at bounding box center [428, 179] width 305 height 50
copy h6 "Indefinite Integration"
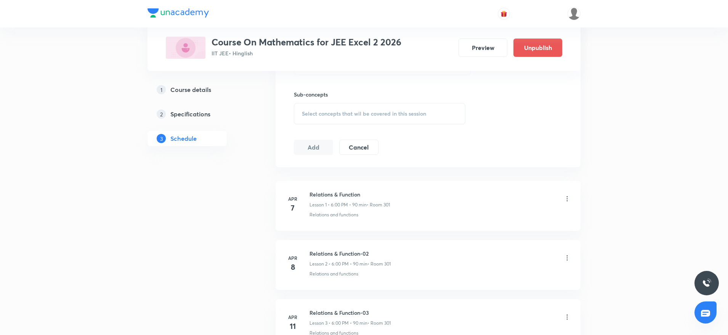
scroll to position [0, 0]
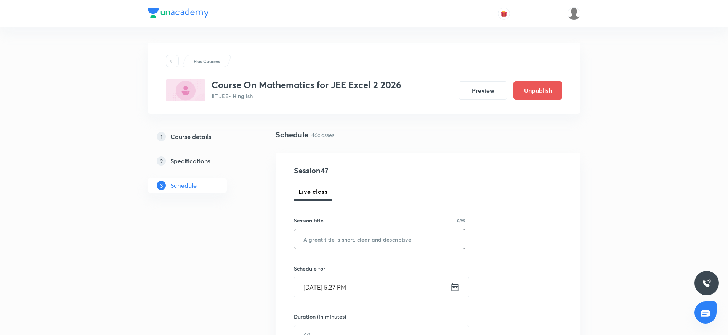
click at [413, 238] on input "text" at bounding box center [379, 238] width 171 height 19
paste input "Indefinite Integration"
type input "Indefinite Integration"
click at [342, 288] on input "[DATE] 5:27 PM" at bounding box center [372, 286] width 156 height 19
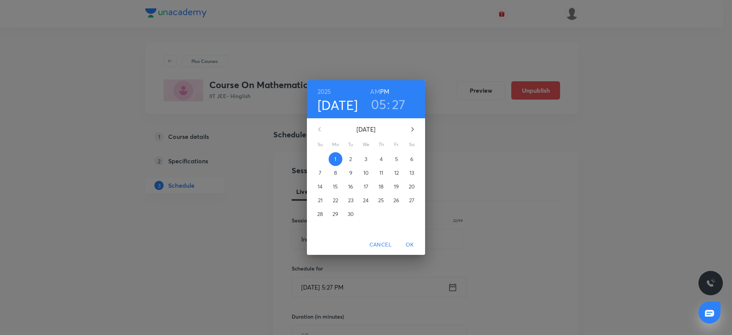
click at [383, 105] on h3 "05" at bounding box center [379, 104] width 16 height 16
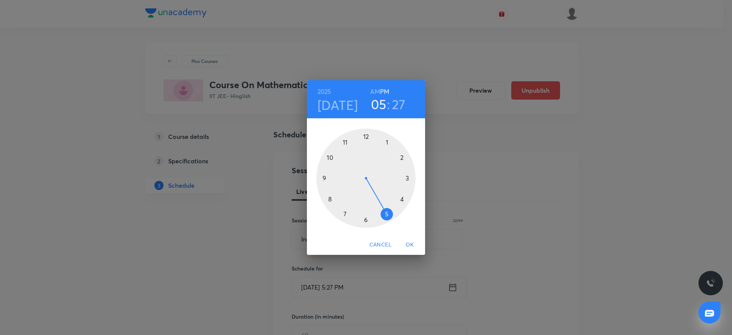
click at [365, 219] on div at bounding box center [366, 178] width 99 height 99
click at [366, 137] on div at bounding box center [366, 178] width 99 height 99
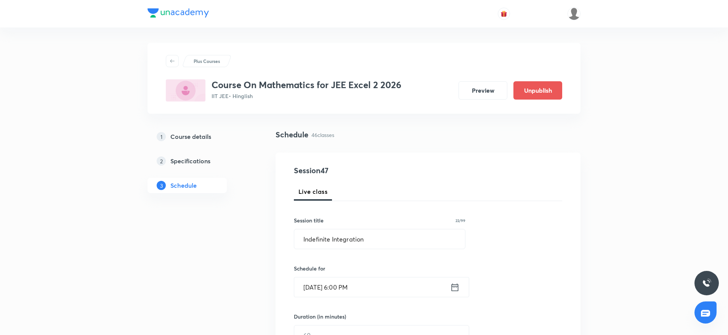
scroll to position [224, 0]
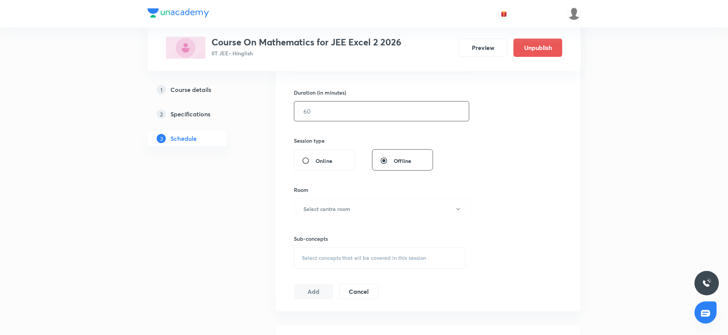
click at [350, 117] on input "text" at bounding box center [381, 110] width 175 height 19
drag, startPoint x: 371, startPoint y: 119, endPoint x: 230, endPoint y: 97, distance: 142.1
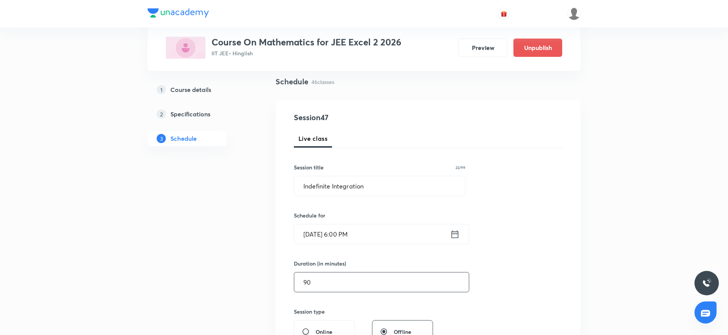
scroll to position [30, 0]
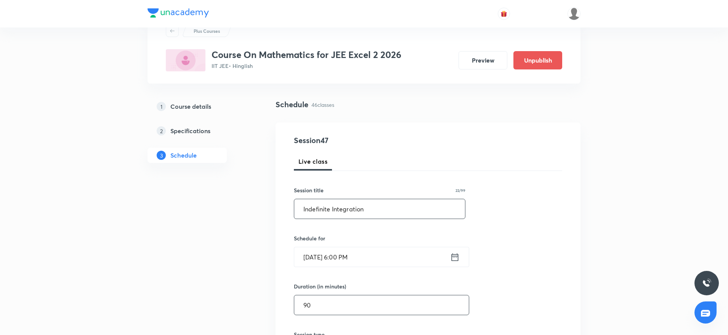
type input "90"
drag, startPoint x: 388, startPoint y: 215, endPoint x: 205, endPoint y: 194, distance: 184.3
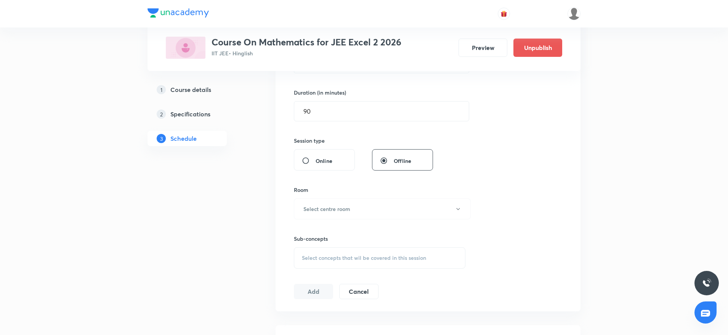
scroll to position [254, 0]
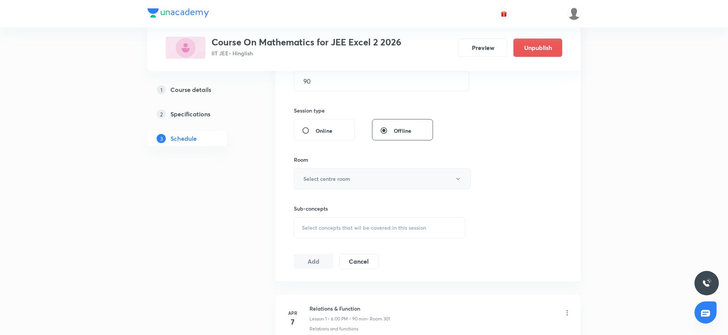
click at [346, 180] on h6 "Select centre room" at bounding box center [327, 179] width 47 height 8
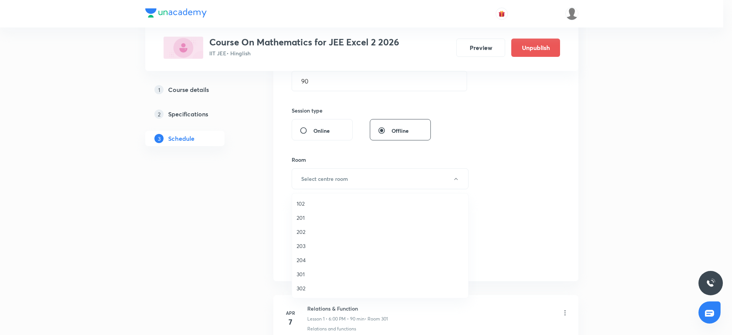
click at [302, 274] on span "301" at bounding box center [380, 274] width 167 height 8
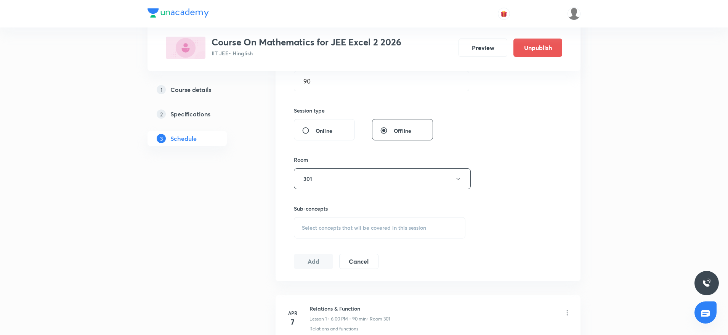
click at [368, 229] on span "Select concepts that wil be covered in this session" at bounding box center [364, 228] width 124 height 6
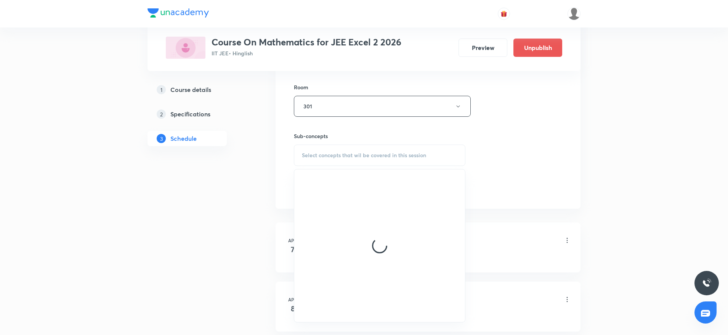
scroll to position [334, 0]
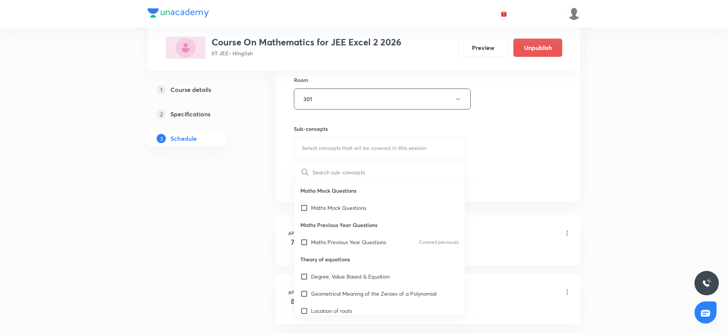
click at [379, 181] on input "text" at bounding box center [389, 171] width 153 height 19
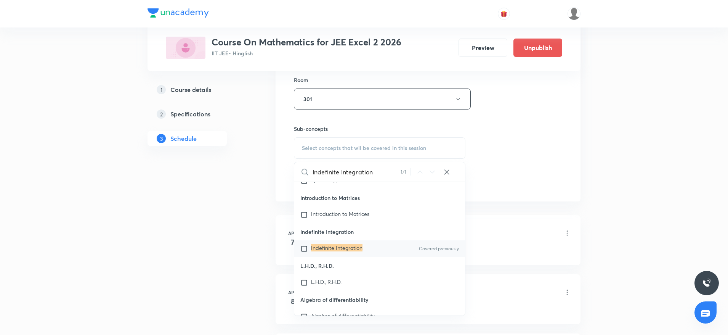
scroll to position [16004, 0]
type input "Indefinite Integration"
drag, startPoint x: 342, startPoint y: 281, endPoint x: 502, endPoint y: 156, distance: 203.7
click at [342, 251] on mark "Indefinite Integration" at bounding box center [336, 246] width 51 height 7
checkbox input "true"
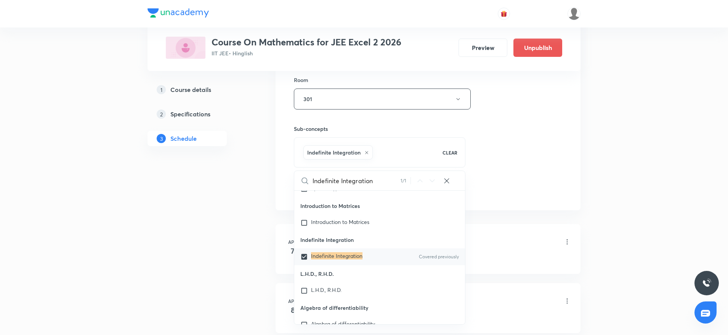
click at [545, 135] on div "Session 47 Live class Session title 22/99 Indefinite Integration ​ Schedule for…" at bounding box center [428, 14] width 268 height 367
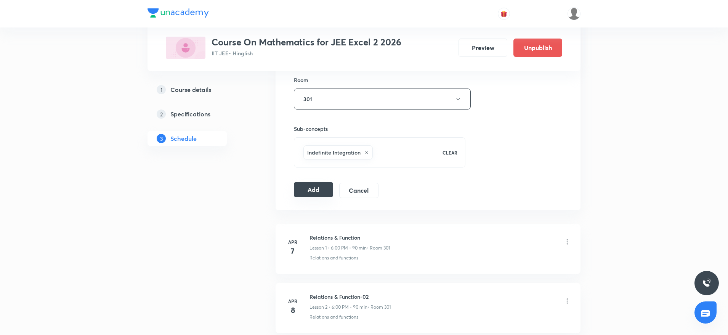
click at [315, 194] on button "Add" at bounding box center [313, 189] width 39 height 15
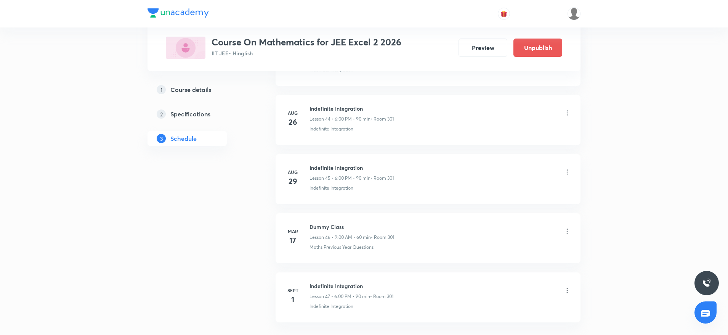
scroll to position [2704, 0]
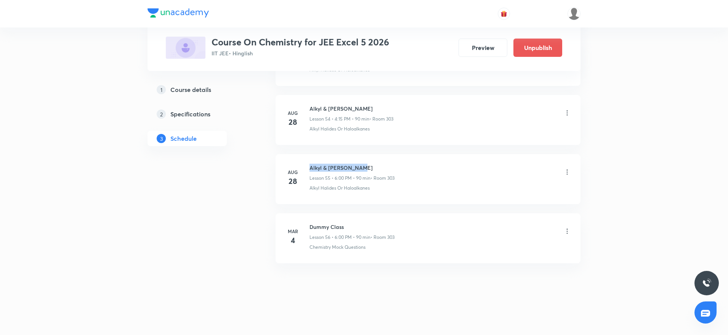
drag, startPoint x: 309, startPoint y: 164, endPoint x: 378, endPoint y: 162, distance: 69.1
click at [378, 162] on li "[DATE] Alkyl & [PERSON_NAME] Lesson 55 • 6:00 PM • 90 min • Room 303 Alkyl Hali…" at bounding box center [428, 179] width 305 height 50
drag, startPoint x: 310, startPoint y: 163, endPoint x: 428, endPoint y: 163, distance: 117.1
click at [428, 164] on div "Alkyl & Aryl Halide Lesson 55 • 6:00 PM • 90 min • Room 303" at bounding box center [441, 173] width 262 height 18
copy h6 "Alkyl & [PERSON_NAME]"
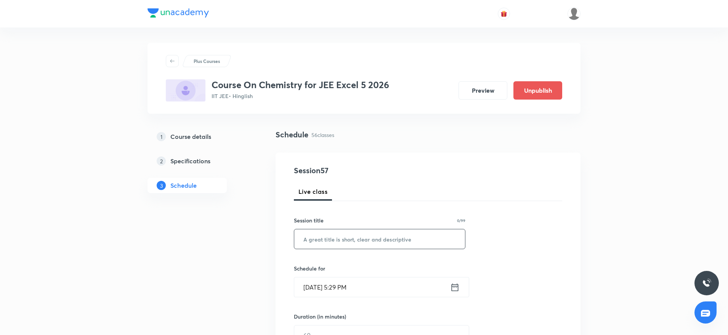
click at [418, 242] on input "text" at bounding box center [379, 238] width 171 height 19
paste input "Alkyl & [PERSON_NAME]"
type input "Alkyl & [PERSON_NAME]"
click at [339, 289] on input "[DATE] 5:29 PM" at bounding box center [372, 286] width 156 height 19
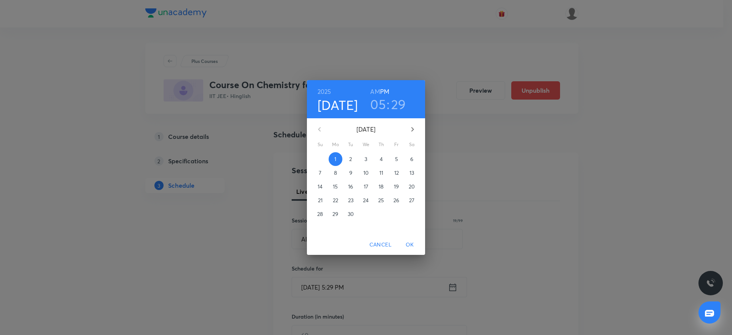
click at [380, 108] on h3 "05" at bounding box center [378, 104] width 16 height 16
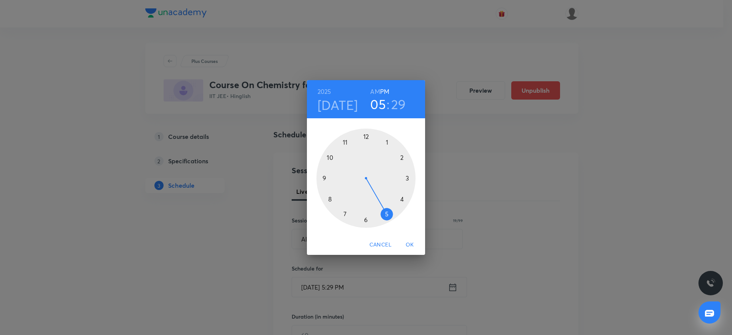
click at [366, 220] on div at bounding box center [366, 178] width 99 height 99
click at [366, 219] on div at bounding box center [366, 178] width 99 height 99
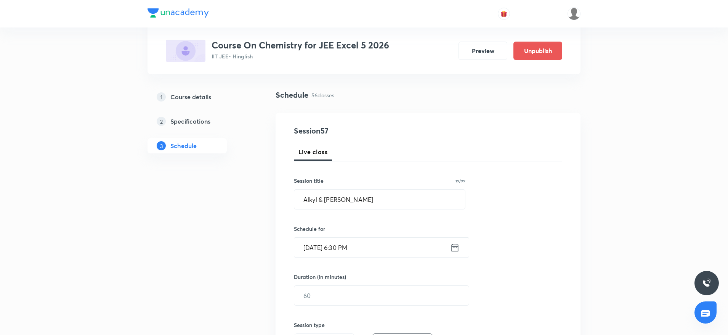
scroll to position [57, 0]
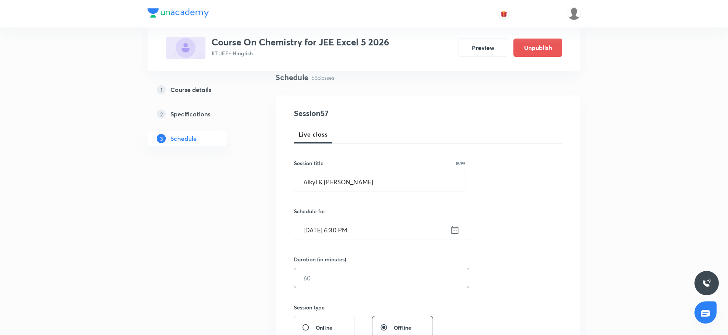
click at [360, 280] on input "text" at bounding box center [381, 277] width 175 height 19
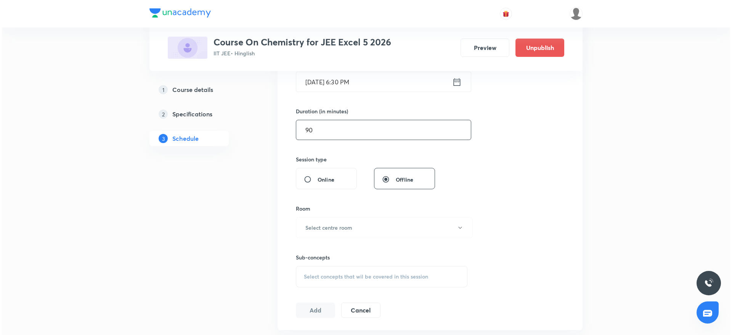
scroll to position [241, 0]
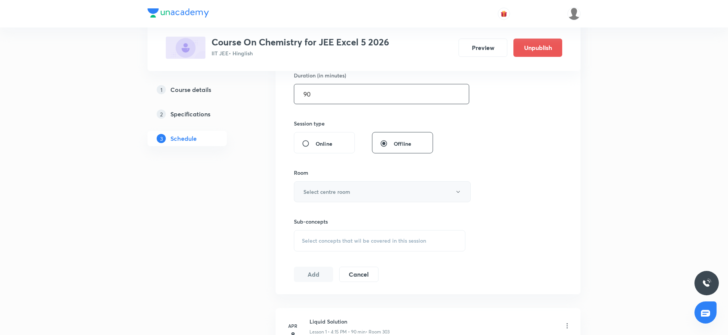
type input "90"
click at [334, 193] on h6 "Select centre room" at bounding box center [327, 192] width 47 height 8
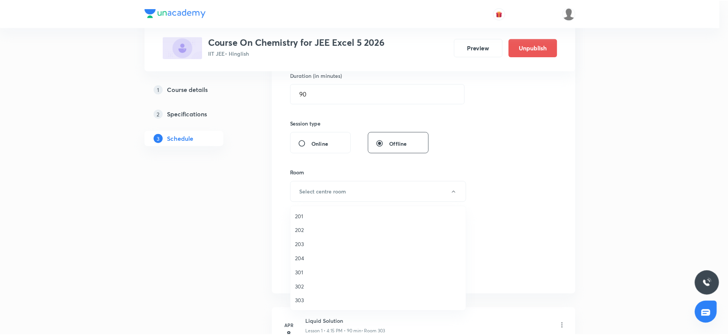
scroll to position [14, 0]
click at [310, 302] on span "303" at bounding box center [380, 301] width 167 height 8
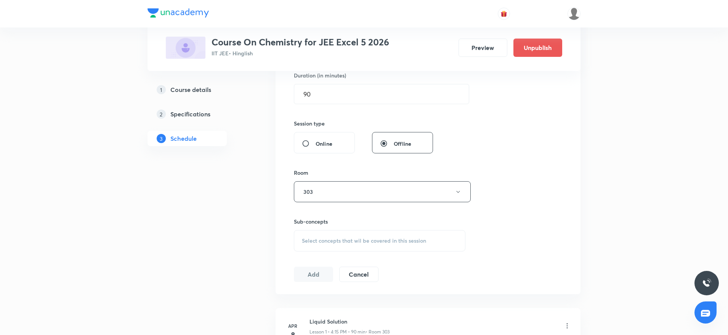
click at [338, 238] on span "Select concepts that wil be covered in this session" at bounding box center [364, 241] width 124 height 6
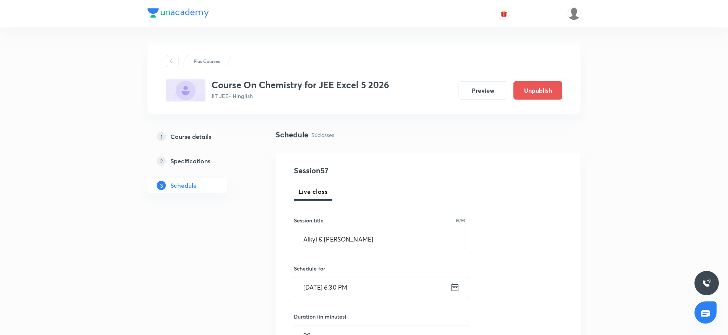
click at [725, 17] on header at bounding box center [364, 13] width 728 height 27
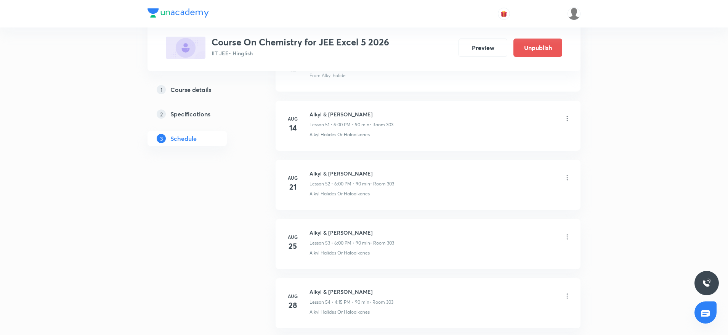
scroll to position [3587, 0]
